Goal: Transaction & Acquisition: Purchase product/service

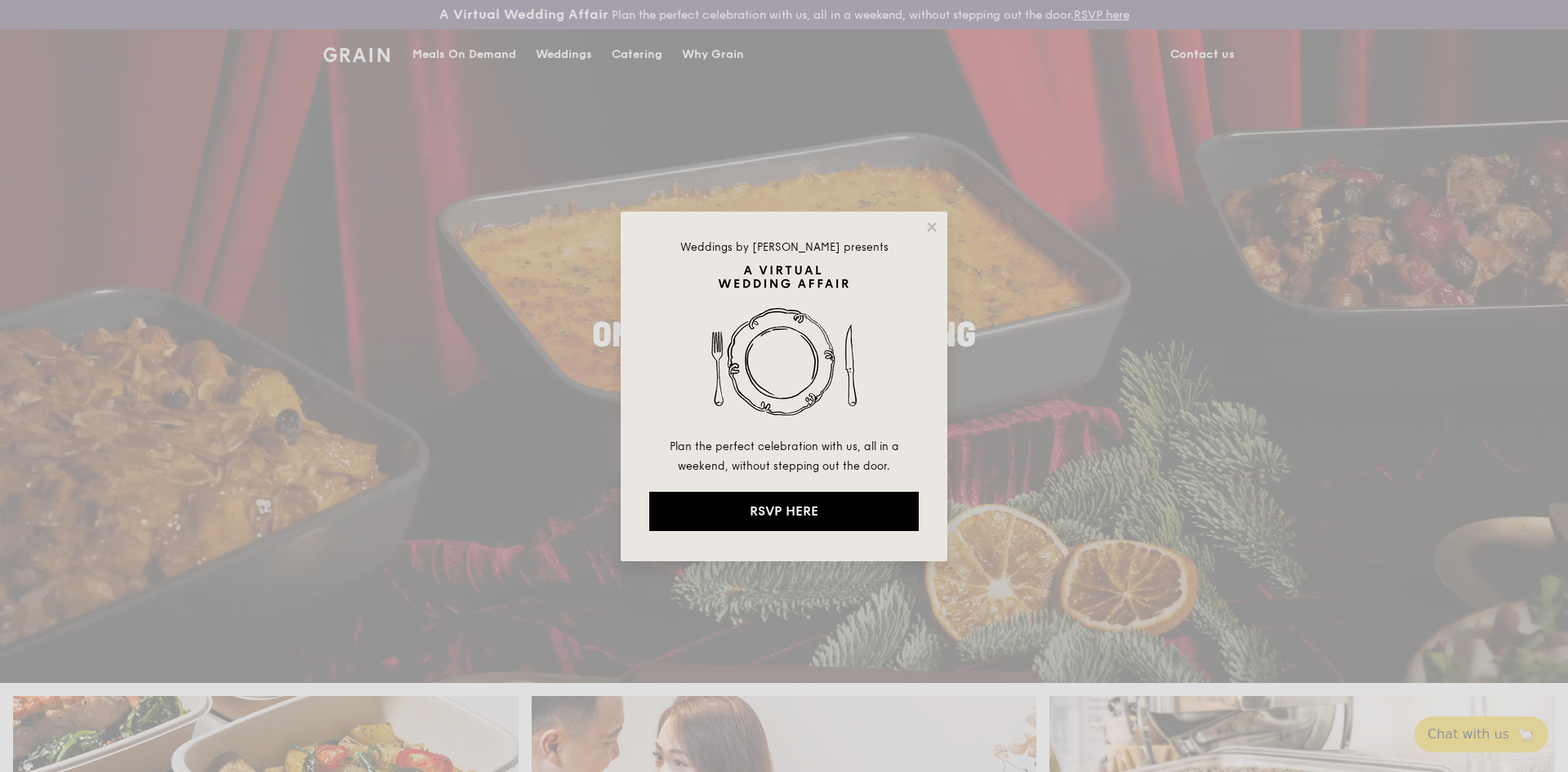
click at [934, 234] on div "Weddings by Grain presents Plan the perfect celebration with us, all in a weeke…" at bounding box center [784, 386] width 327 height 350
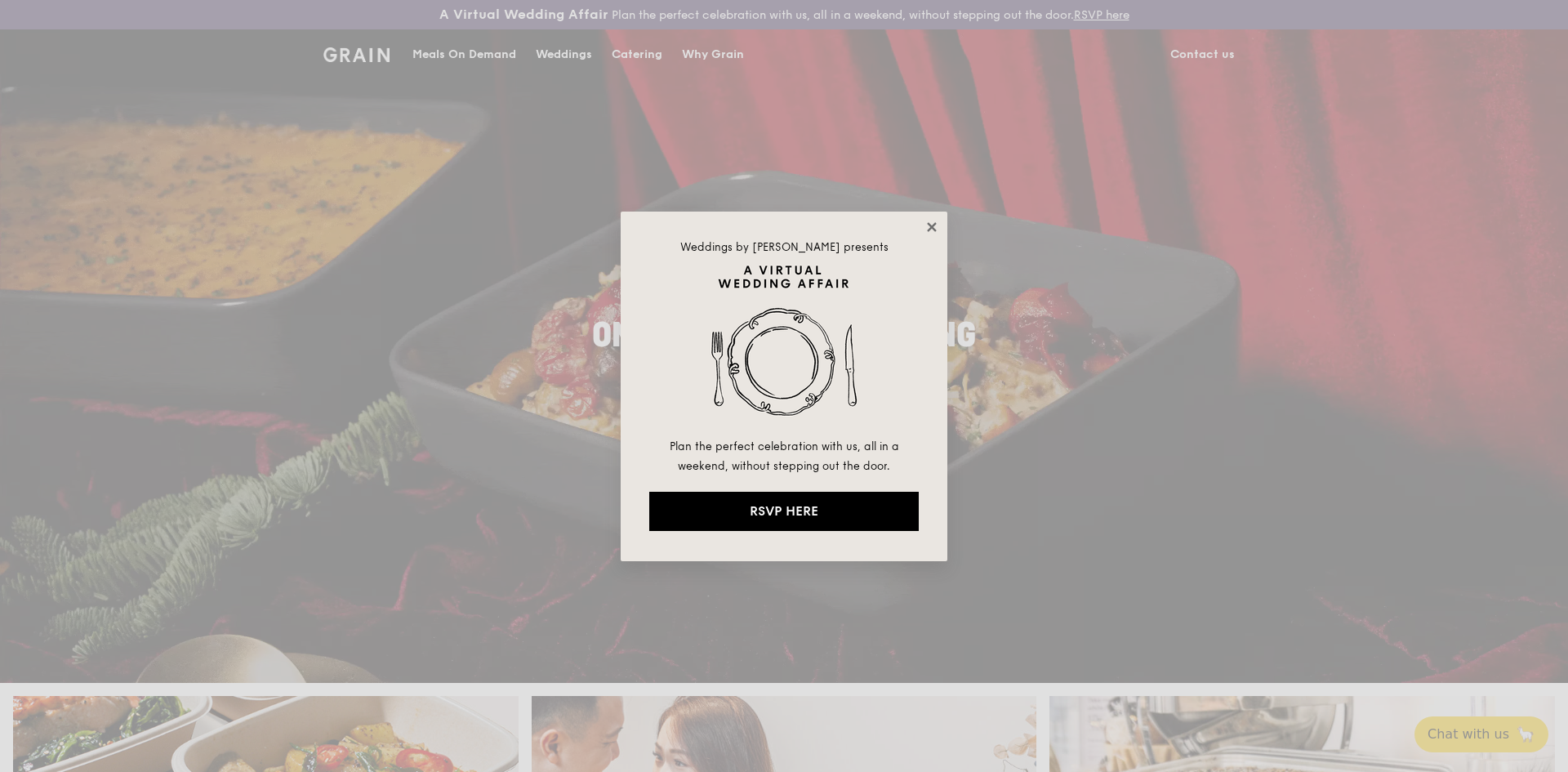
click at [939, 223] on icon at bounding box center [932, 227] width 15 height 15
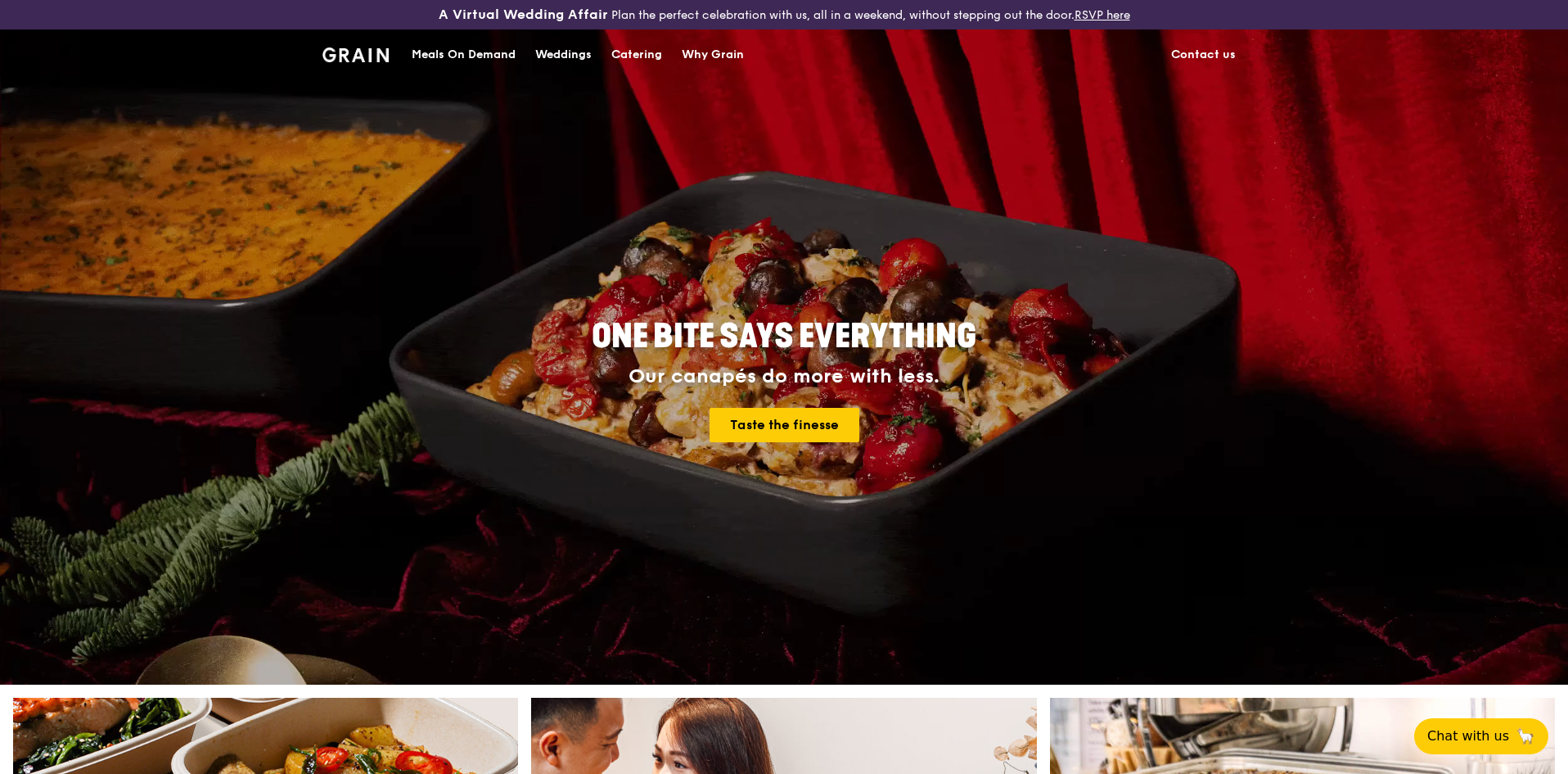
click at [505, 61] on div "Meals On Demand" at bounding box center [464, 55] width 104 height 49
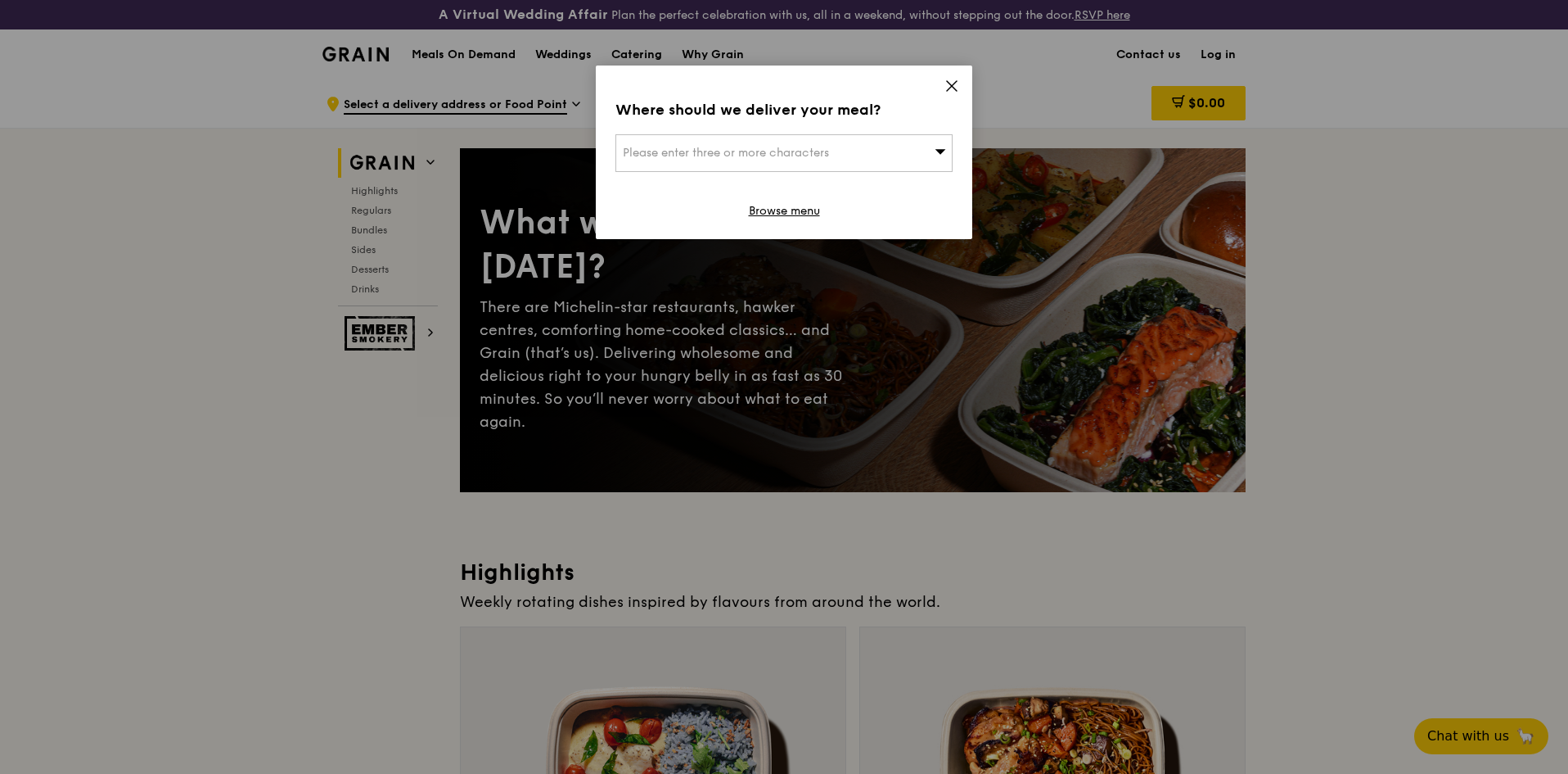
click at [902, 149] on div "Please enter three or more characters" at bounding box center [783, 153] width 337 height 38
click at [734, 157] on input "search" at bounding box center [784, 153] width 336 height 36
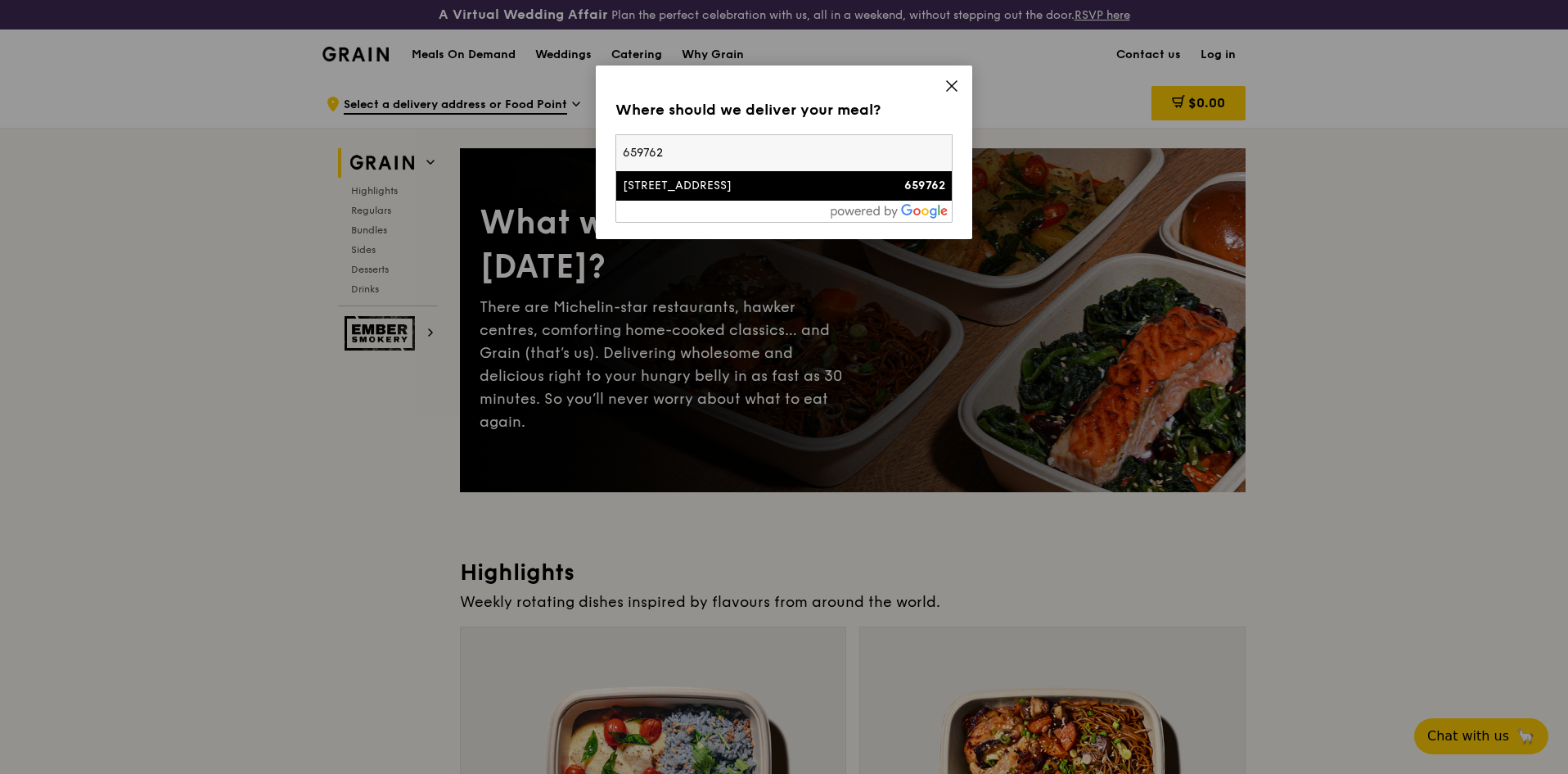
type input "659762"
click at [716, 183] on div "[STREET_ADDRESS]" at bounding box center [743, 185] width 242 height 16
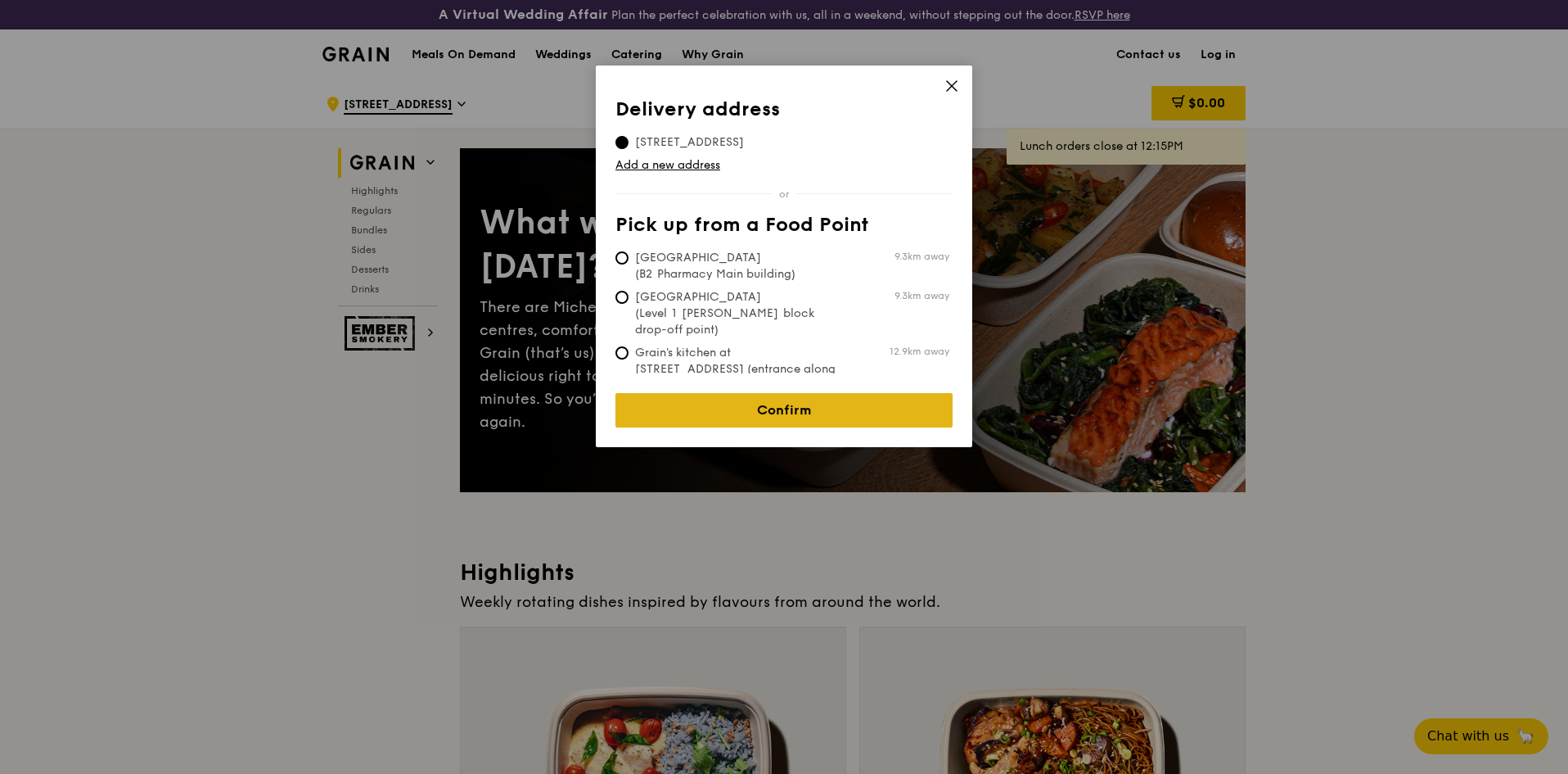
click at [753, 393] on link "Confirm" at bounding box center [783, 410] width 337 height 34
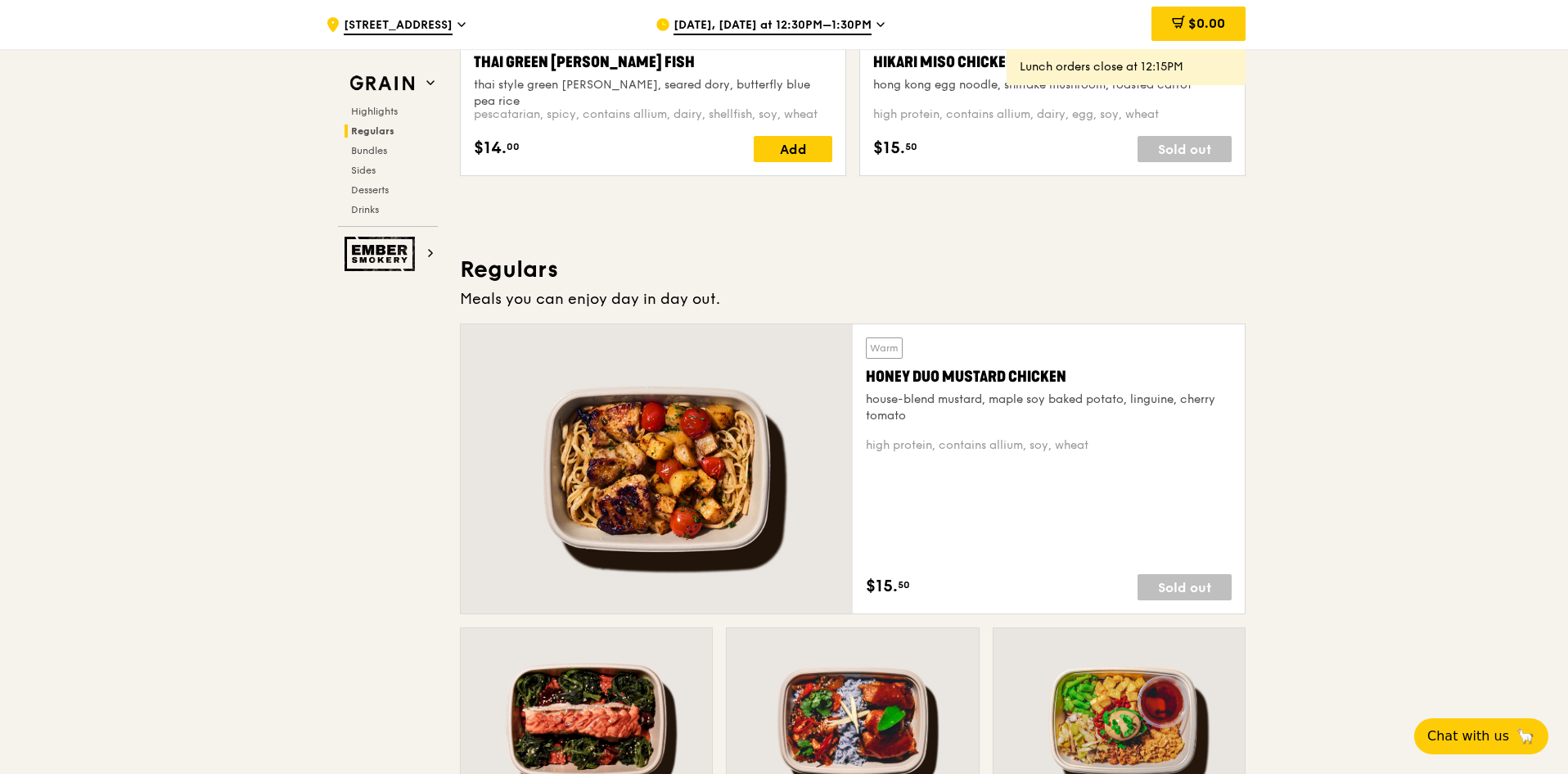
scroll to position [1146, 0]
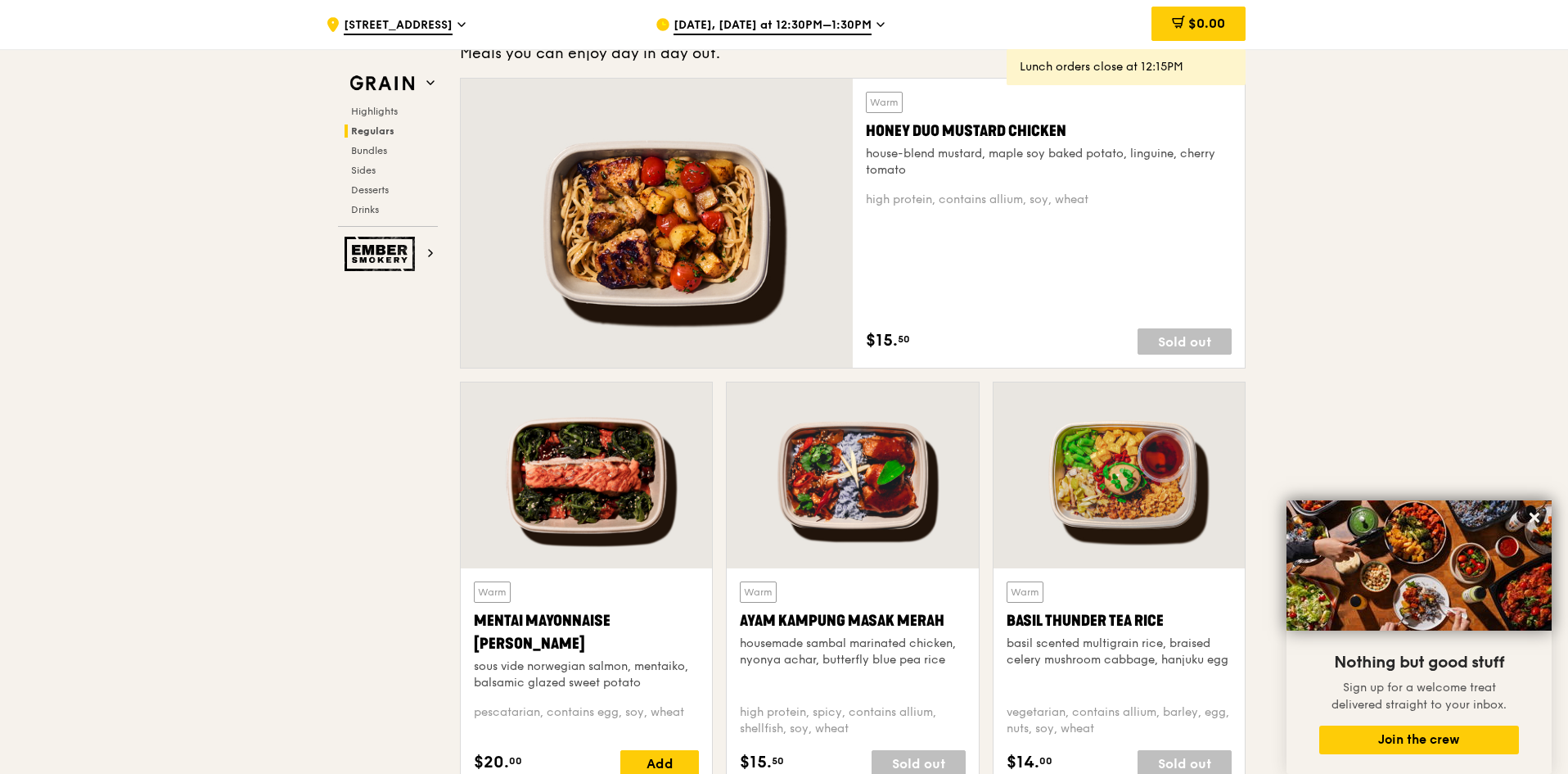
click at [763, 20] on span "Oct 6, Today at 12:30PM–1:30PM" at bounding box center [773, 26] width 198 height 18
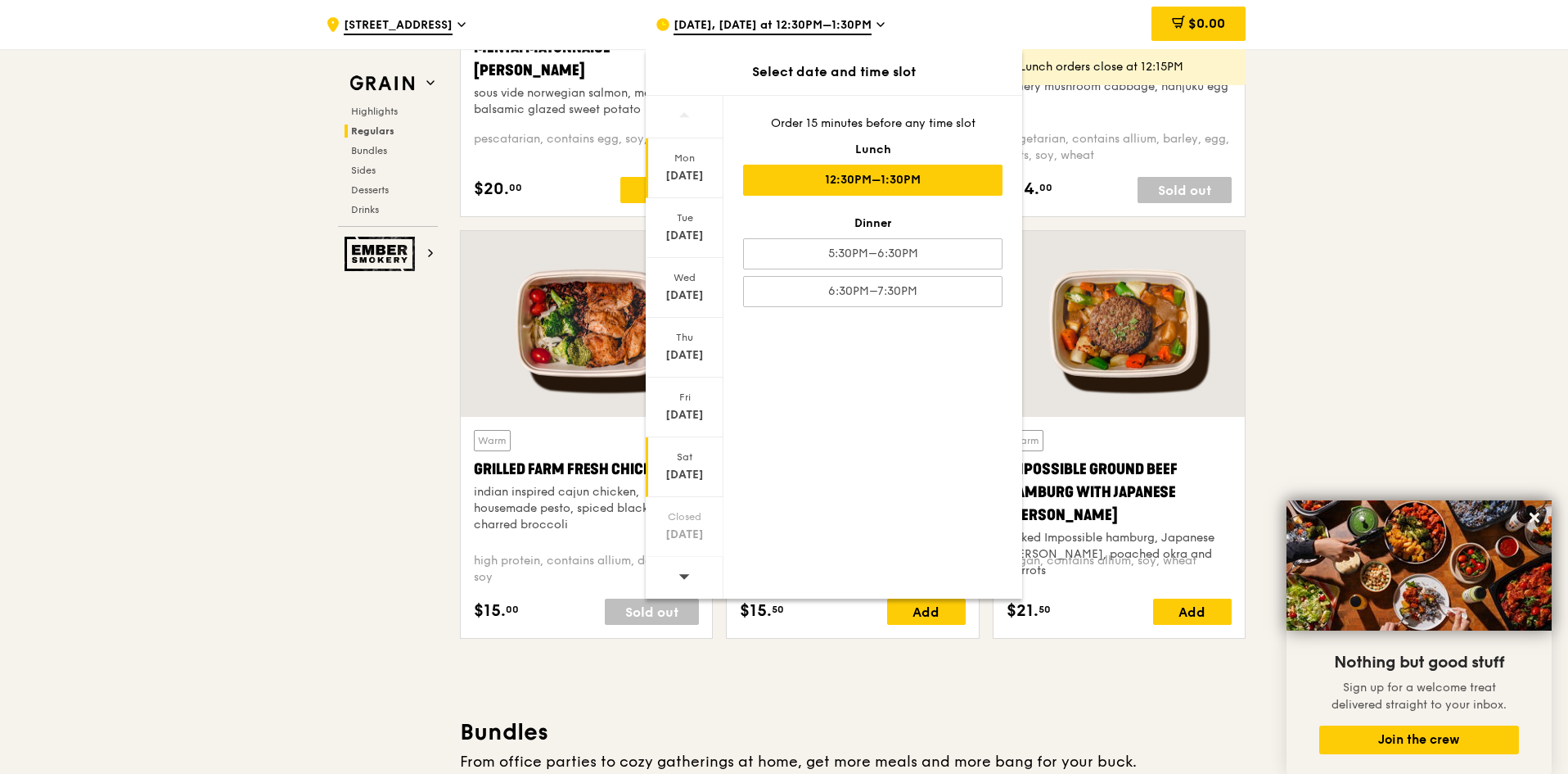
scroll to position [1883, 0]
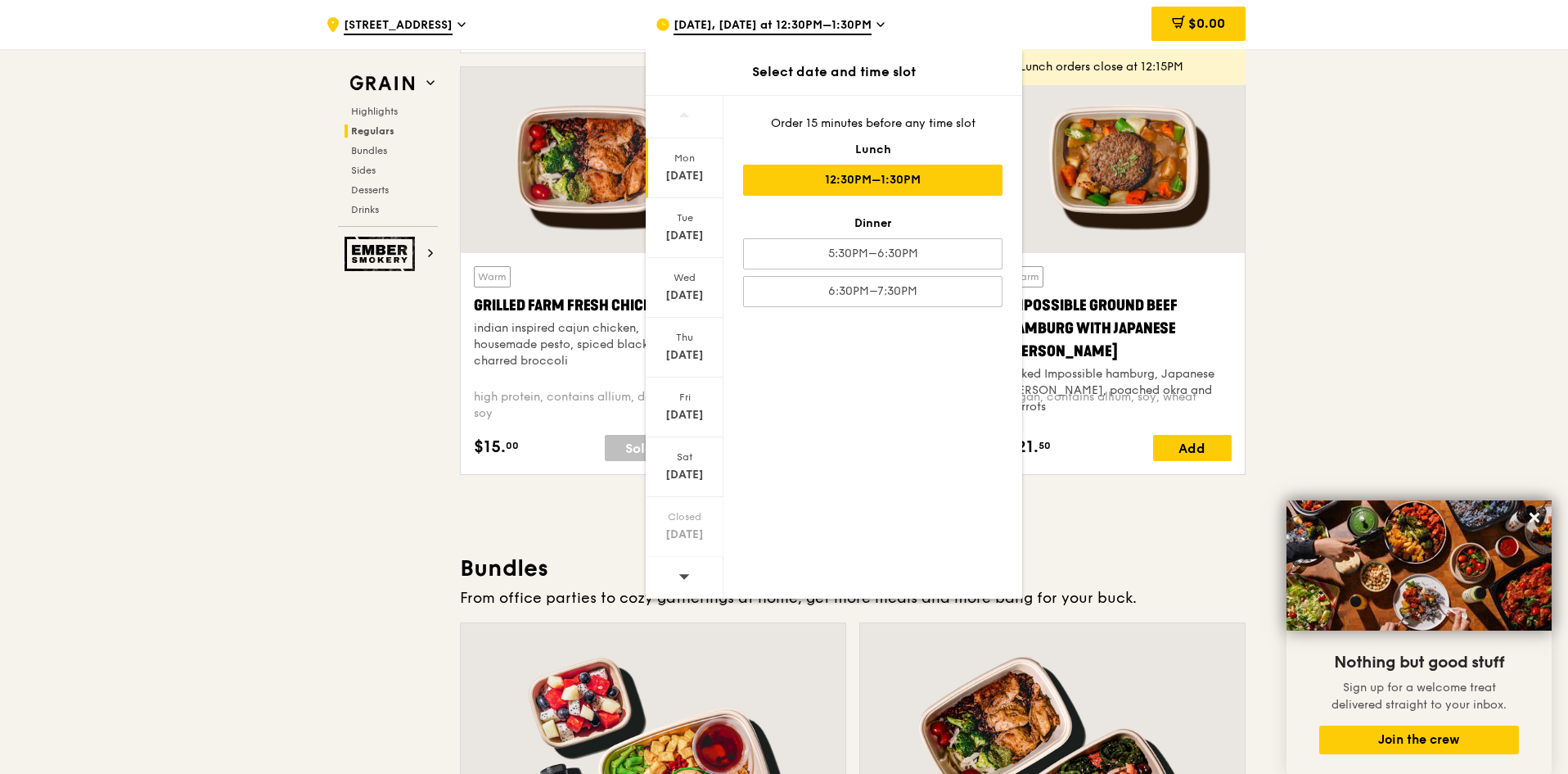
click at [706, 574] on div at bounding box center [684, 577] width 78 height 42
click at [697, 421] on div "Oct 17" at bounding box center [684, 415] width 73 height 16
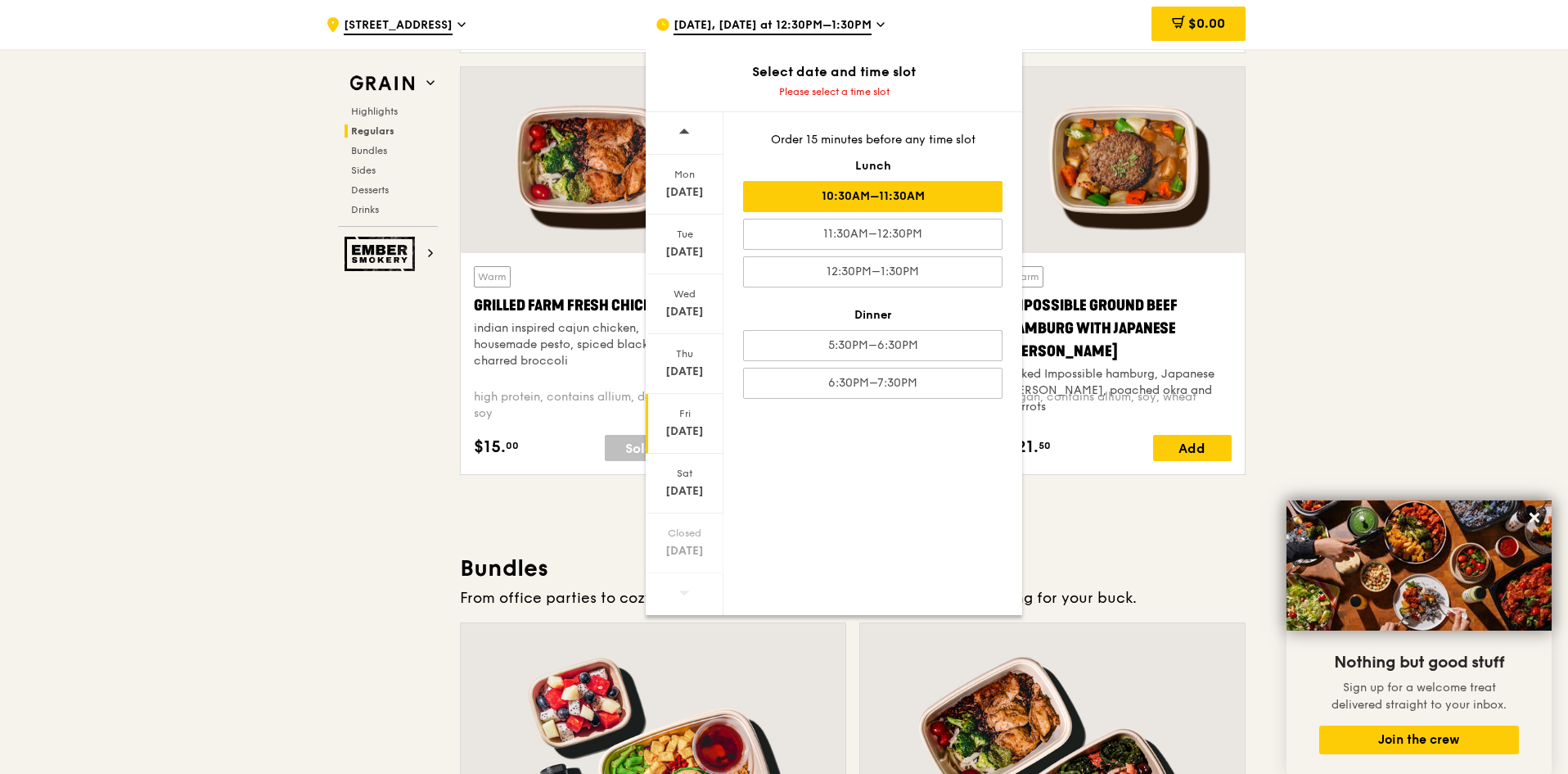
click at [906, 197] on div "10:30AM–11:30AM" at bounding box center [872, 197] width 259 height 31
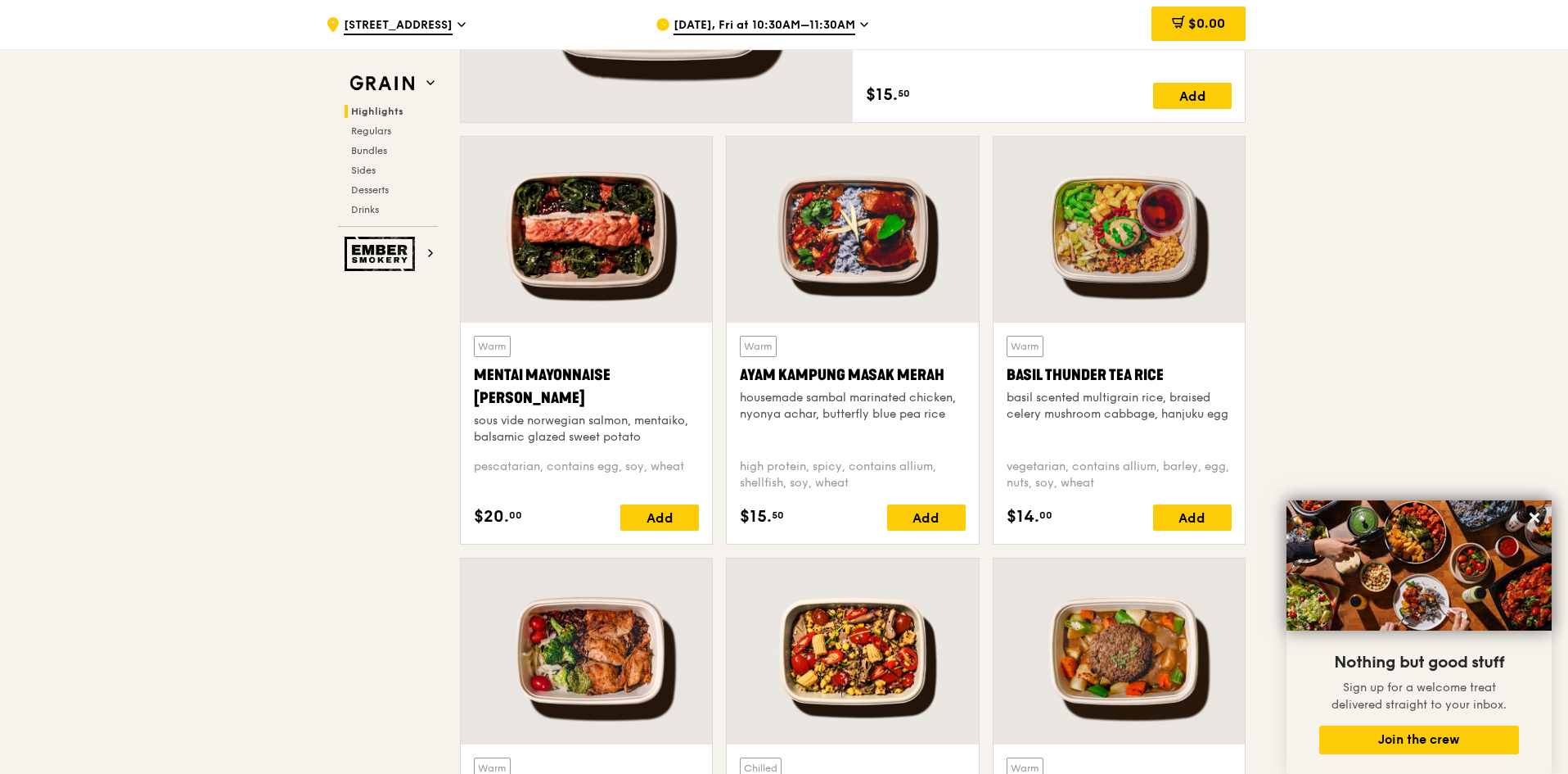
scroll to position [900, 0]
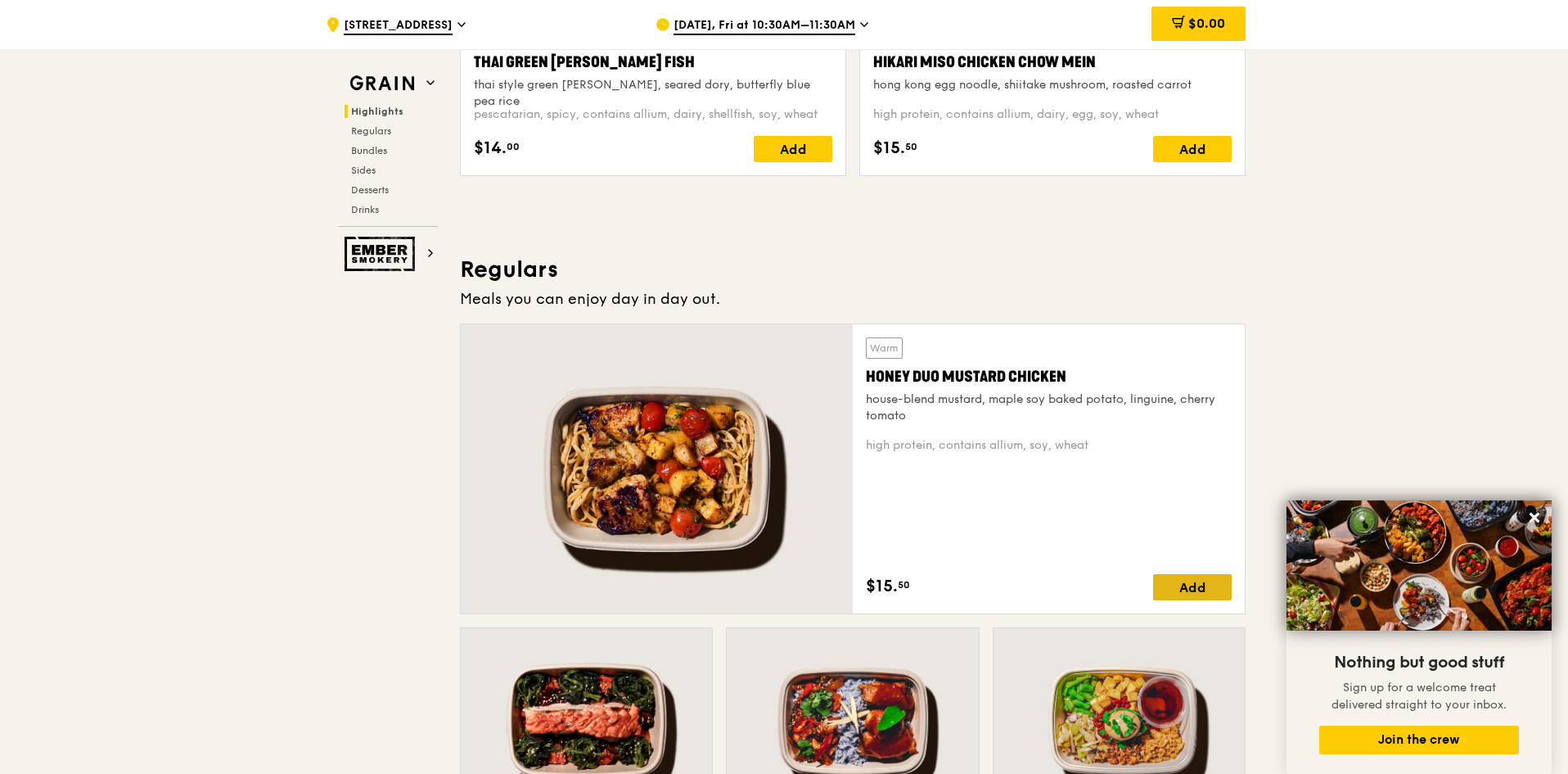
click at [1183, 581] on div "Add" at bounding box center [1192, 587] width 79 height 27
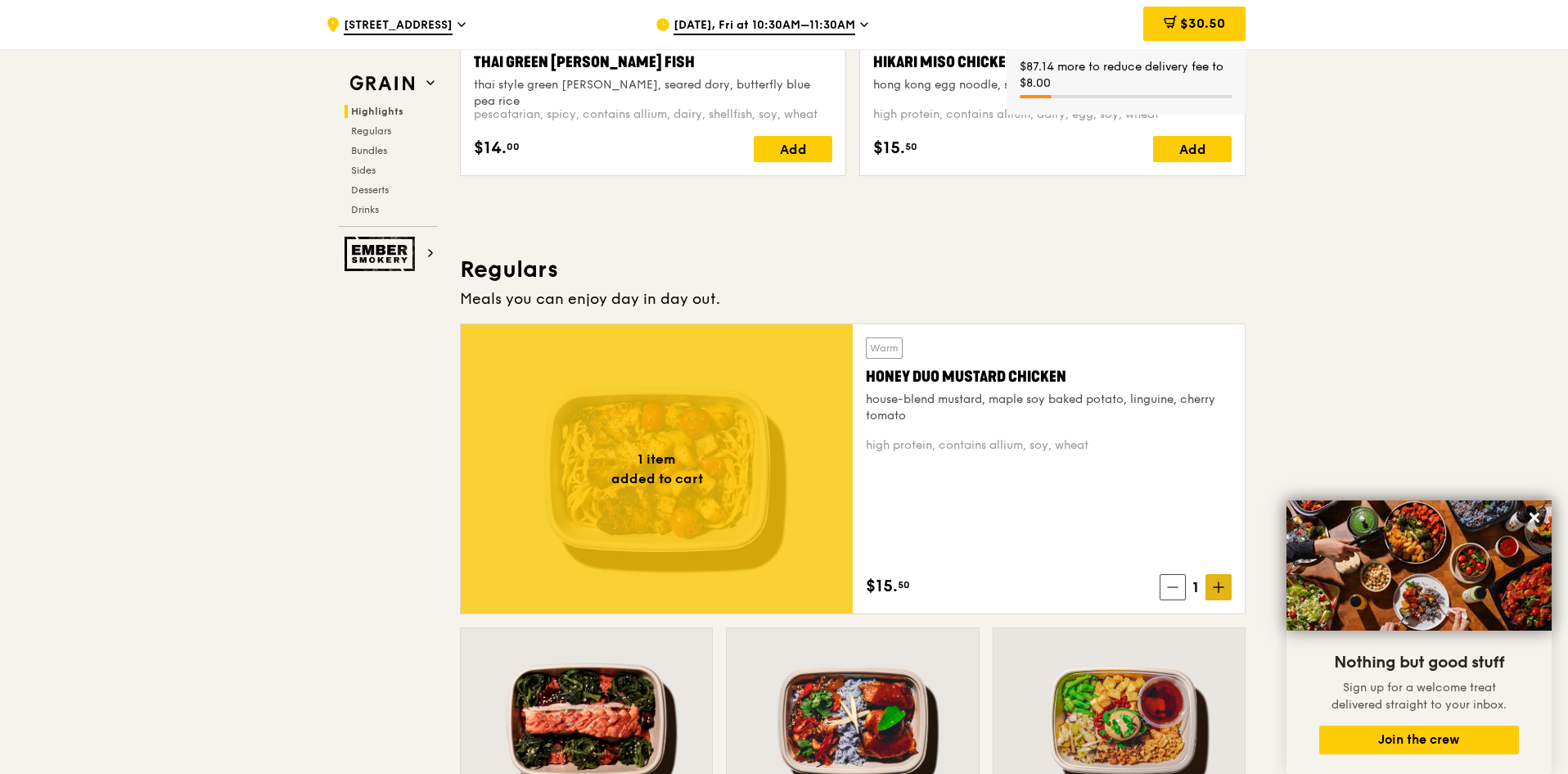
click at [1221, 585] on icon at bounding box center [1219, 587] width 11 height 11
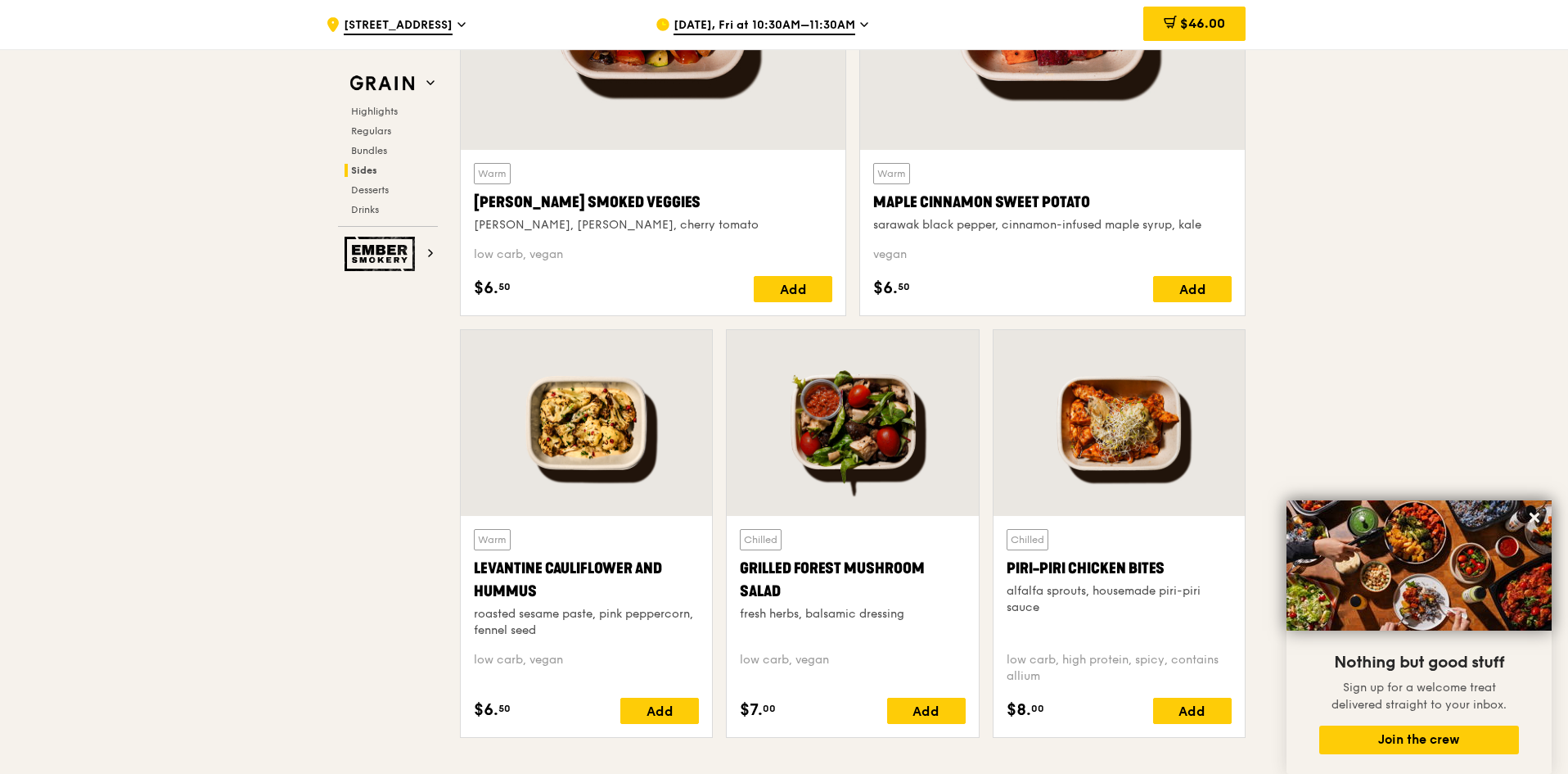
scroll to position [3766, 0]
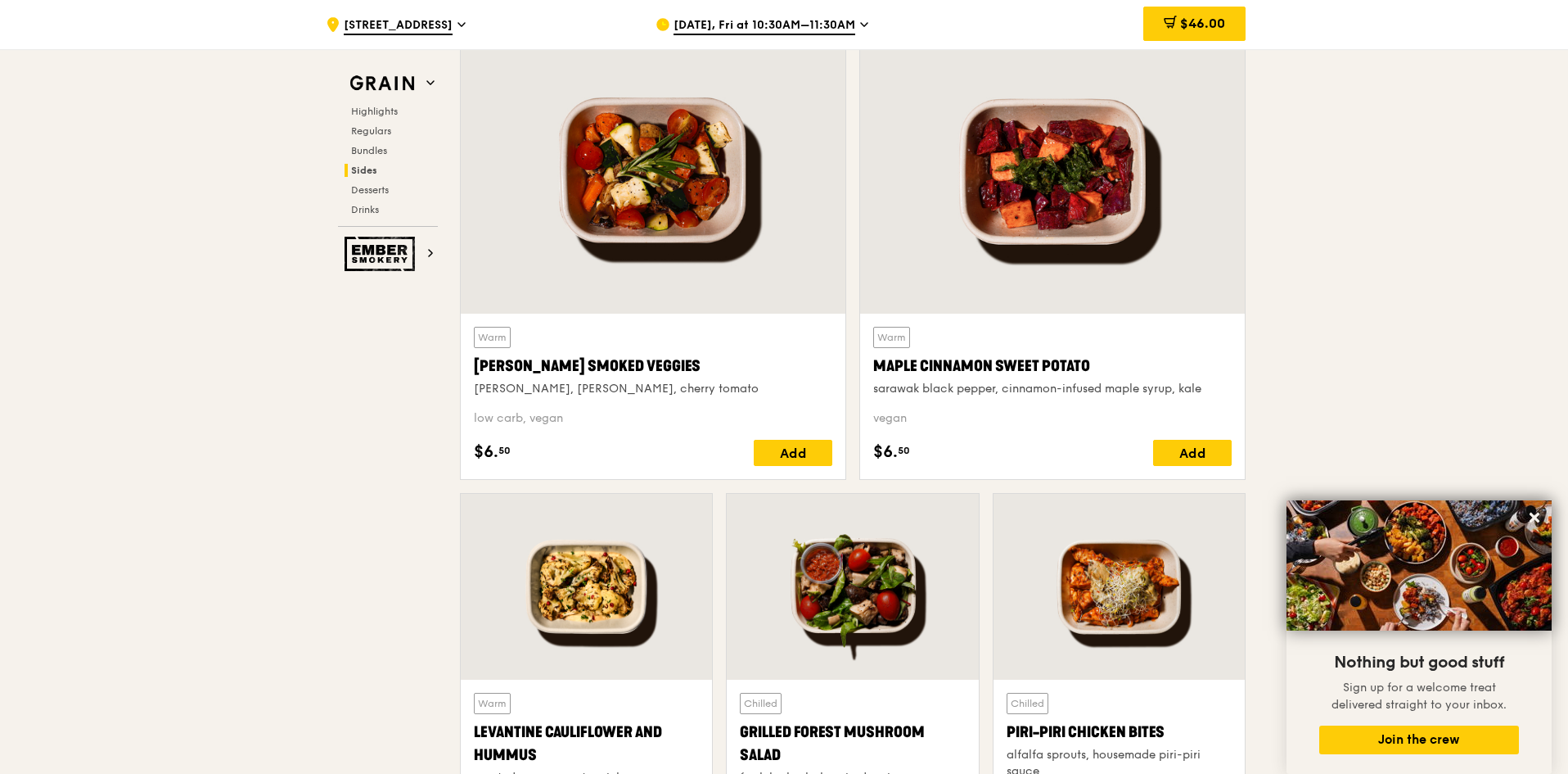
click at [774, 609] on div at bounding box center [852, 587] width 252 height 186
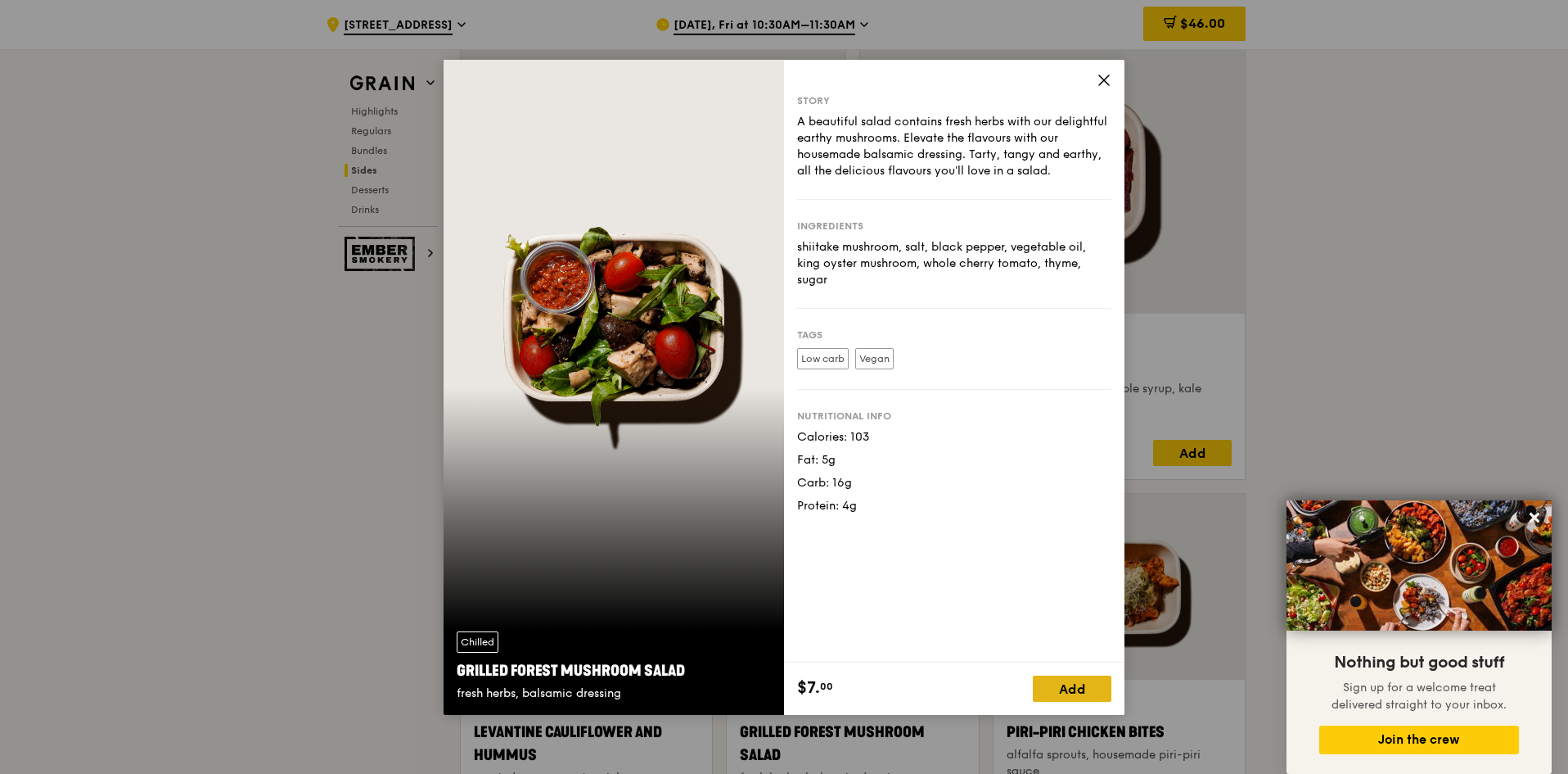
click at [1076, 679] on div "Add" at bounding box center [1072, 689] width 79 height 27
click at [1104, 76] on icon at bounding box center [1104, 81] width 15 height 15
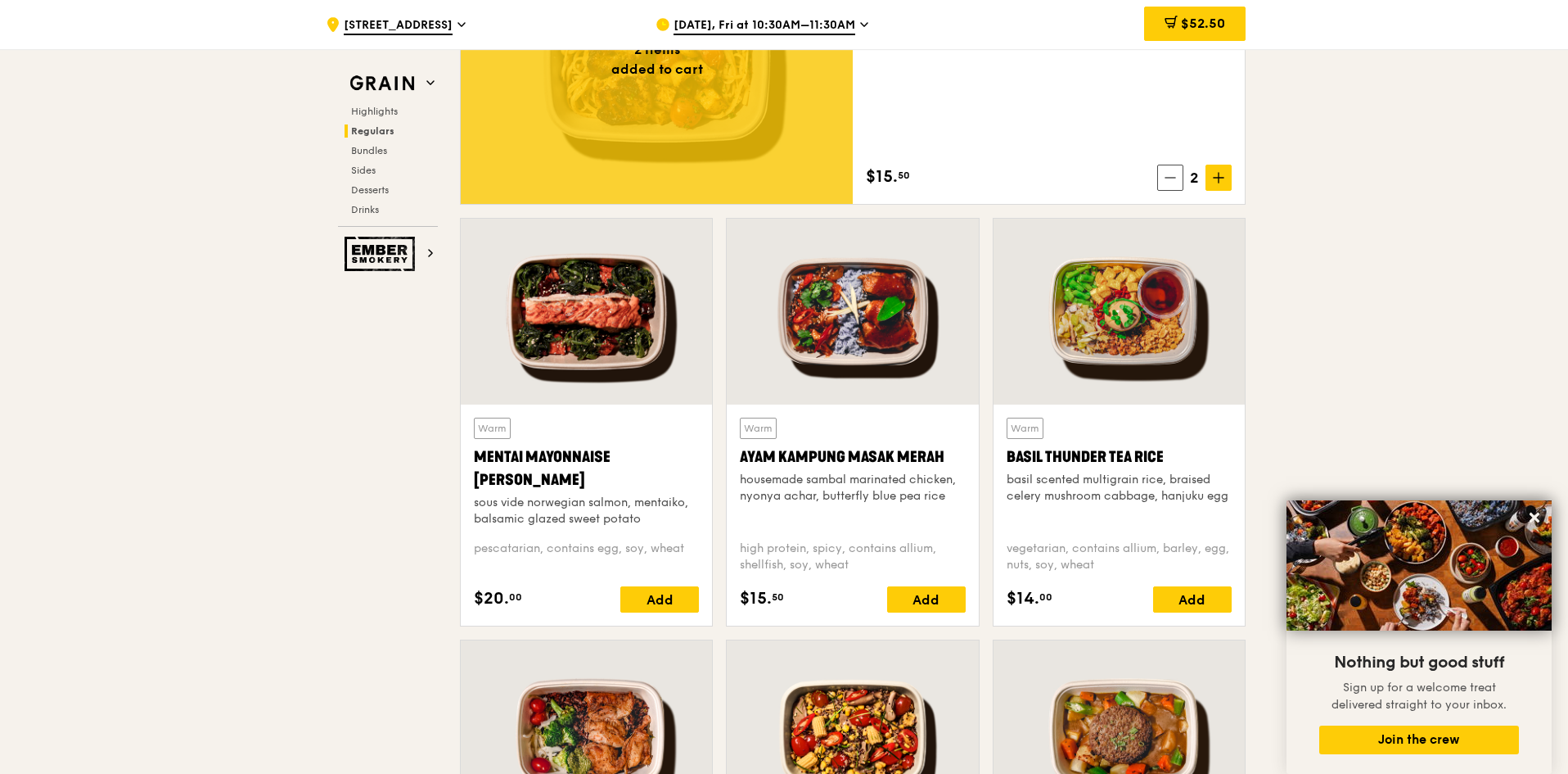
scroll to position [1065, 0]
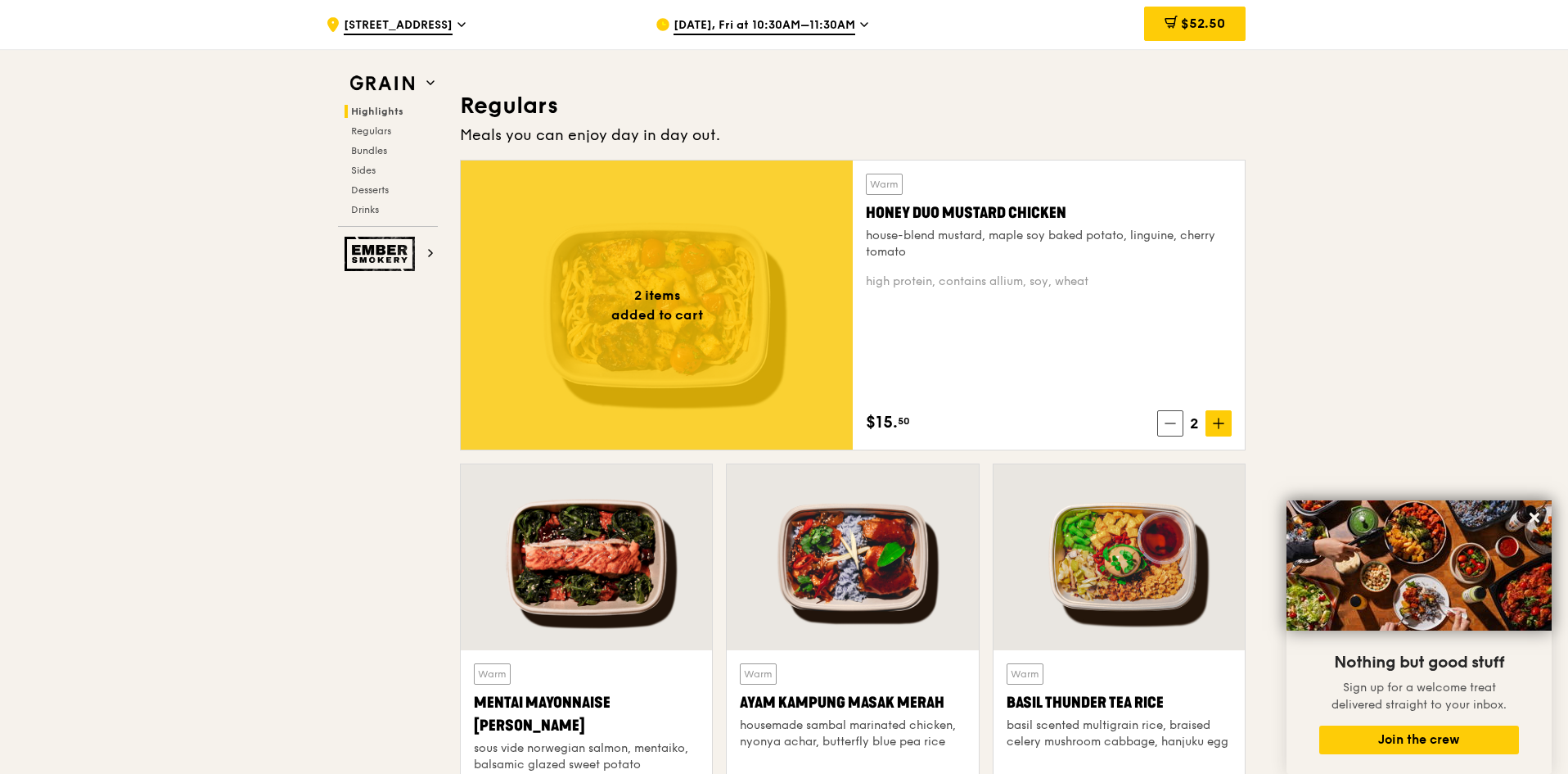
click at [779, 245] on div at bounding box center [656, 305] width 392 height 289
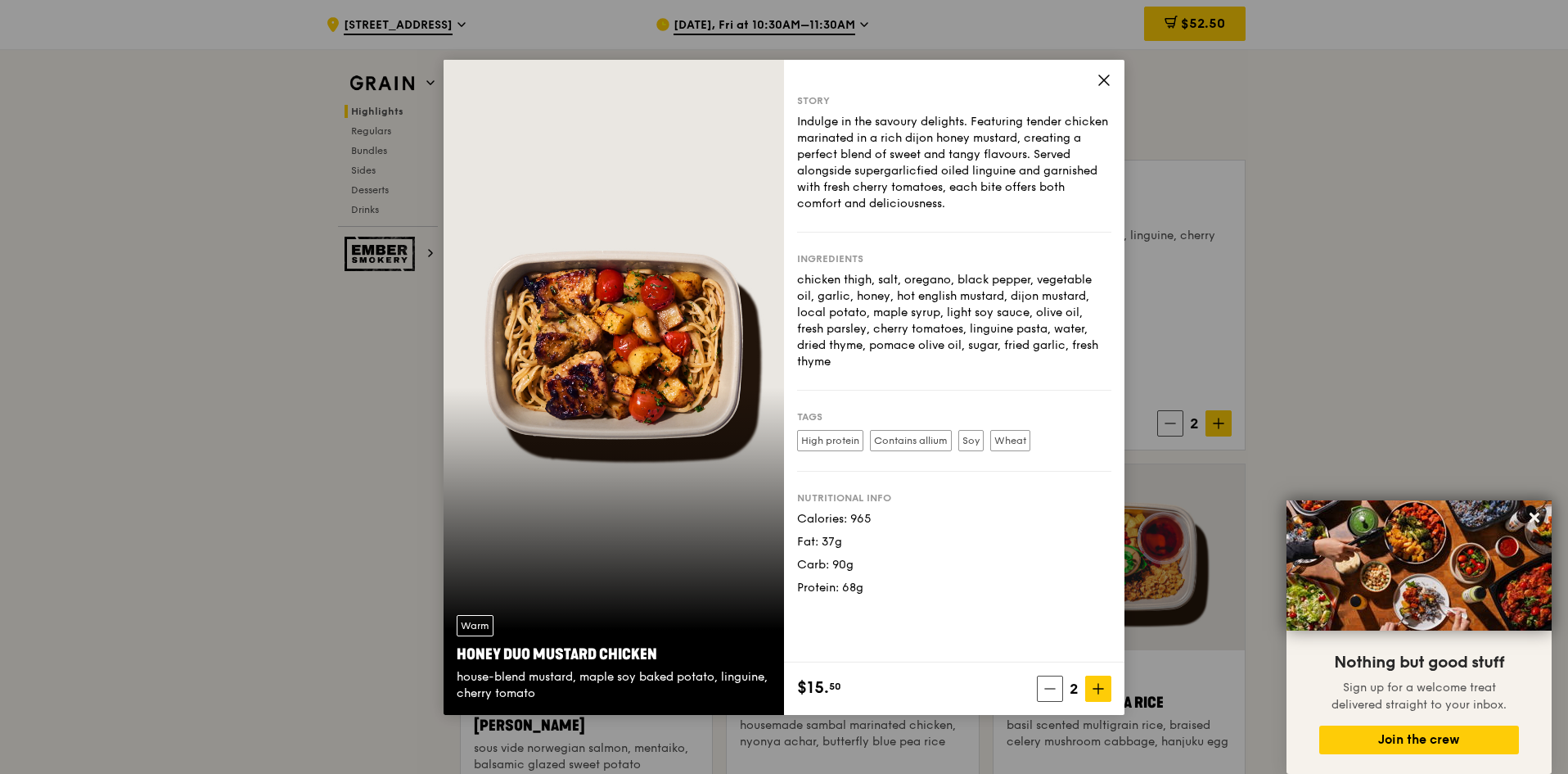
click at [1103, 78] on icon at bounding box center [1104, 81] width 15 height 15
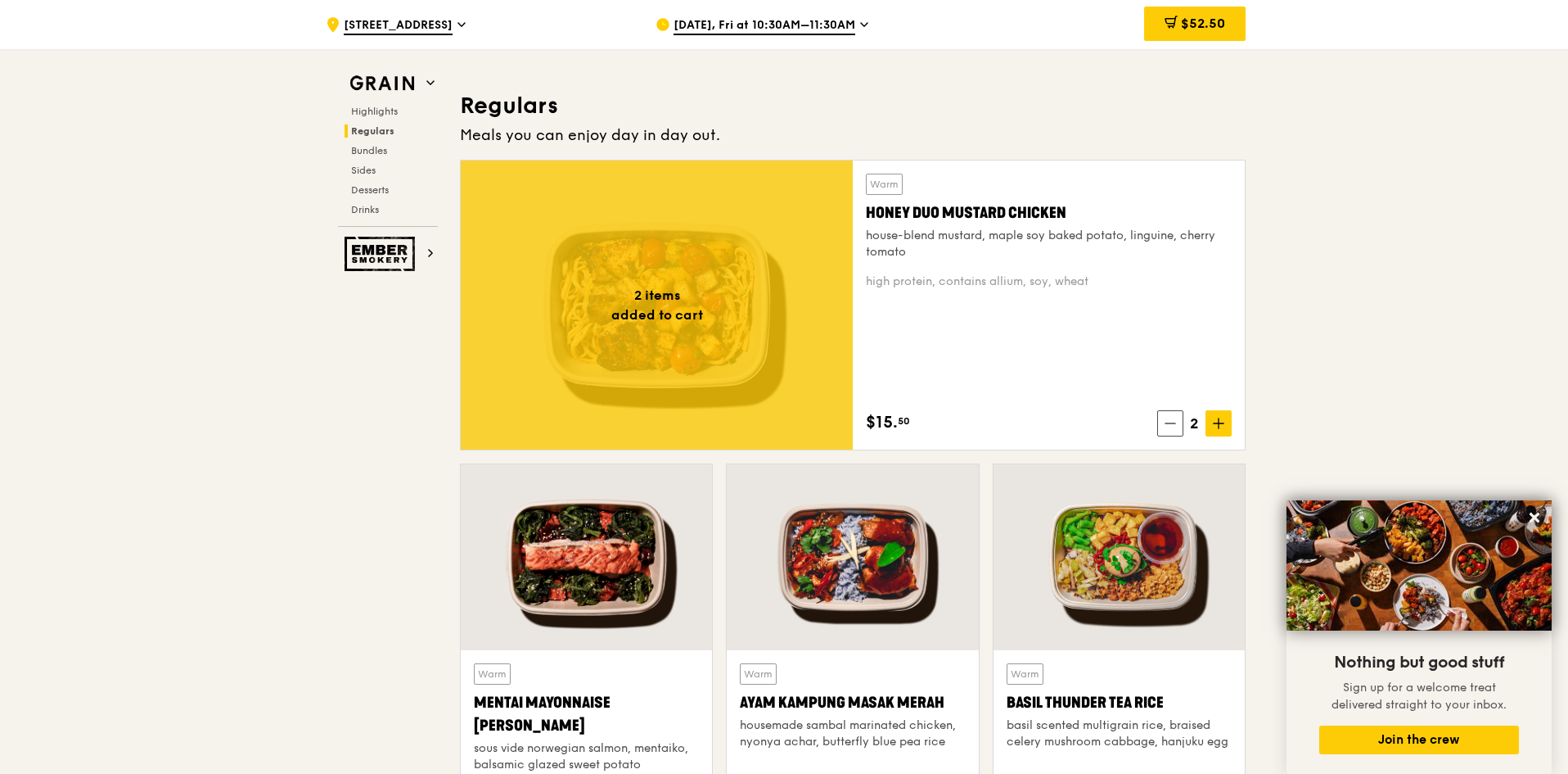
scroll to position [1228, 0]
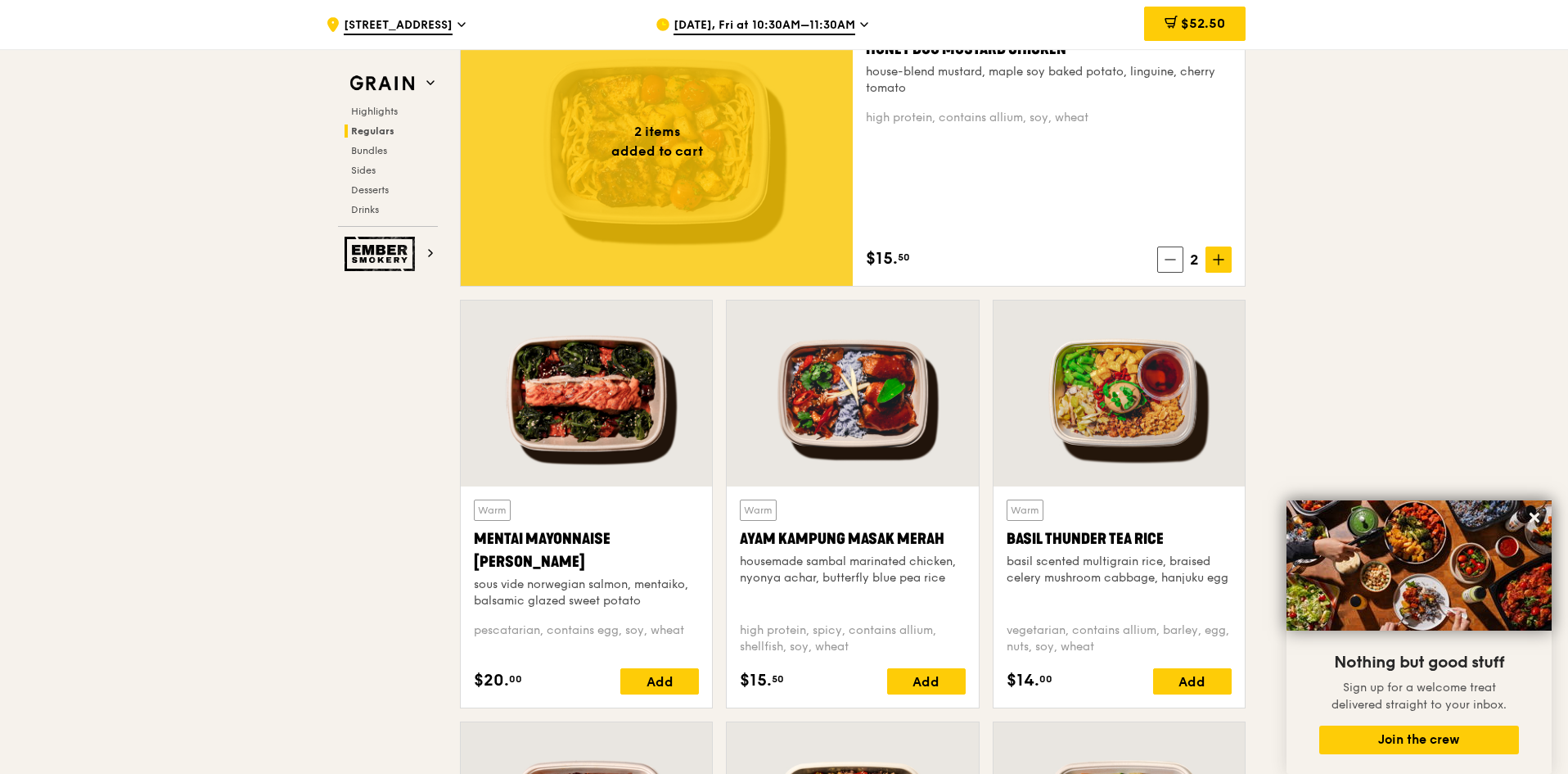
click at [604, 459] on div at bounding box center [586, 393] width 252 height 186
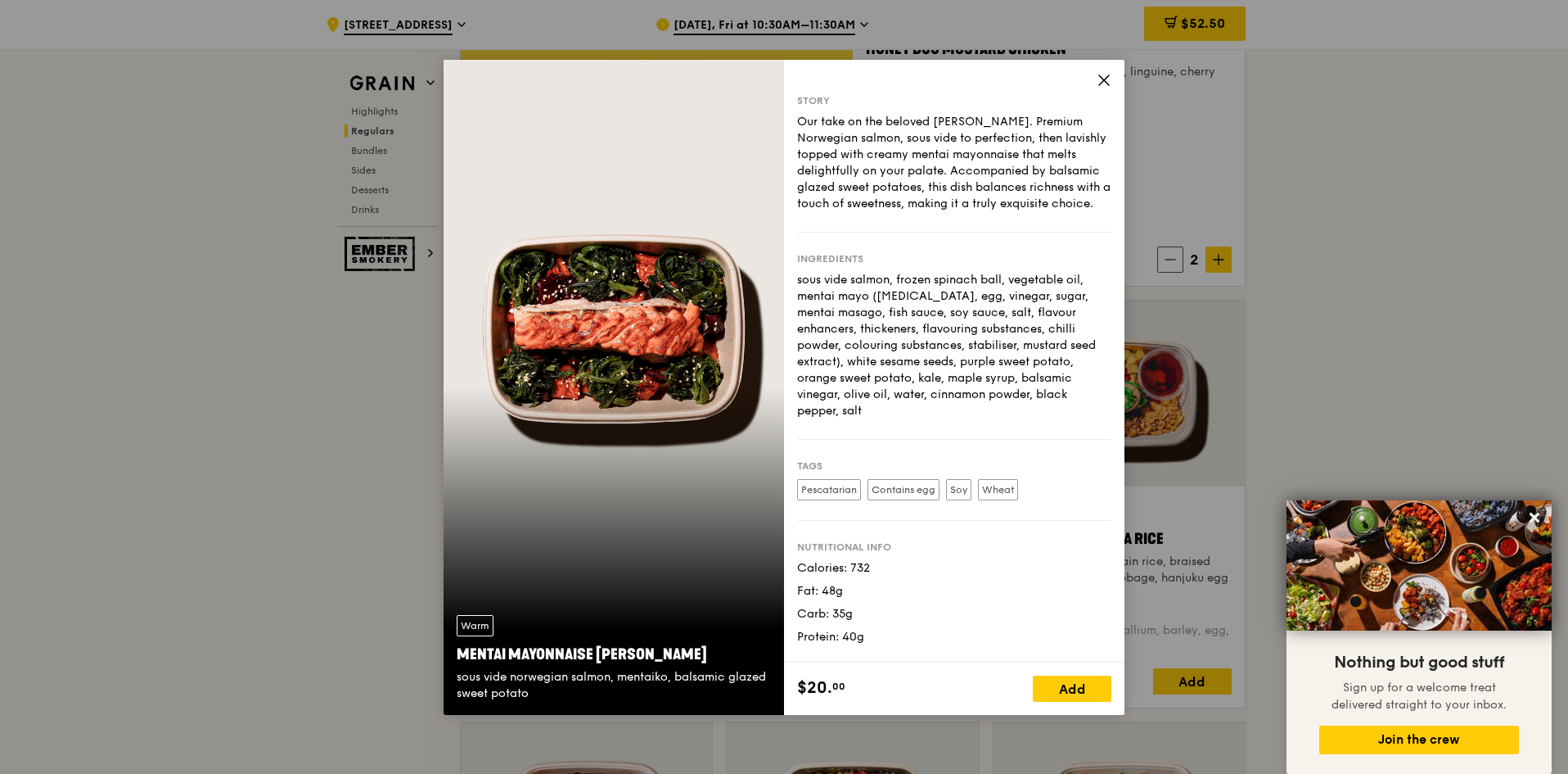
click at [1102, 74] on icon at bounding box center [1104, 81] width 15 height 15
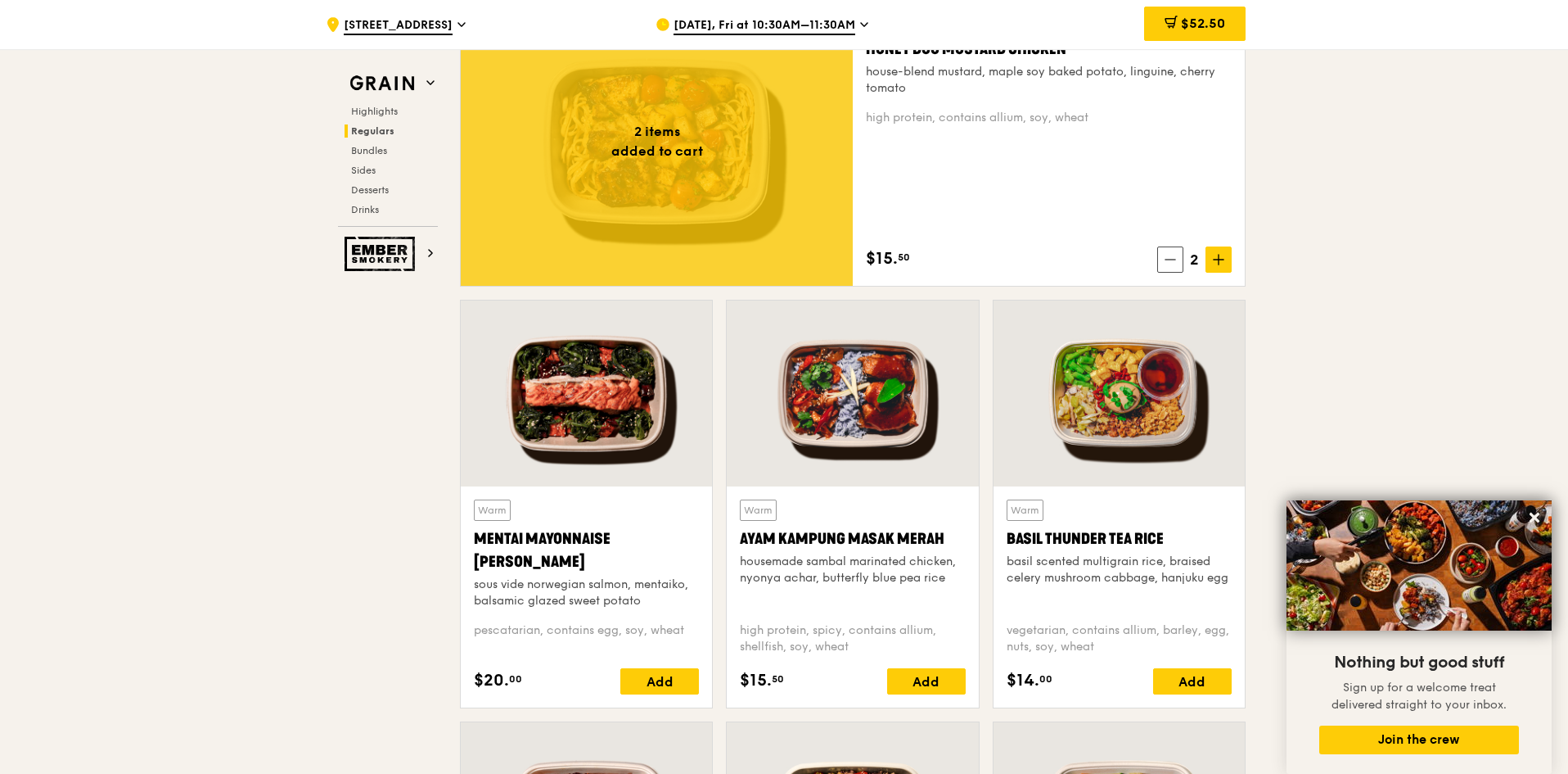
click at [830, 574] on div "housemade sambal marinated chicken, nyonya achar, butterfly blue pea rice" at bounding box center [851, 570] width 225 height 32
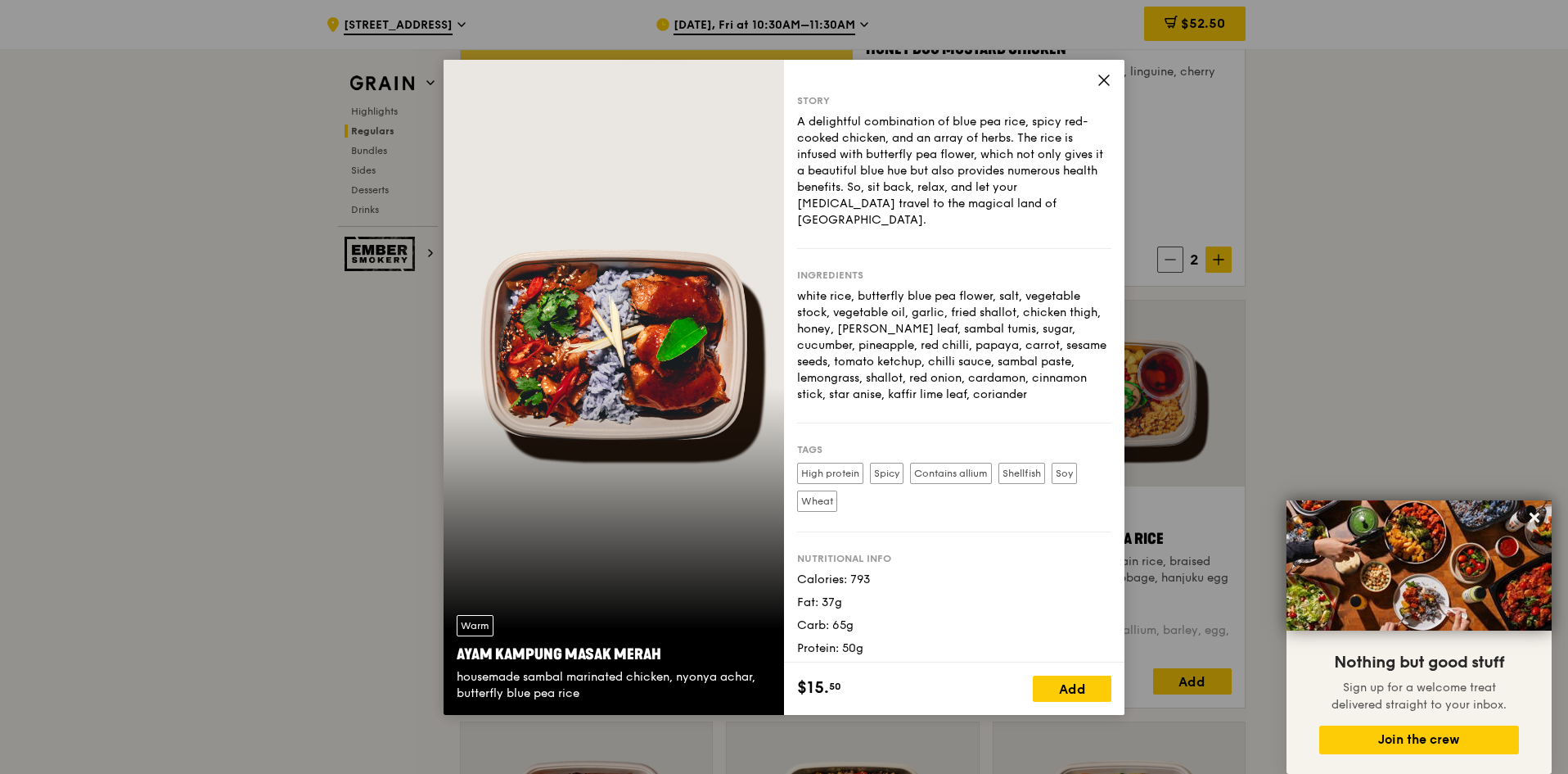
click at [1102, 81] on icon at bounding box center [1104, 80] width 9 height 9
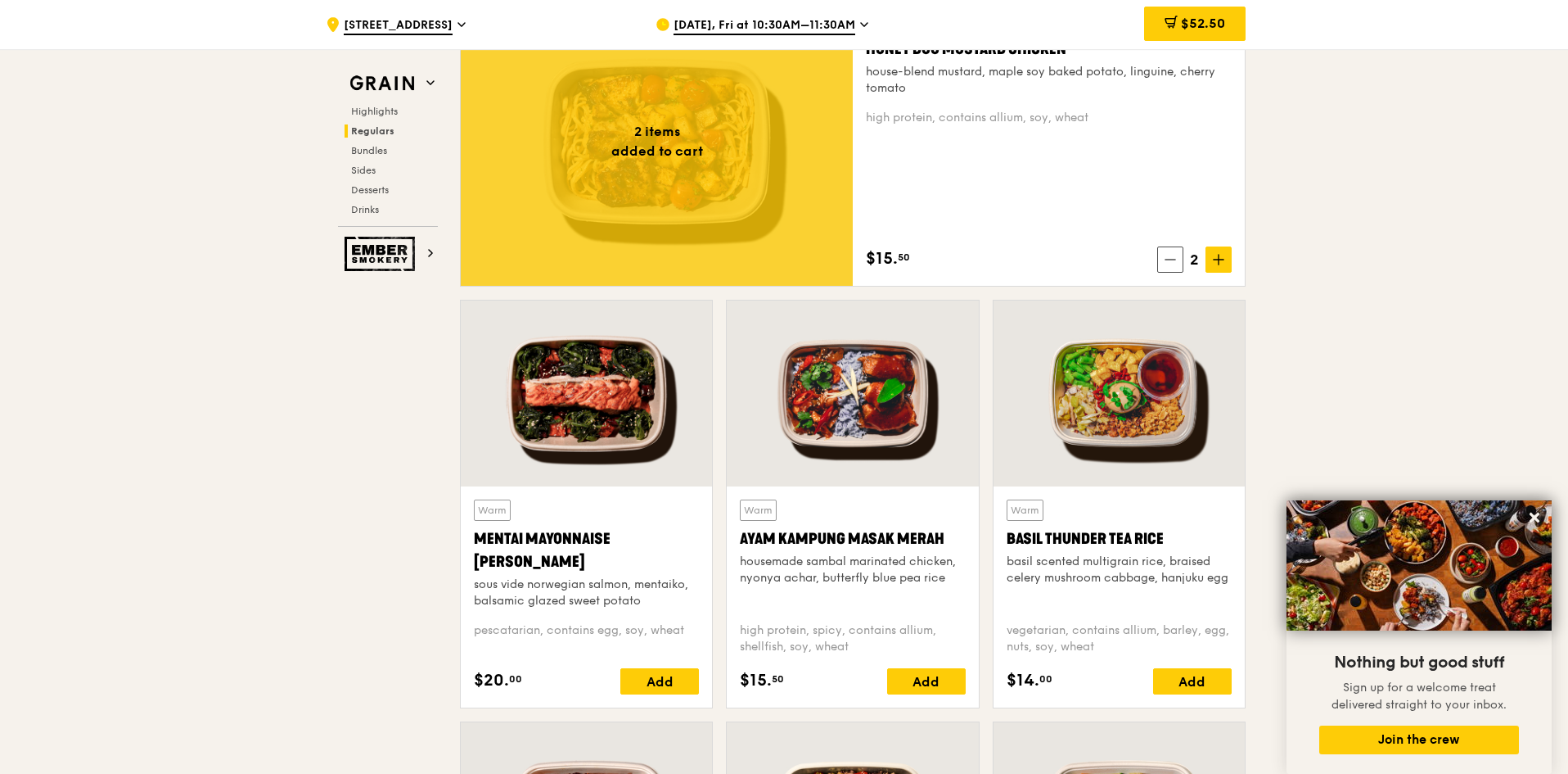
click at [1138, 544] on div "Basil Thunder Tea Rice" at bounding box center [1119, 538] width 225 height 23
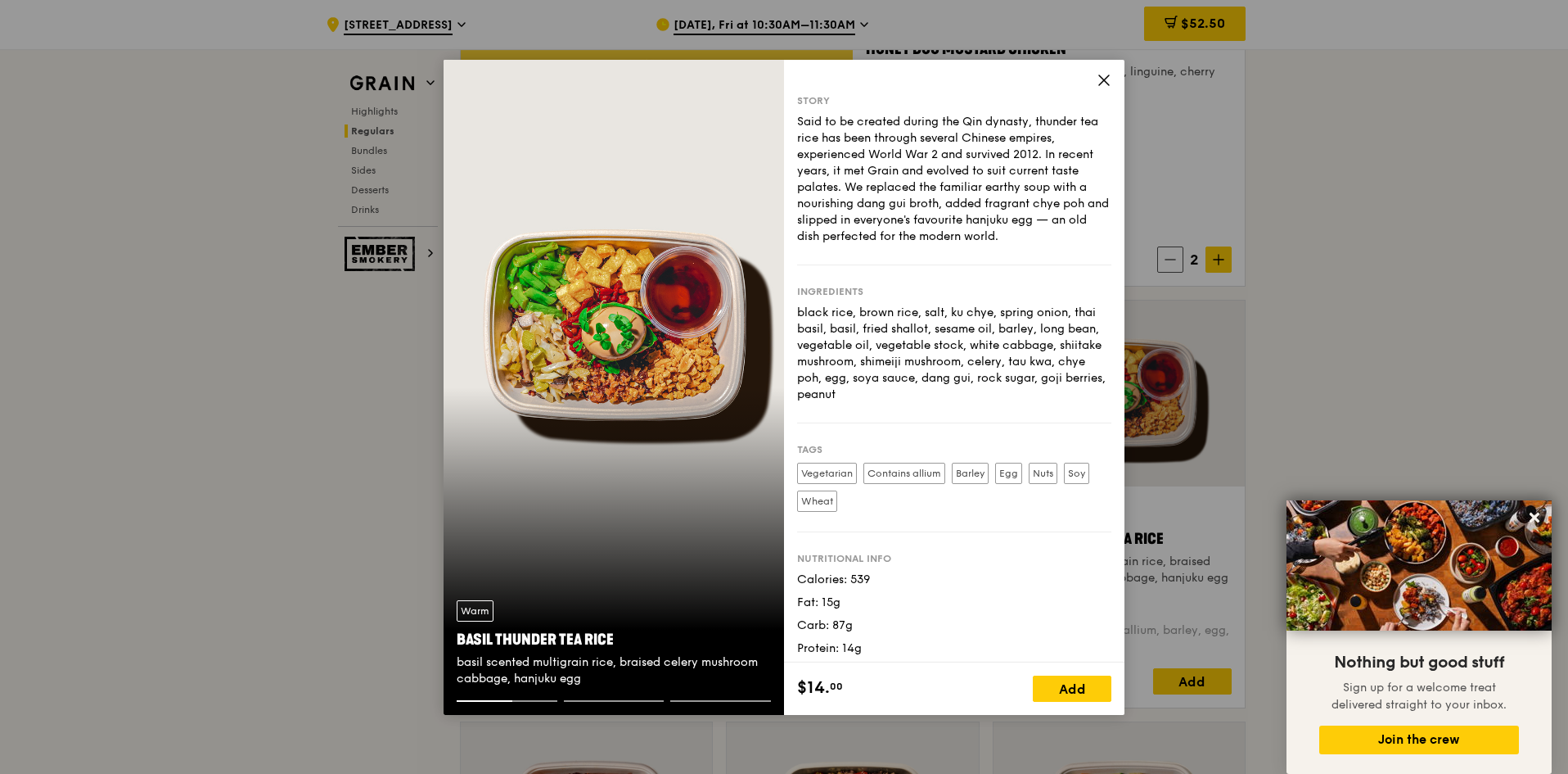
click at [1111, 69] on div "Story Said to be created during the Qin dynasty, thunder tea rice has been thro…" at bounding box center [954, 361] width 341 height 603
click at [1108, 73] on icon at bounding box center [1104, 81] width 15 height 15
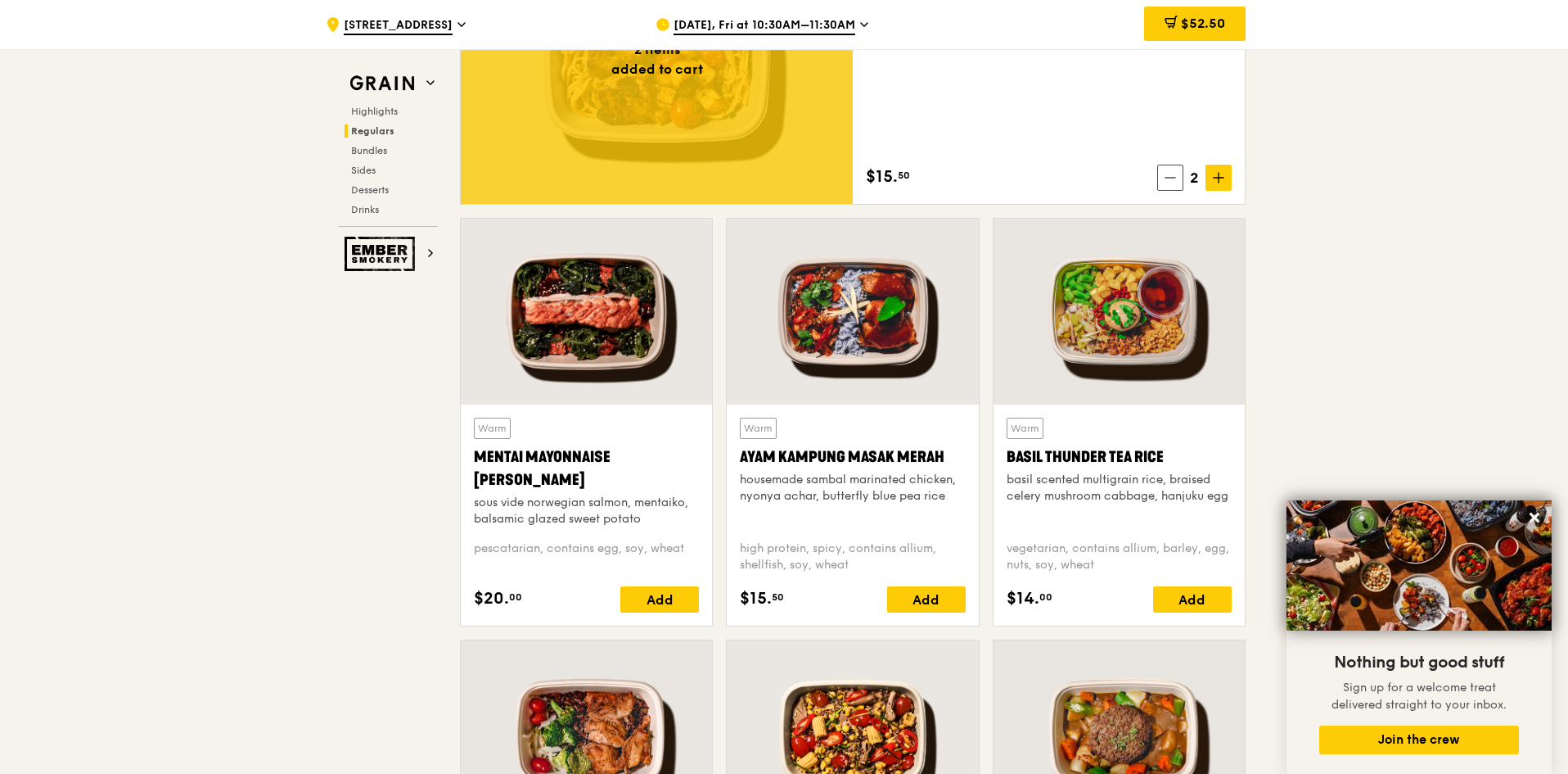
scroll to position [1556, 0]
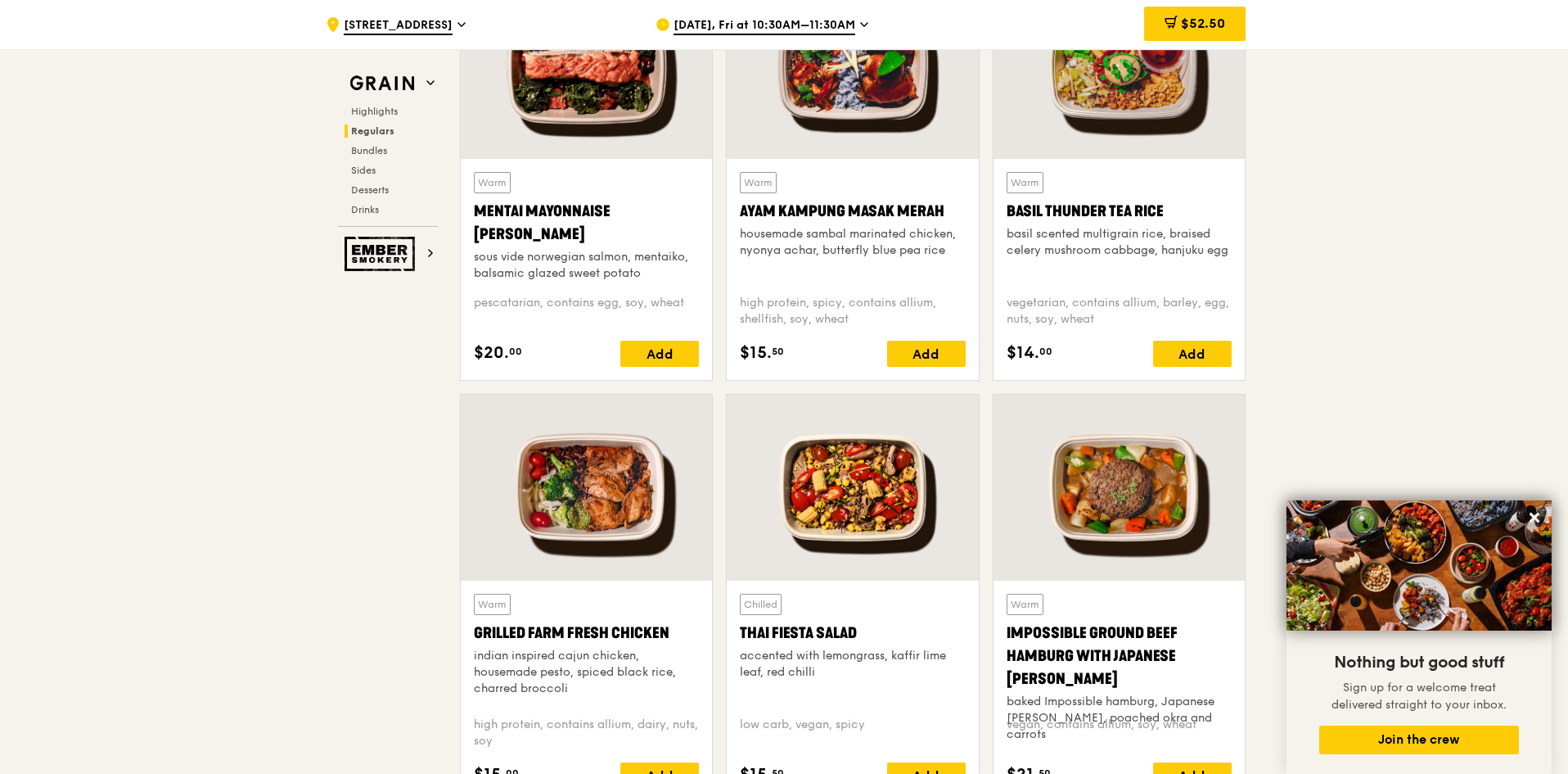
click at [793, 525] on div at bounding box center [852, 488] width 252 height 186
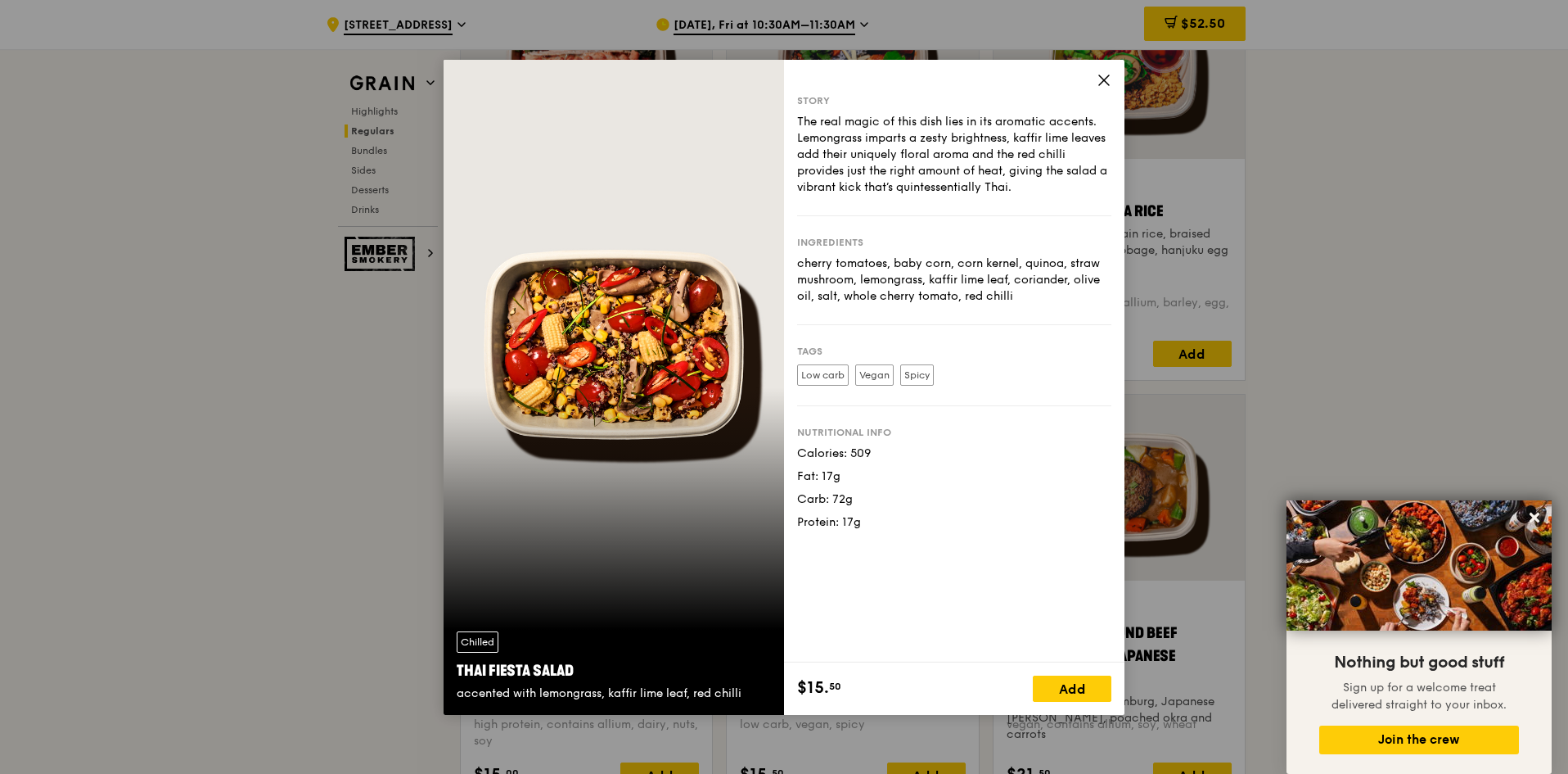
click at [1117, 76] on div "Story The real magic of this dish lies in its aromatic accents. Lemongrass impa…" at bounding box center [954, 361] width 341 height 603
click at [1108, 76] on icon at bounding box center [1104, 80] width 9 height 9
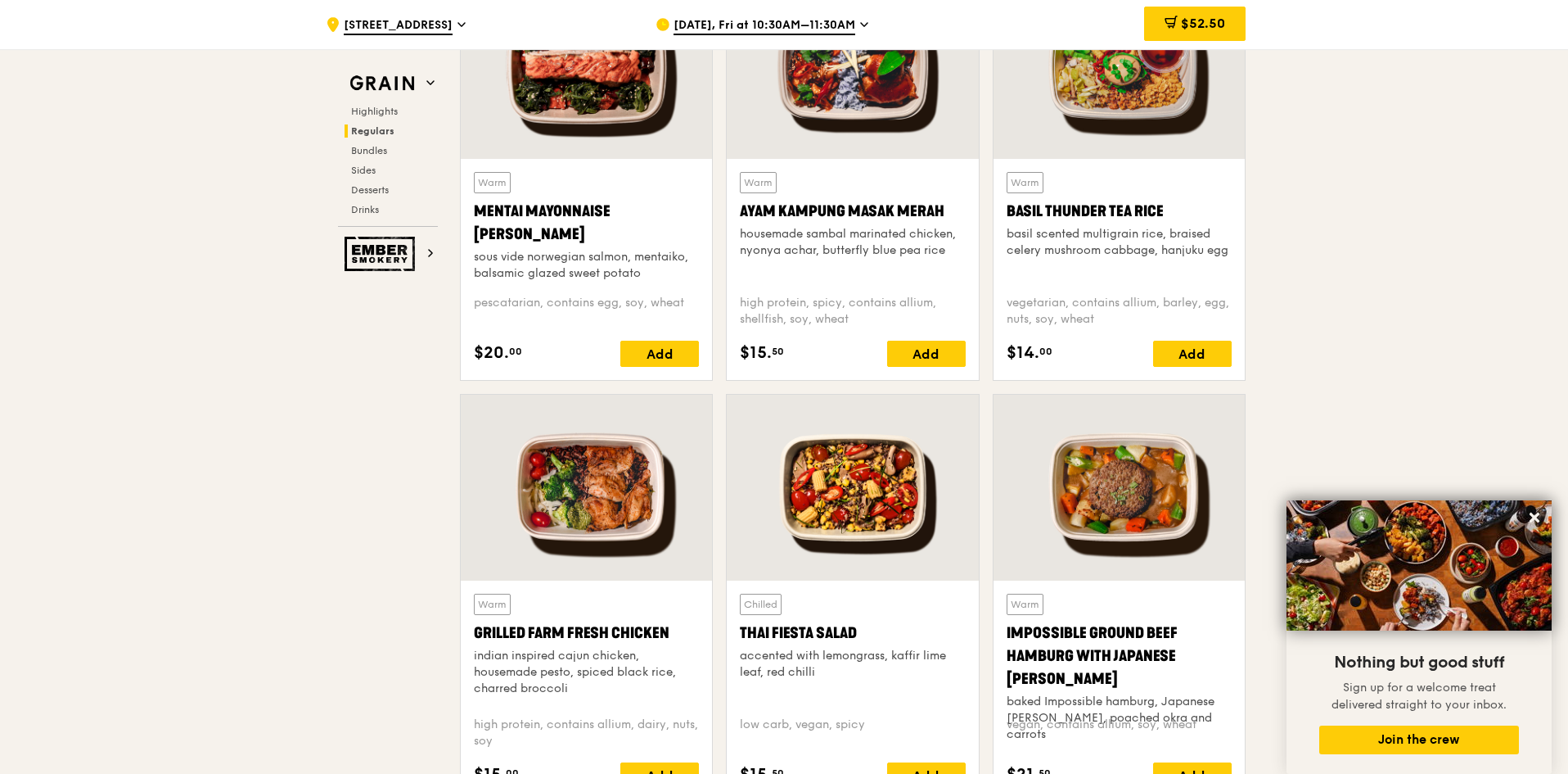
click at [681, 484] on div at bounding box center [586, 488] width 252 height 186
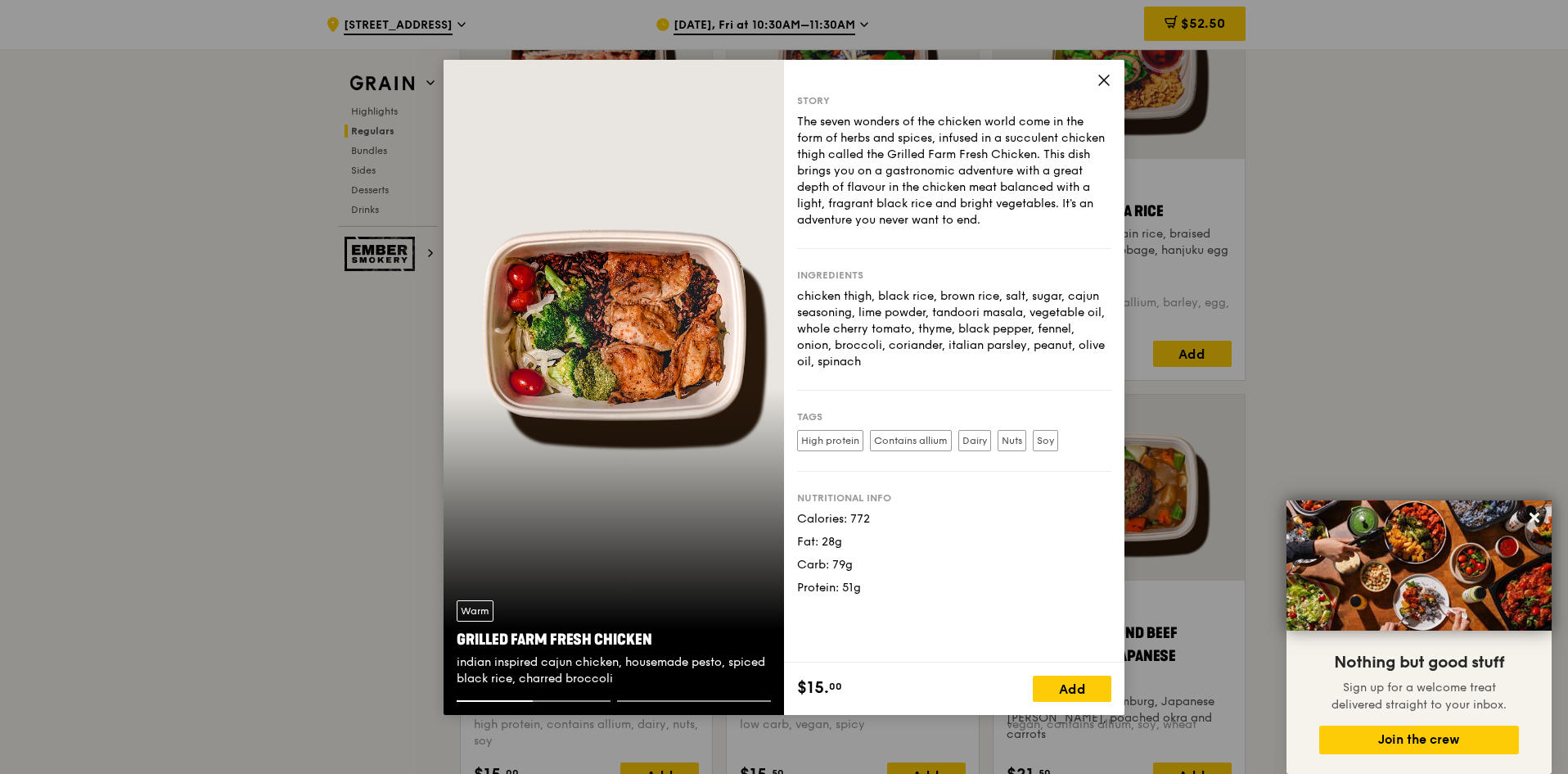
click at [1104, 80] on icon at bounding box center [1104, 80] width 9 height 9
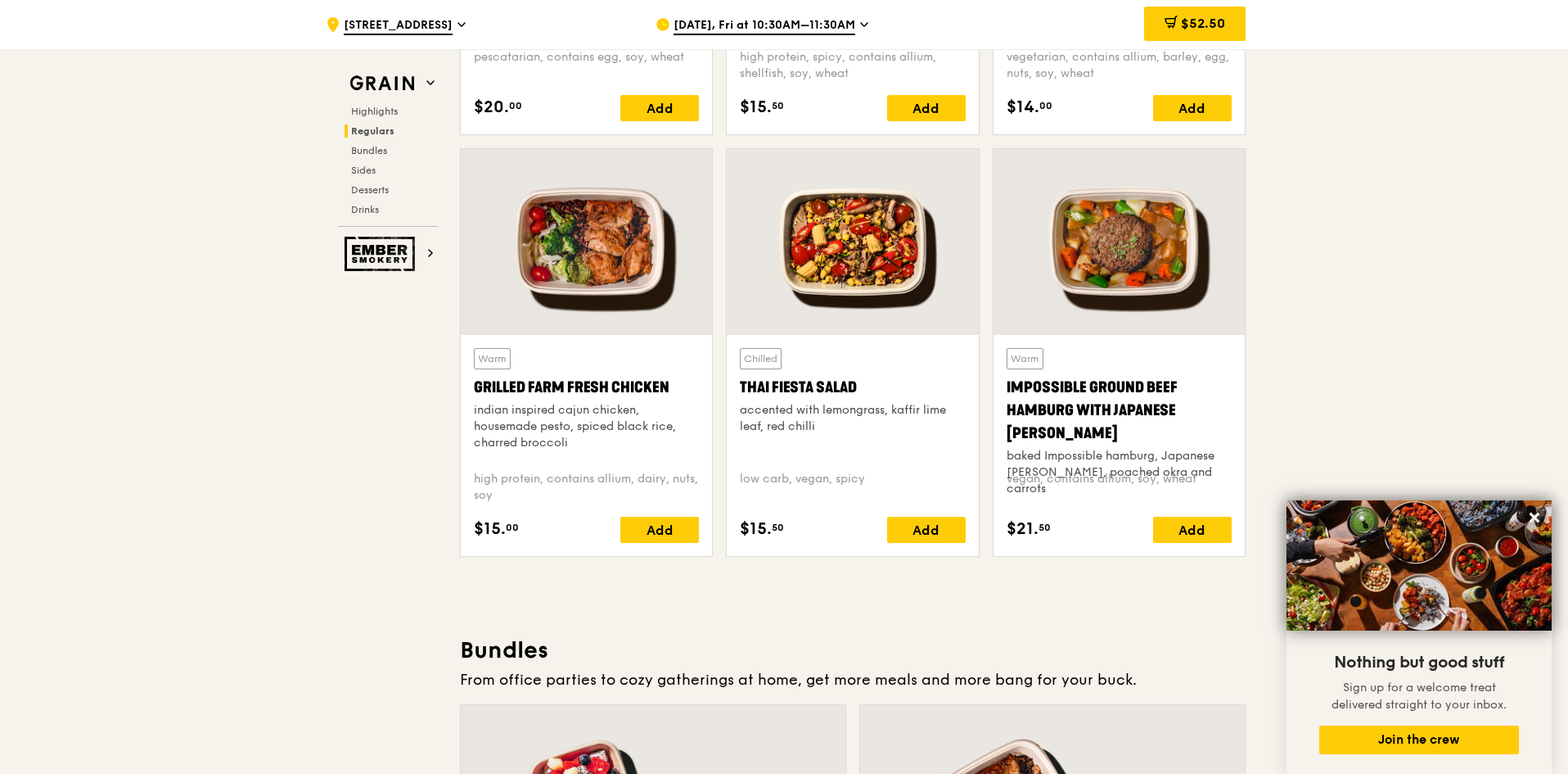
scroll to position [1965, 0]
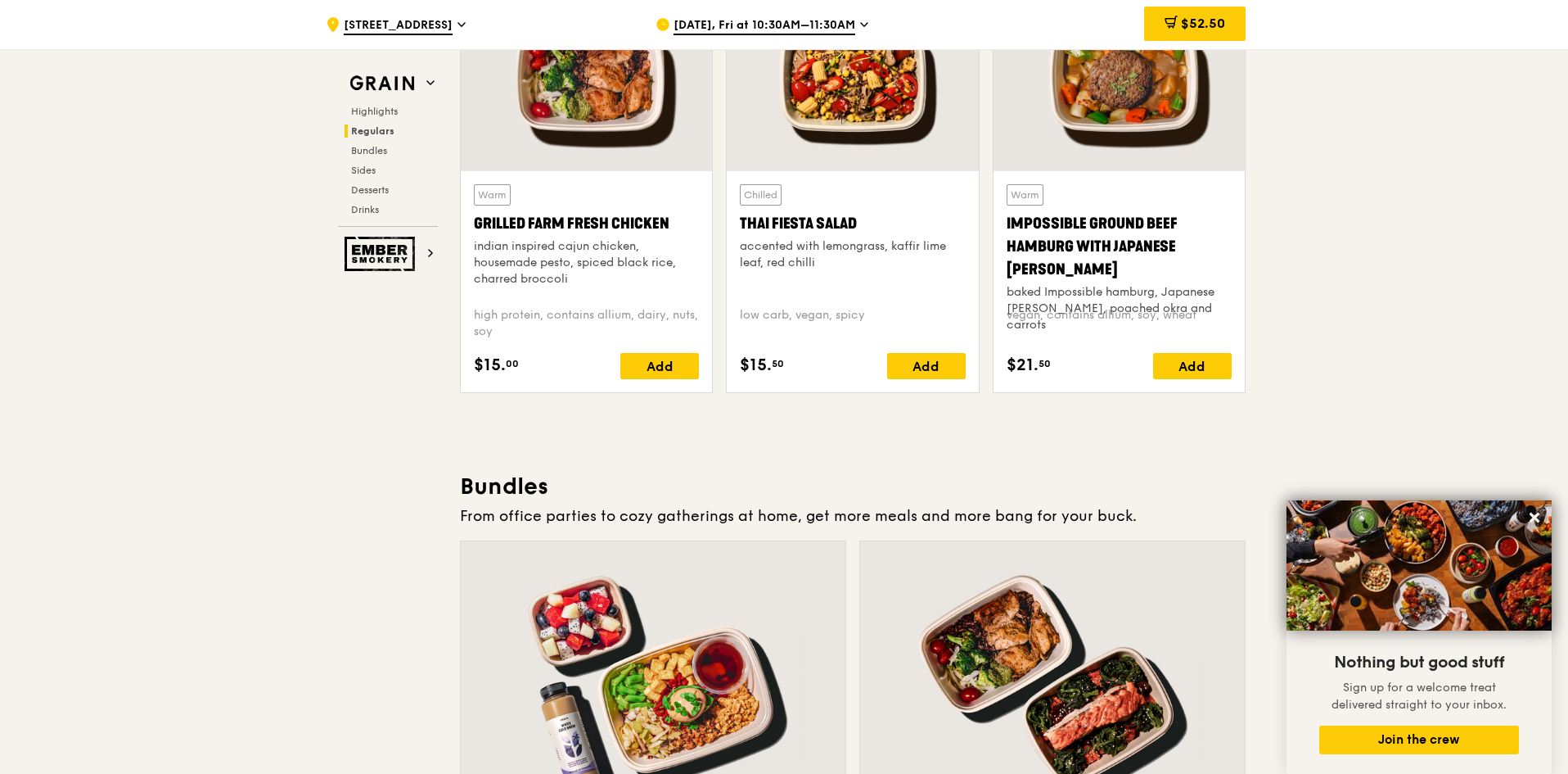
click at [1120, 284] on div "baked Impossible hamburg, Japanese [PERSON_NAME], poached okra and carrots" at bounding box center [1119, 309] width 225 height 49
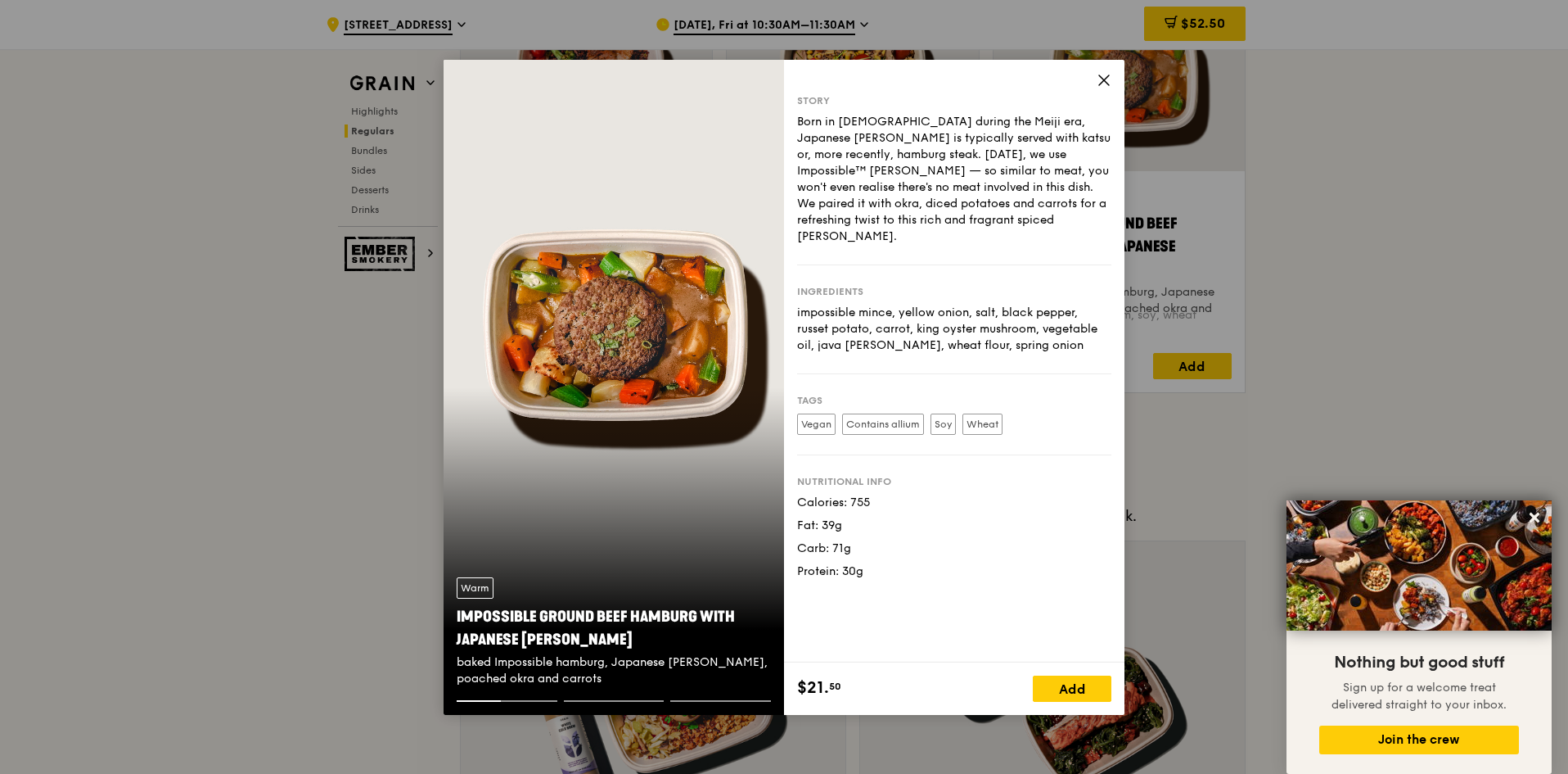
click at [1104, 77] on icon at bounding box center [1104, 81] width 15 height 15
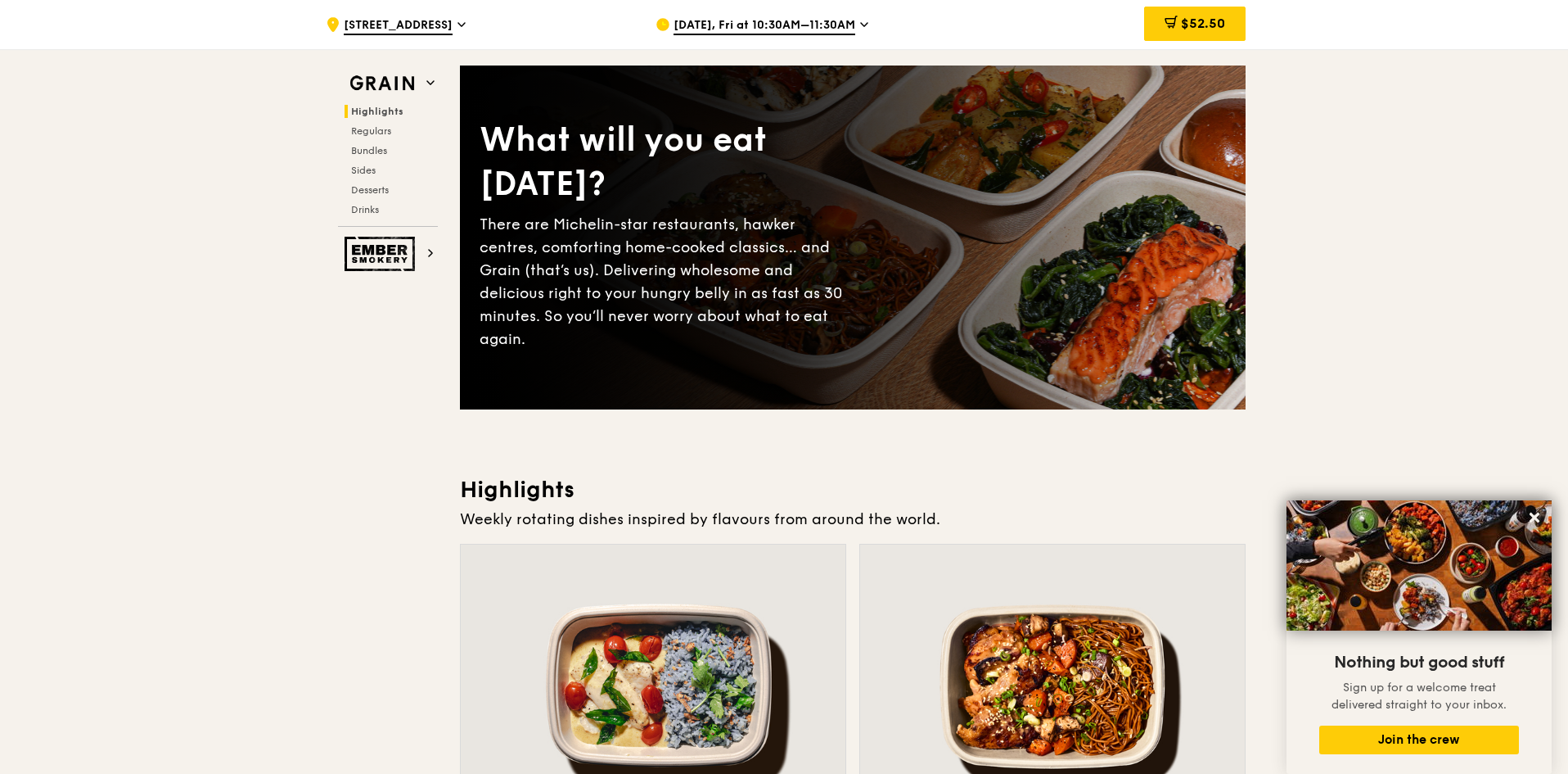
scroll to position [246, 0]
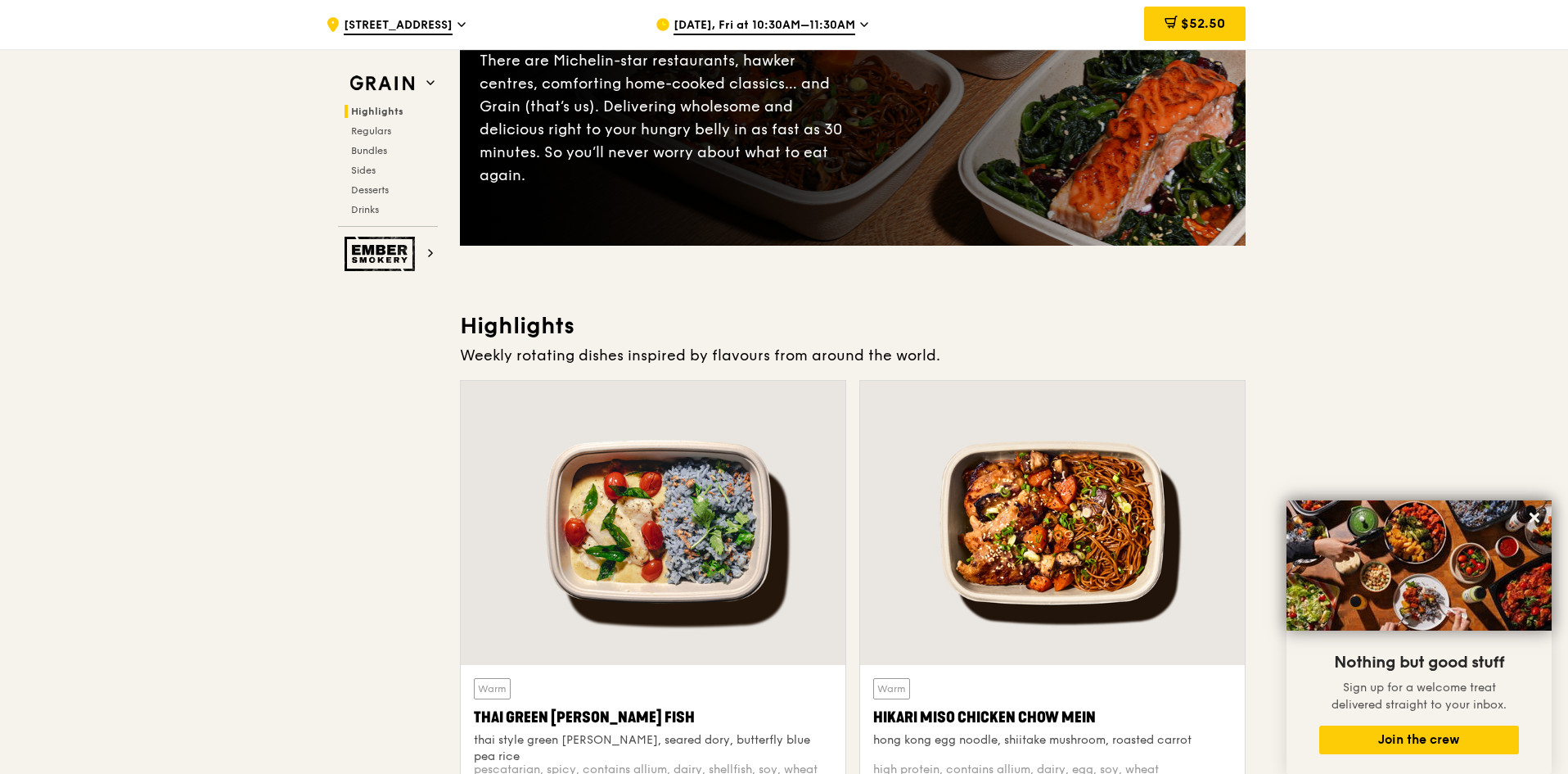
click at [1006, 464] on div at bounding box center [1052, 522] width 384 height 284
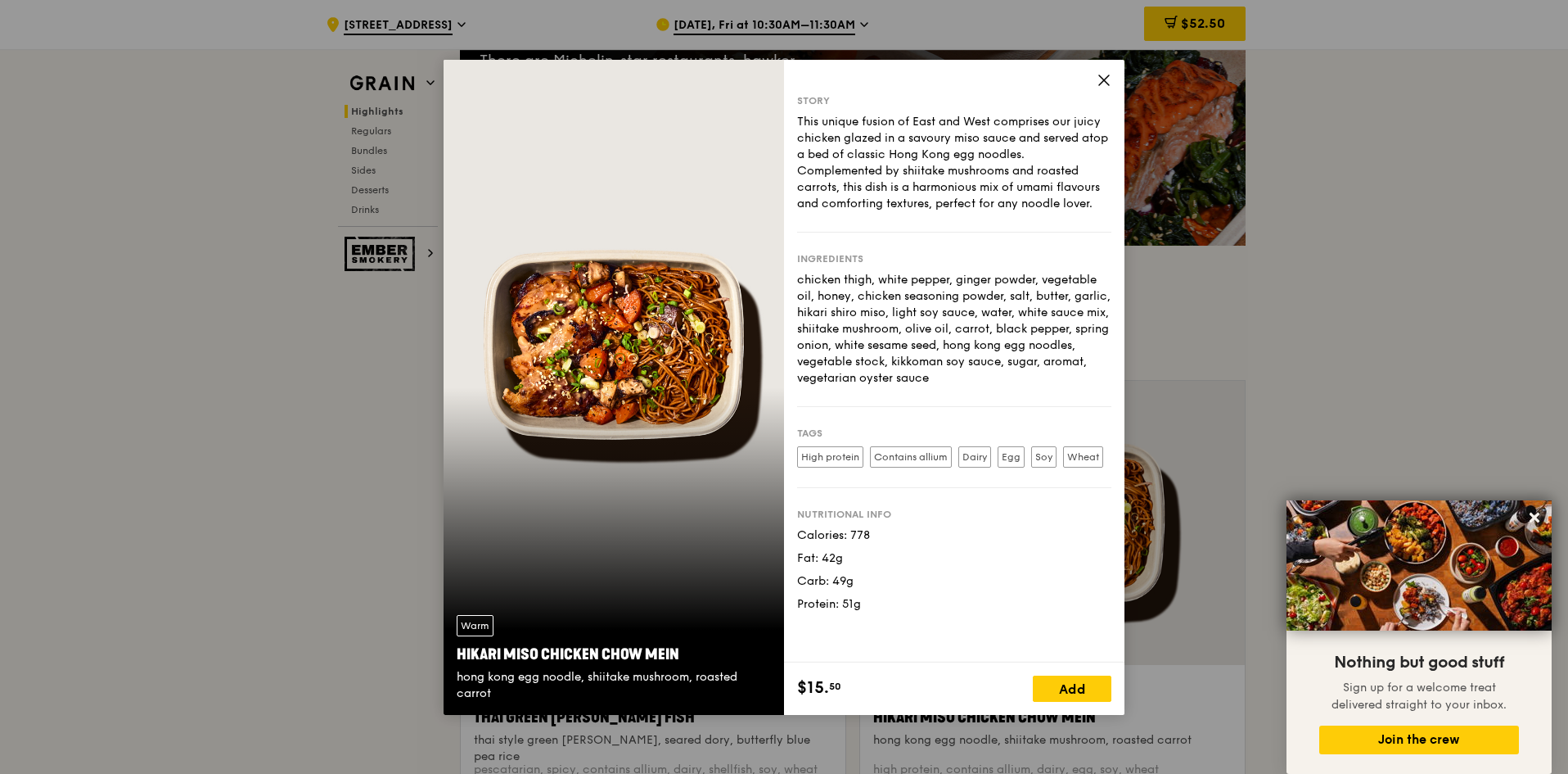
click at [1099, 84] on icon at bounding box center [1104, 81] width 15 height 15
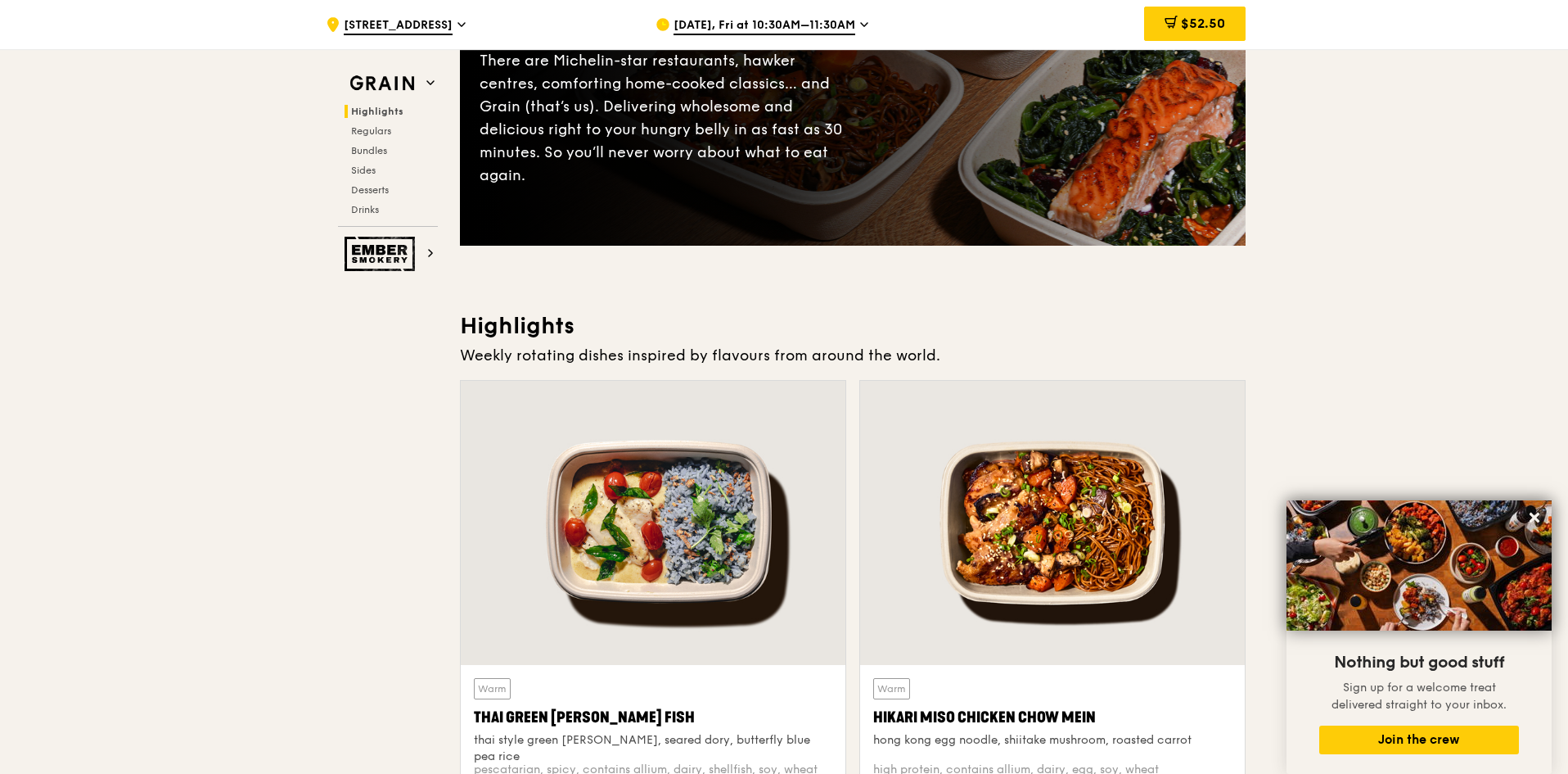
click at [671, 481] on div at bounding box center [652, 522] width 384 height 284
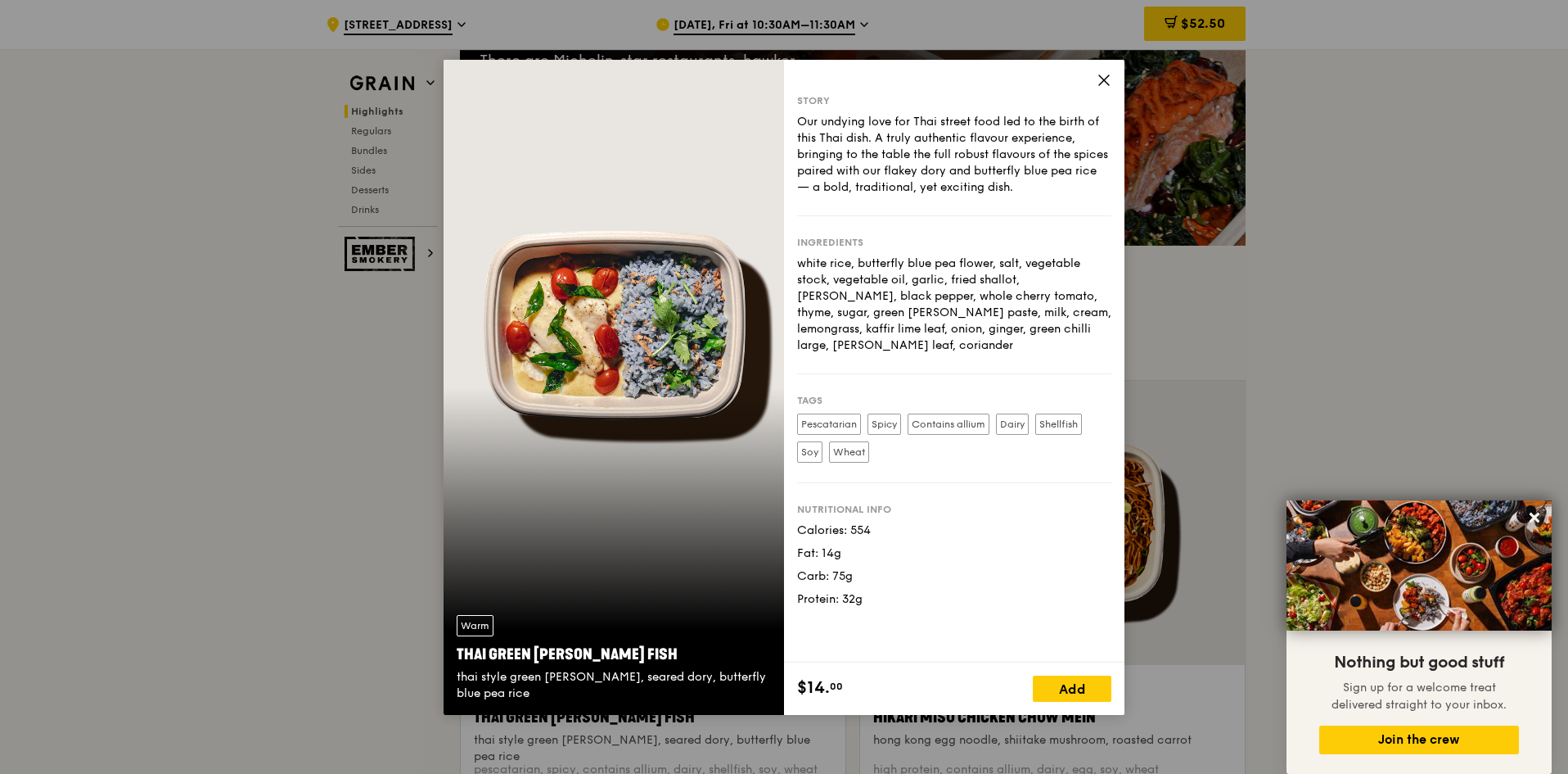
click at [1108, 80] on icon at bounding box center [1104, 81] width 15 height 15
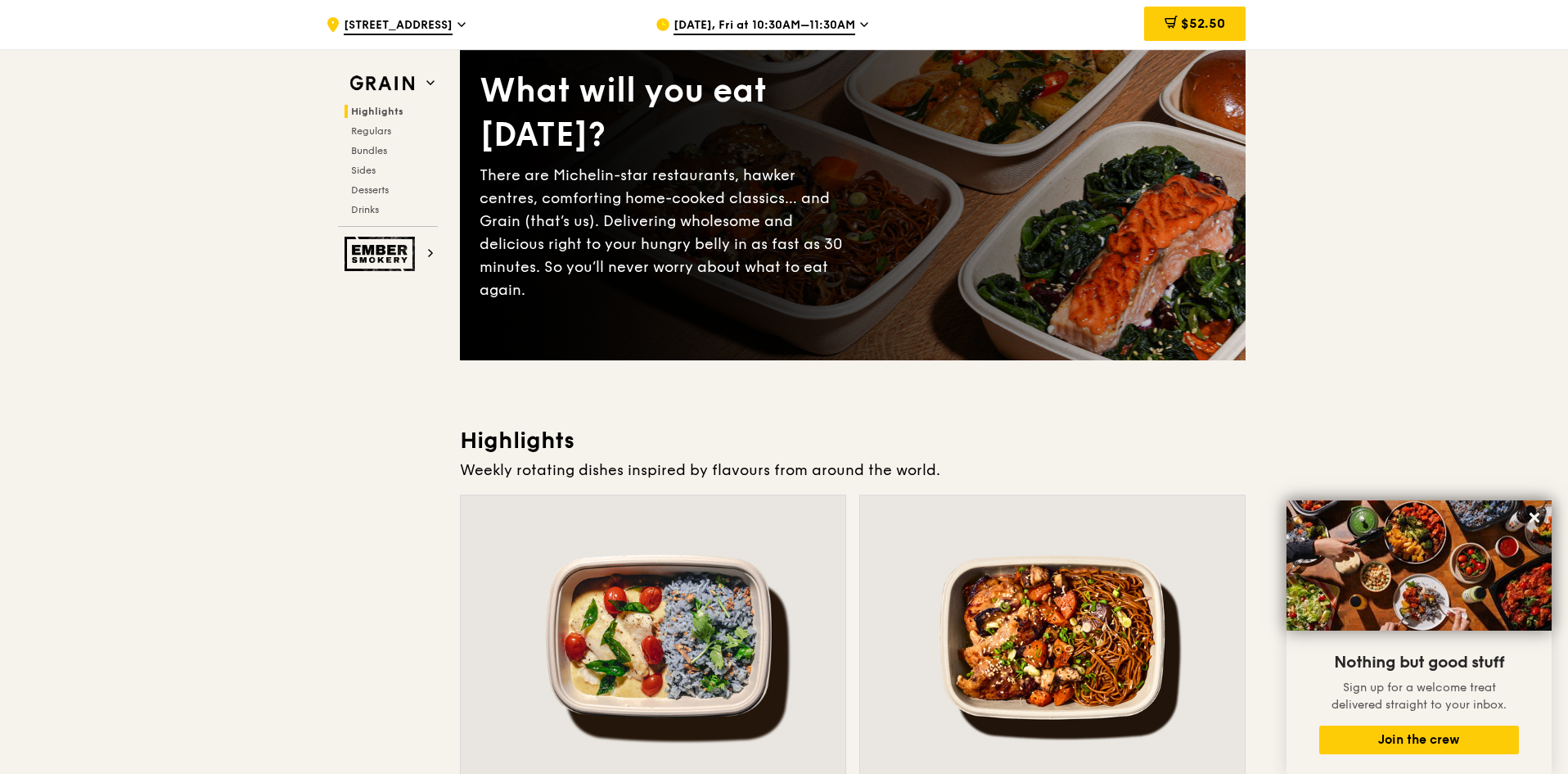
scroll to position [0, 0]
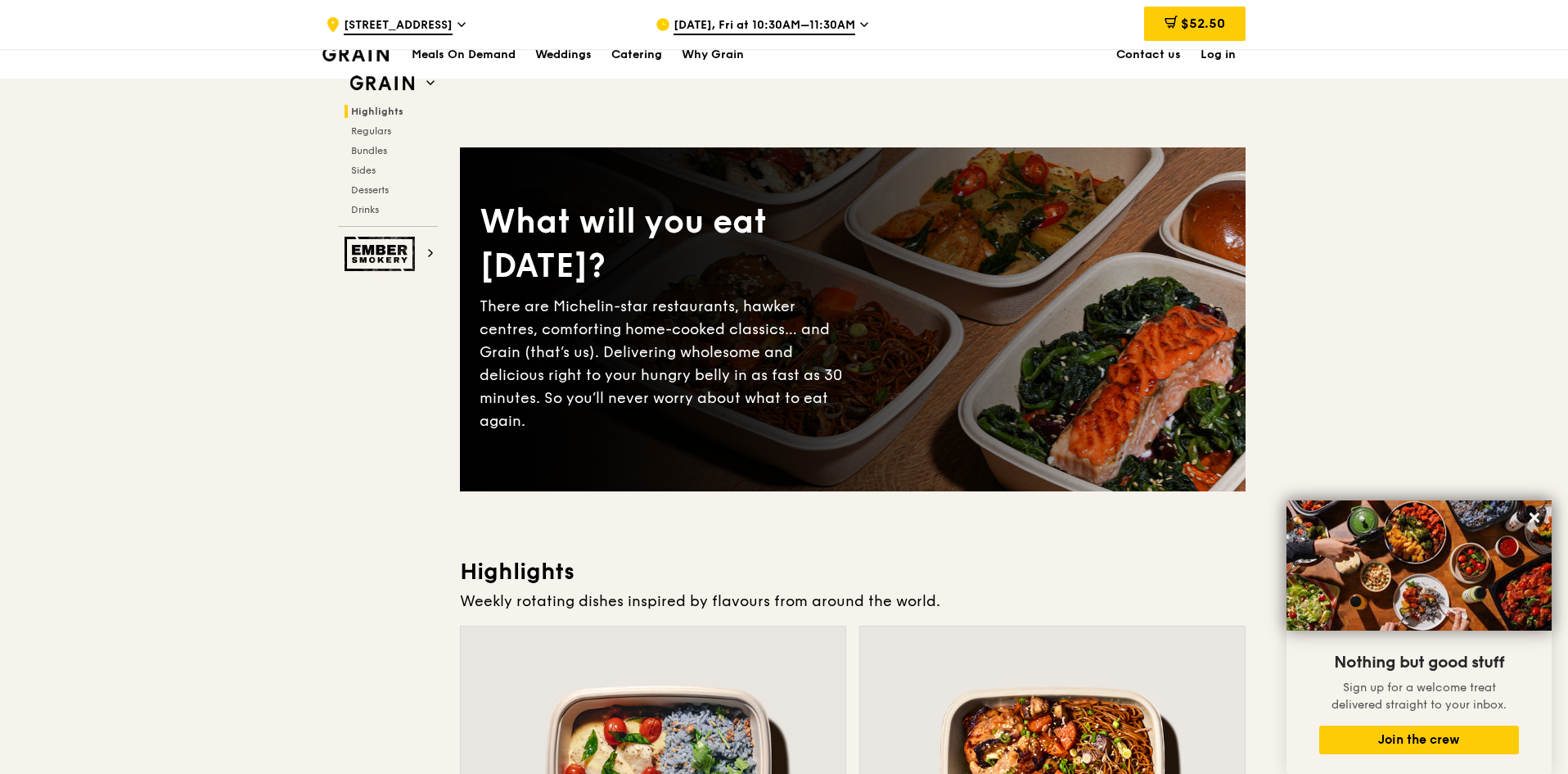
drag, startPoint x: 1463, startPoint y: 217, endPoint x: 1424, endPoint y: 80, distance: 142.4
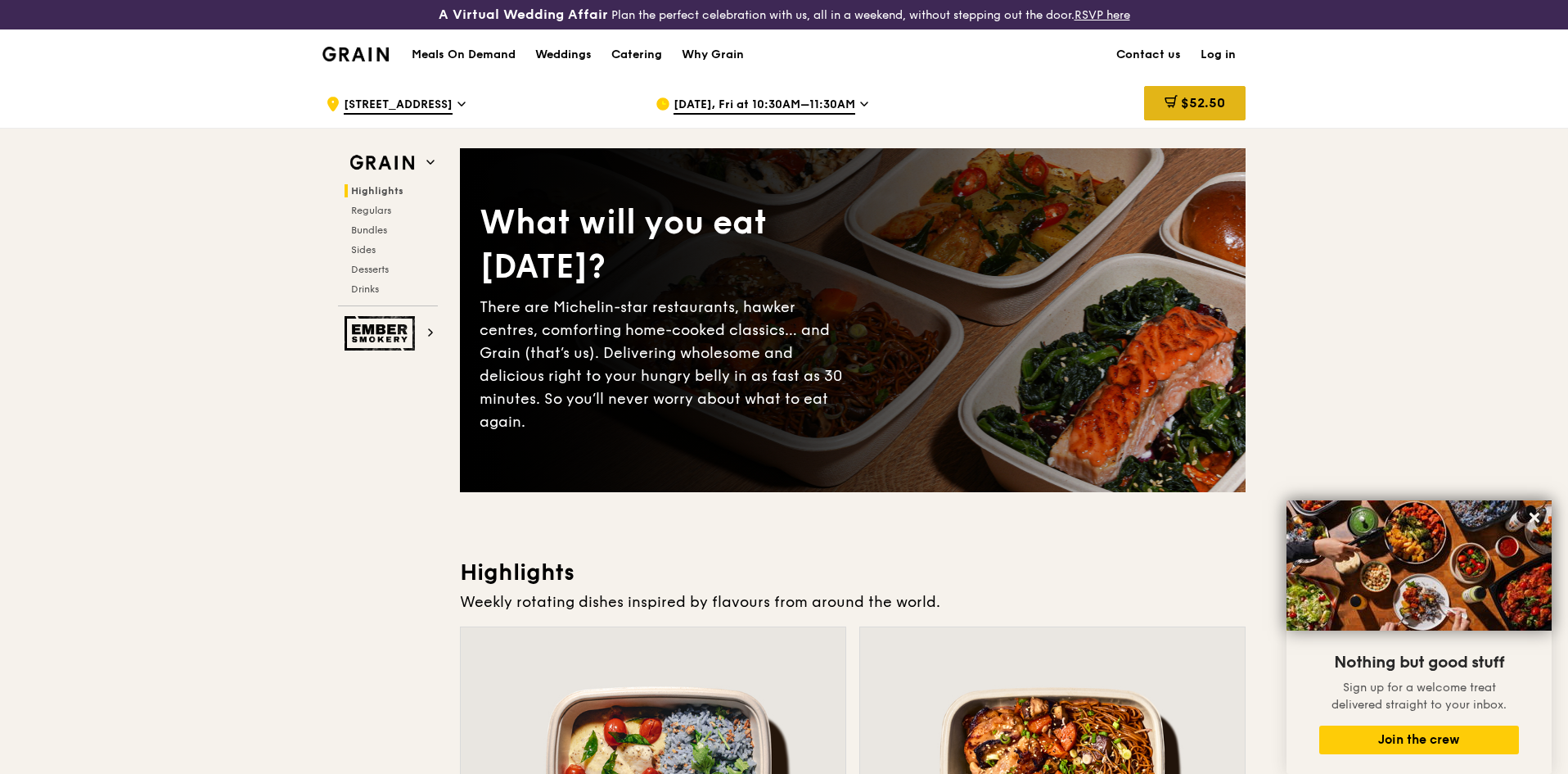
click at [1205, 104] on span "$52.50" at bounding box center [1203, 103] width 45 height 15
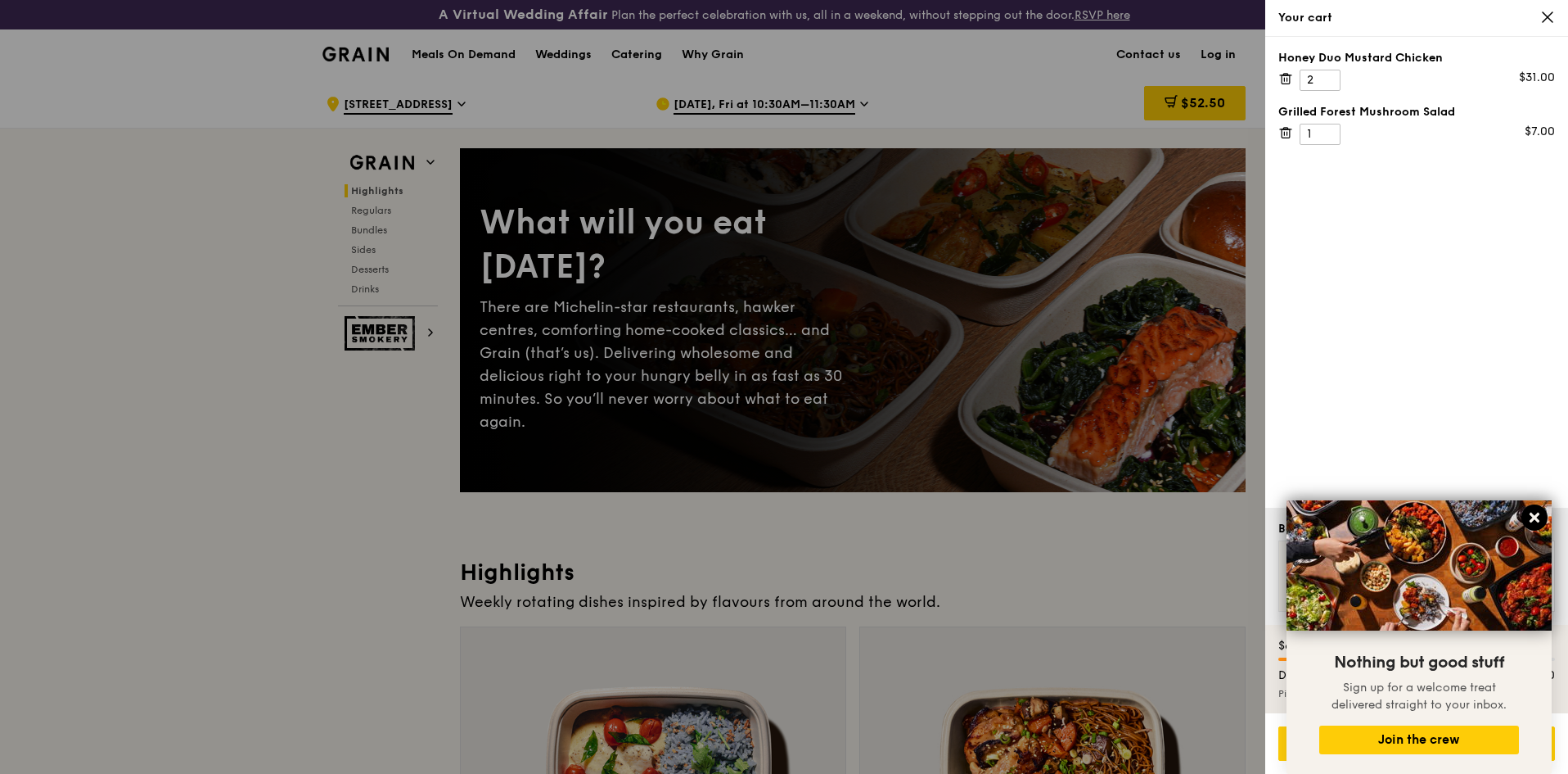
click at [1534, 514] on icon at bounding box center [1535, 518] width 15 height 15
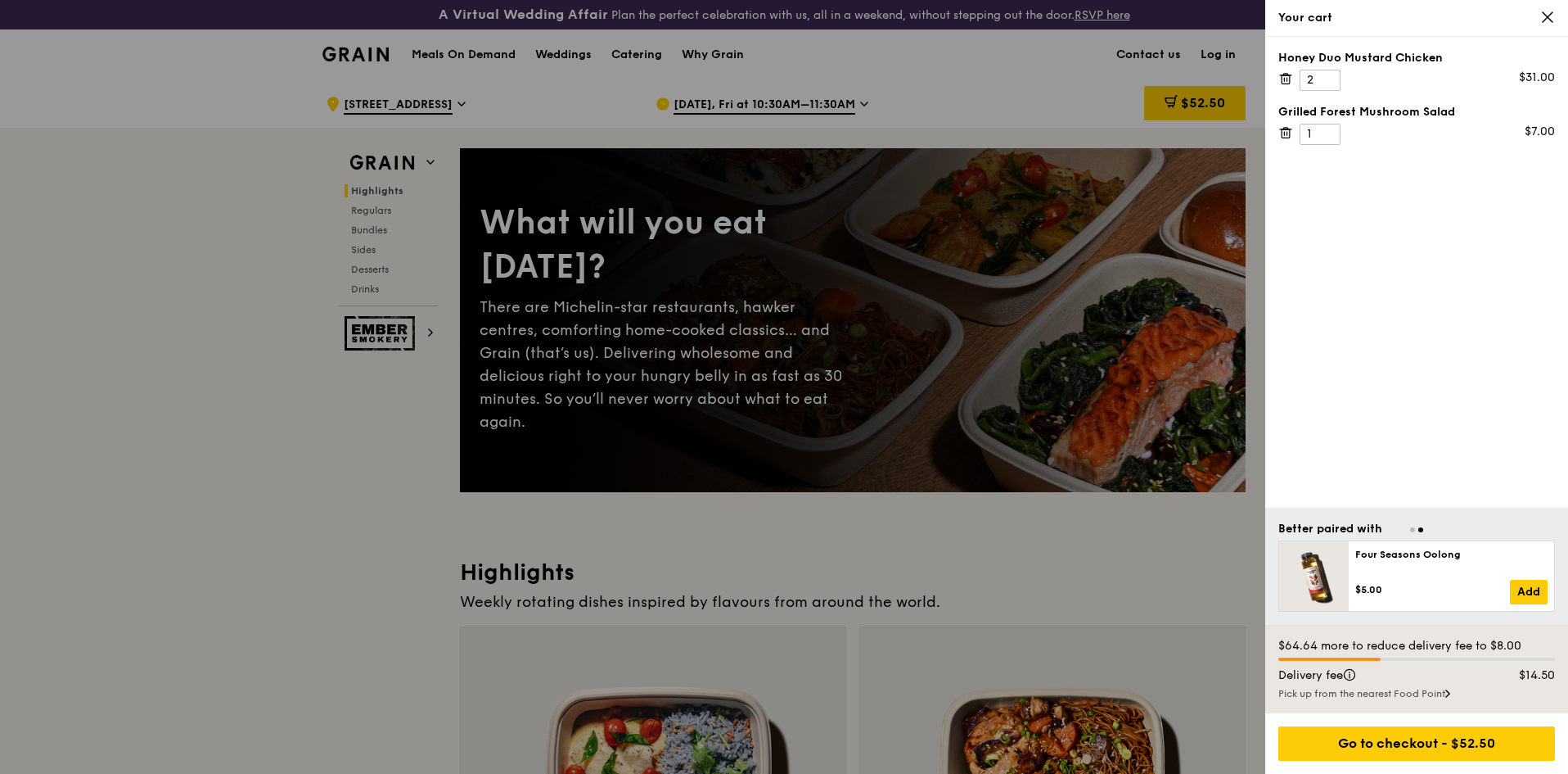
drag, startPoint x: 1401, startPoint y: 651, endPoint x: 1526, endPoint y: 651, distance: 125.0
click at [1526, 651] on div "$64.64 more to reduce delivery fee to $8.00" at bounding box center [1416, 646] width 276 height 16
click at [1437, 740] on div "Go to checkout - $52.50" at bounding box center [1416, 744] width 276 height 34
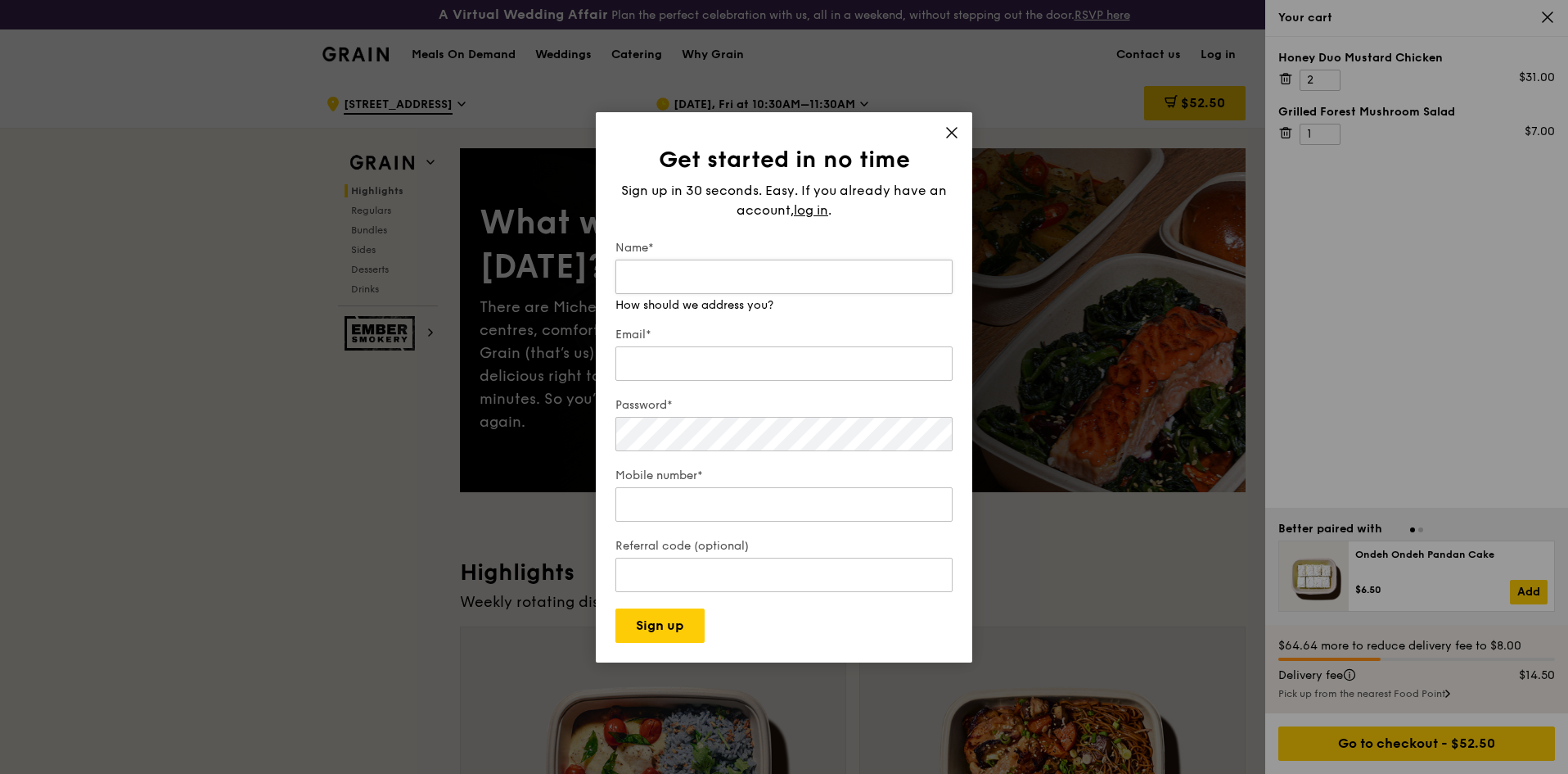
click at [849, 268] on input "Name*" at bounding box center [783, 276] width 337 height 34
click at [820, 207] on div "Sign up in 30 seconds. Easy. If you already have an account, log in ." at bounding box center [783, 200] width 337 height 39
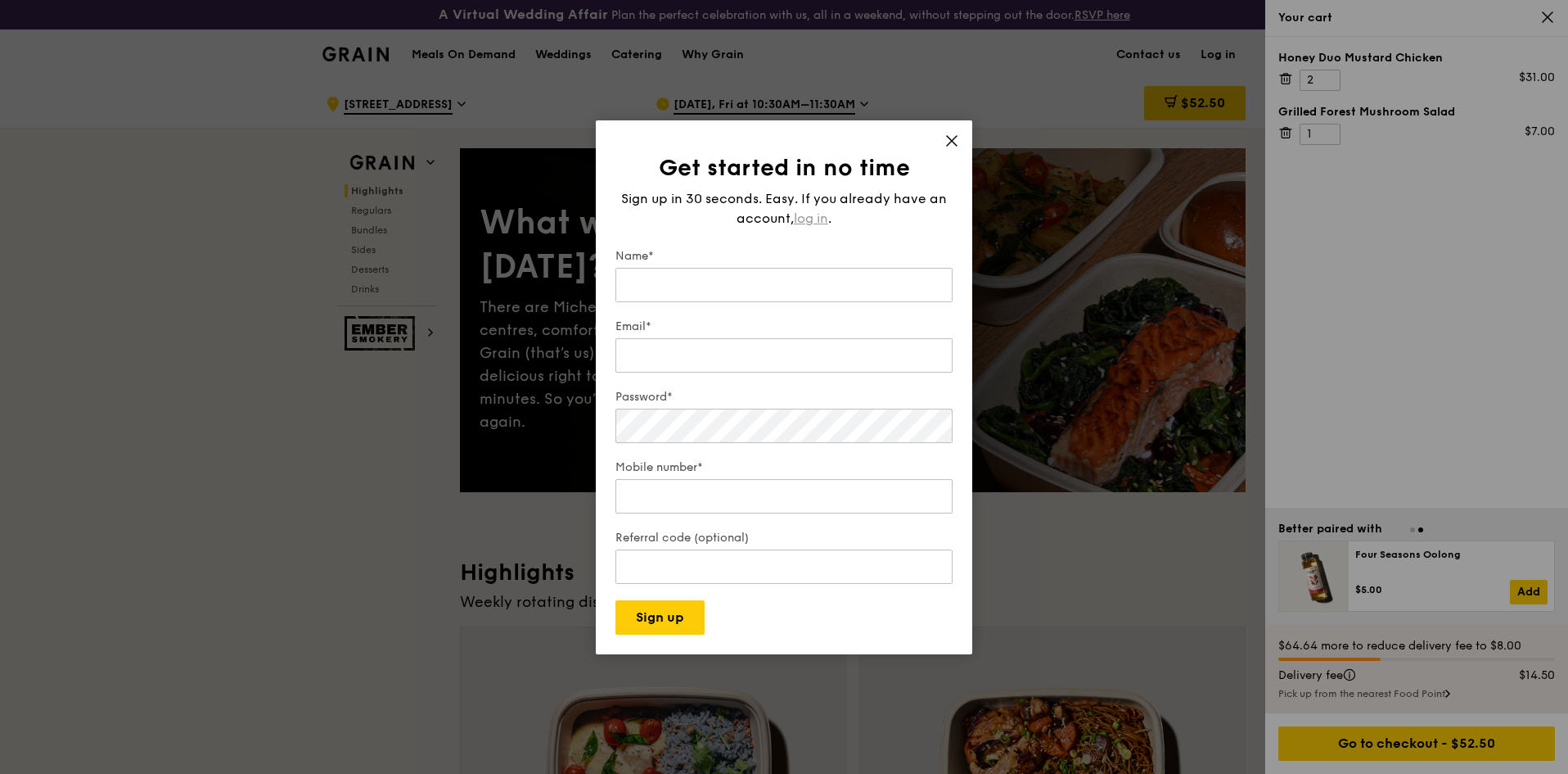
click at [816, 214] on span "log in" at bounding box center [811, 218] width 34 height 20
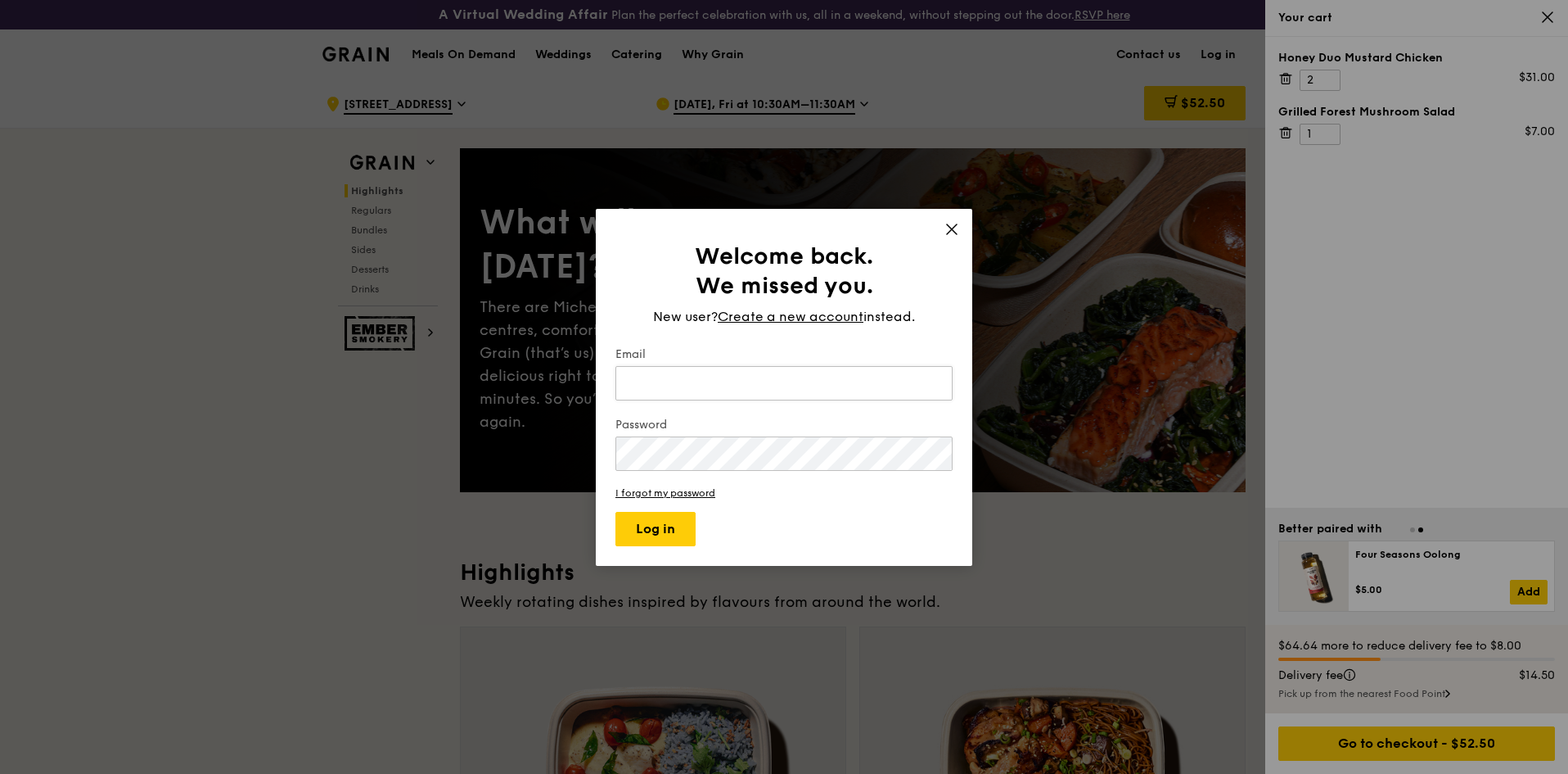
click at [773, 385] on input "Email" at bounding box center [783, 383] width 337 height 34
type input "kmps@moe.edu.sg"
click at [644, 524] on button "Log in" at bounding box center [655, 529] width 80 height 34
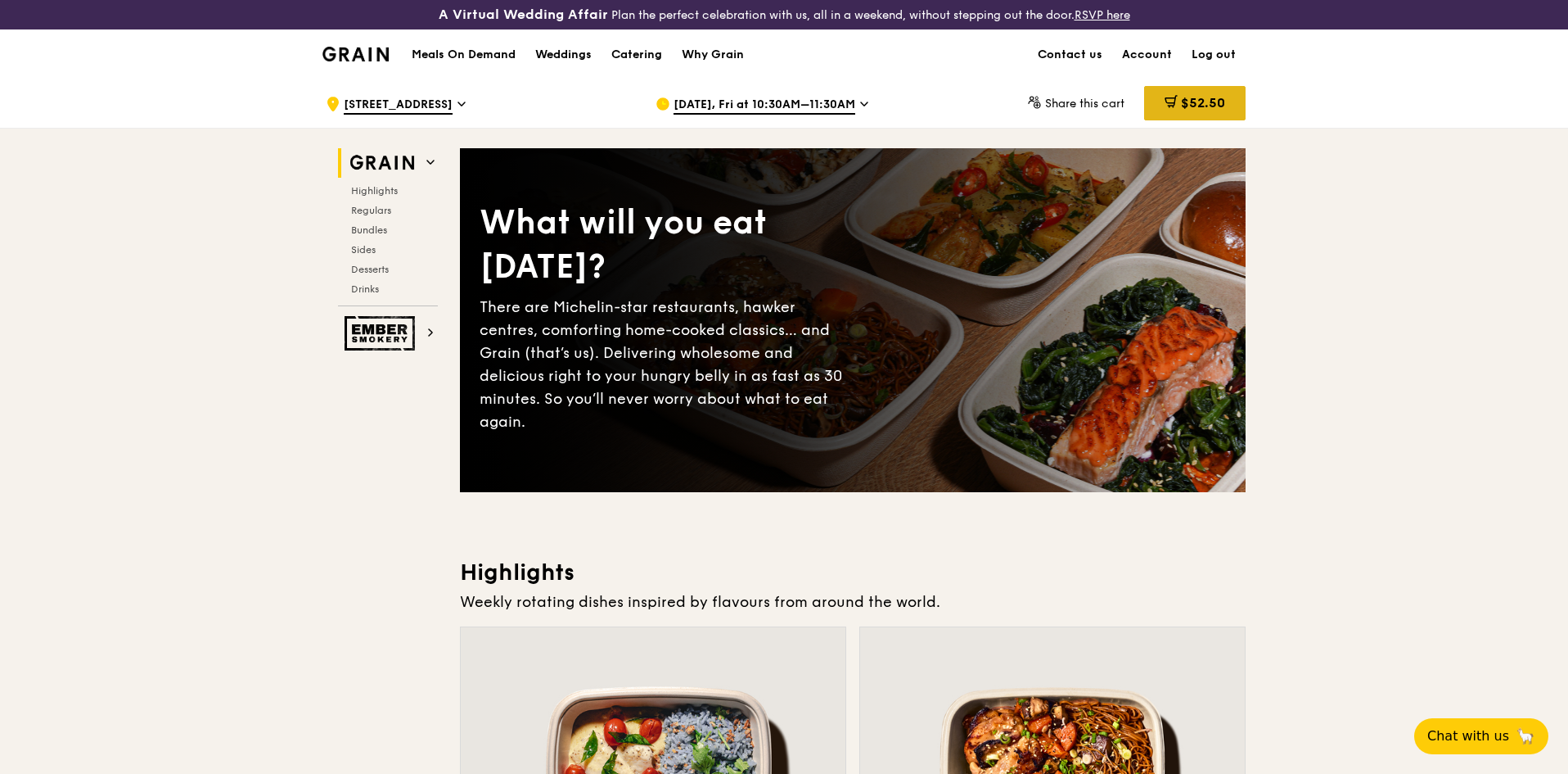
click at [1173, 104] on icon at bounding box center [1171, 102] width 13 height 13
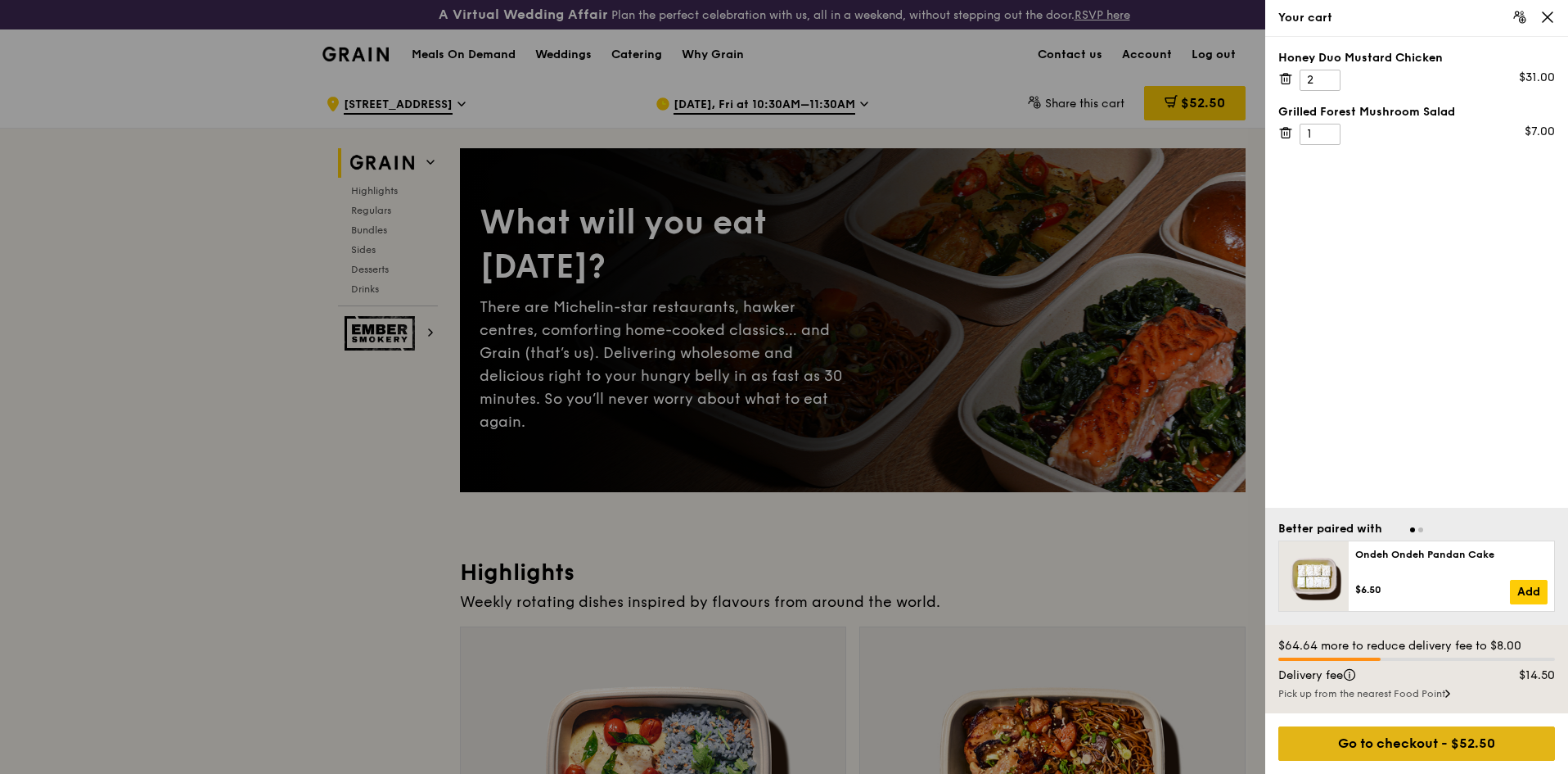
click at [1424, 749] on div "Go to checkout - $52.50" at bounding box center [1416, 744] width 276 height 34
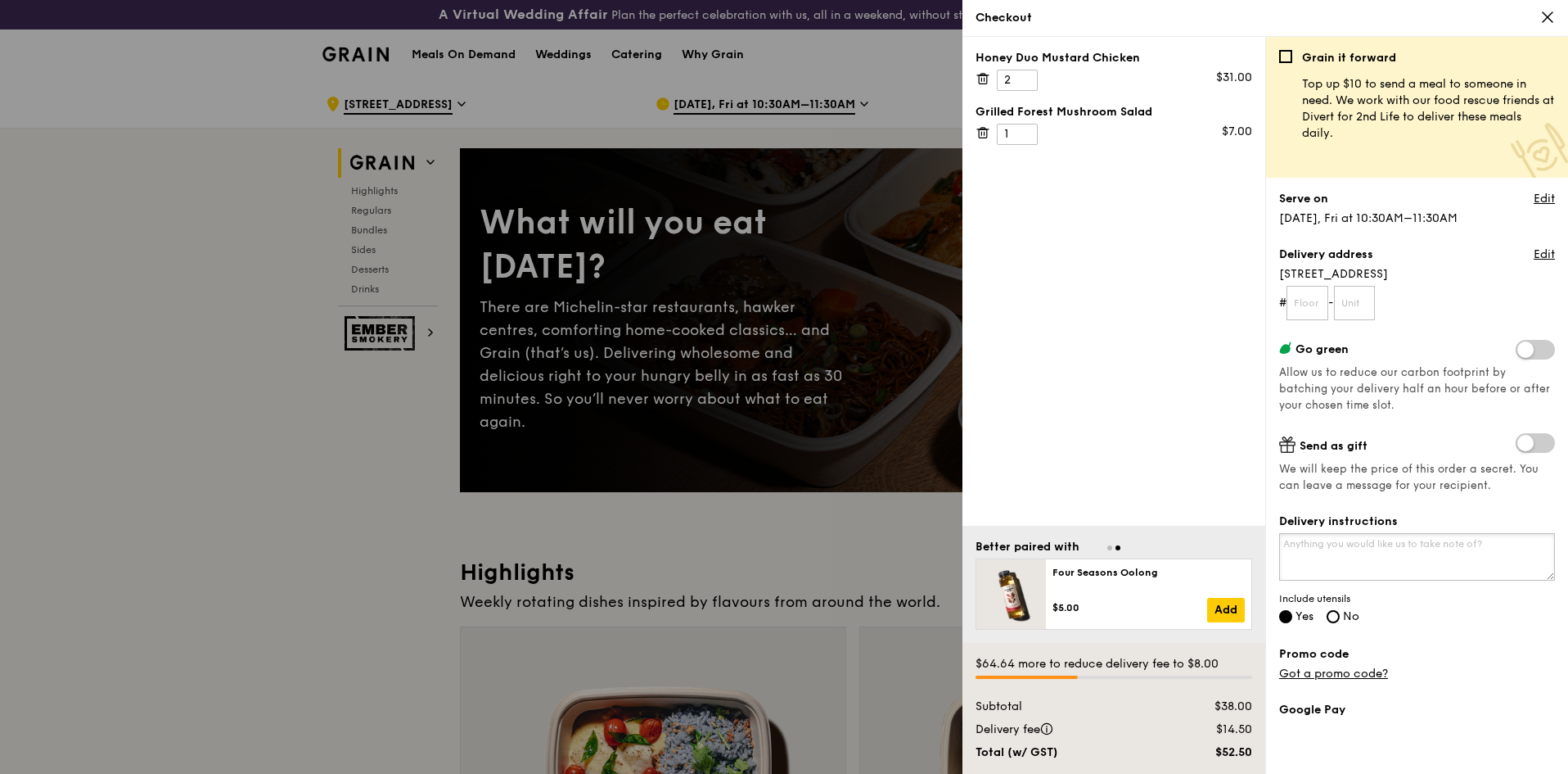
click at [1372, 561] on textarea "Delivery instructions" at bounding box center [1417, 557] width 276 height 47
type textarea "S"
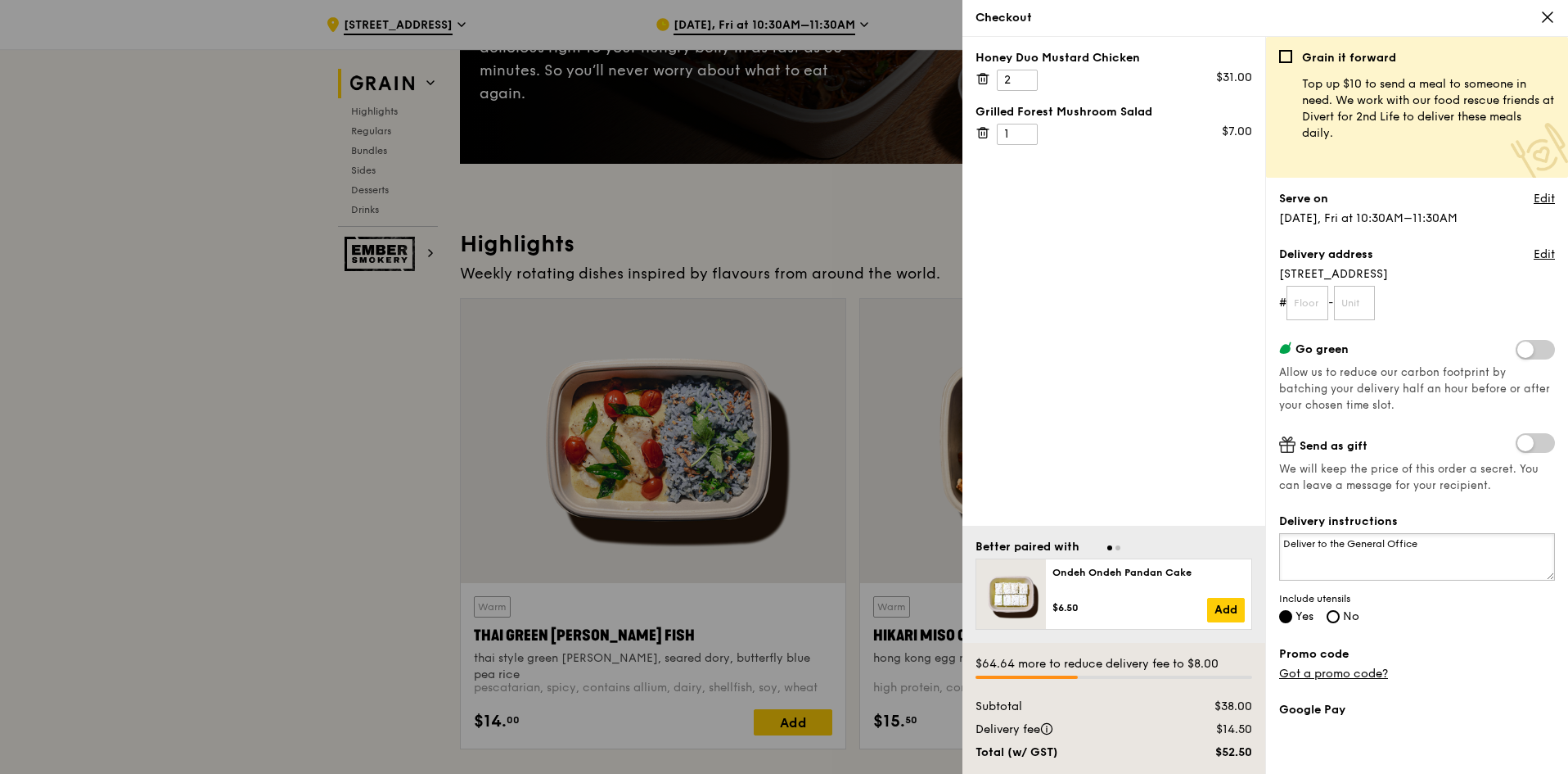
scroll to position [217, 0]
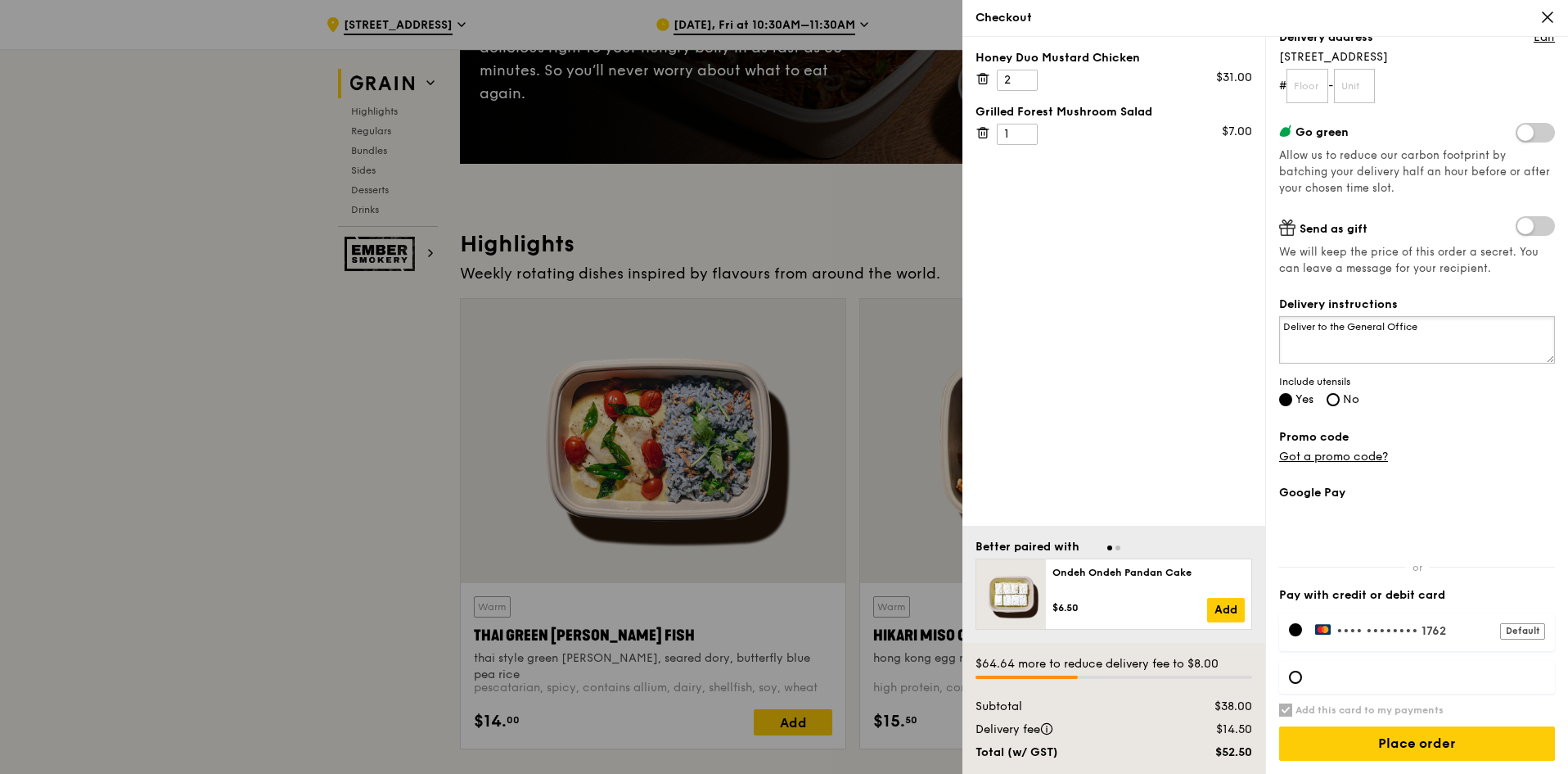
type textarea "Deliver to the General Office"
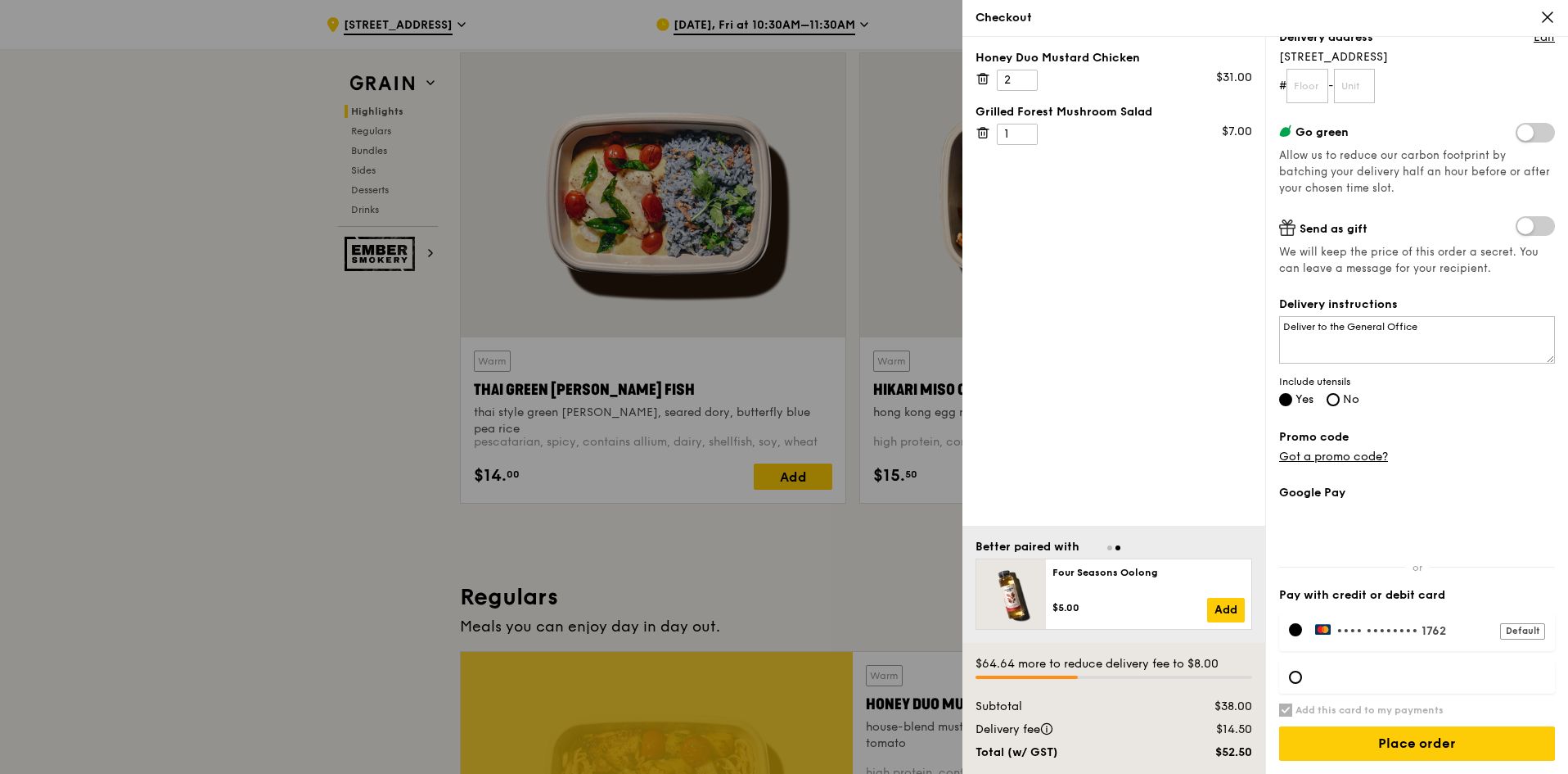
scroll to position [655, 0]
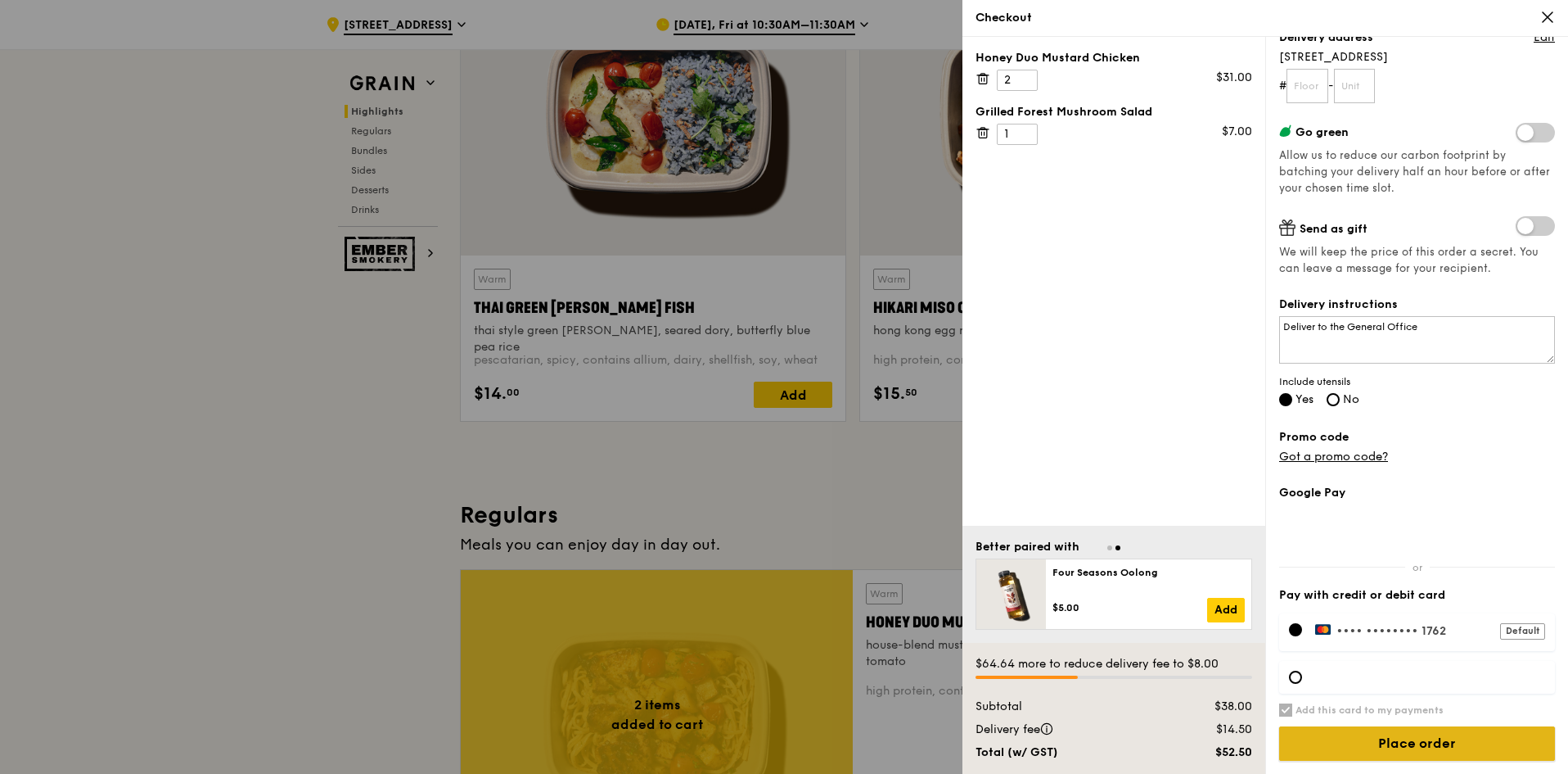
click at [1434, 736] on input "Place order" at bounding box center [1417, 744] width 276 height 34
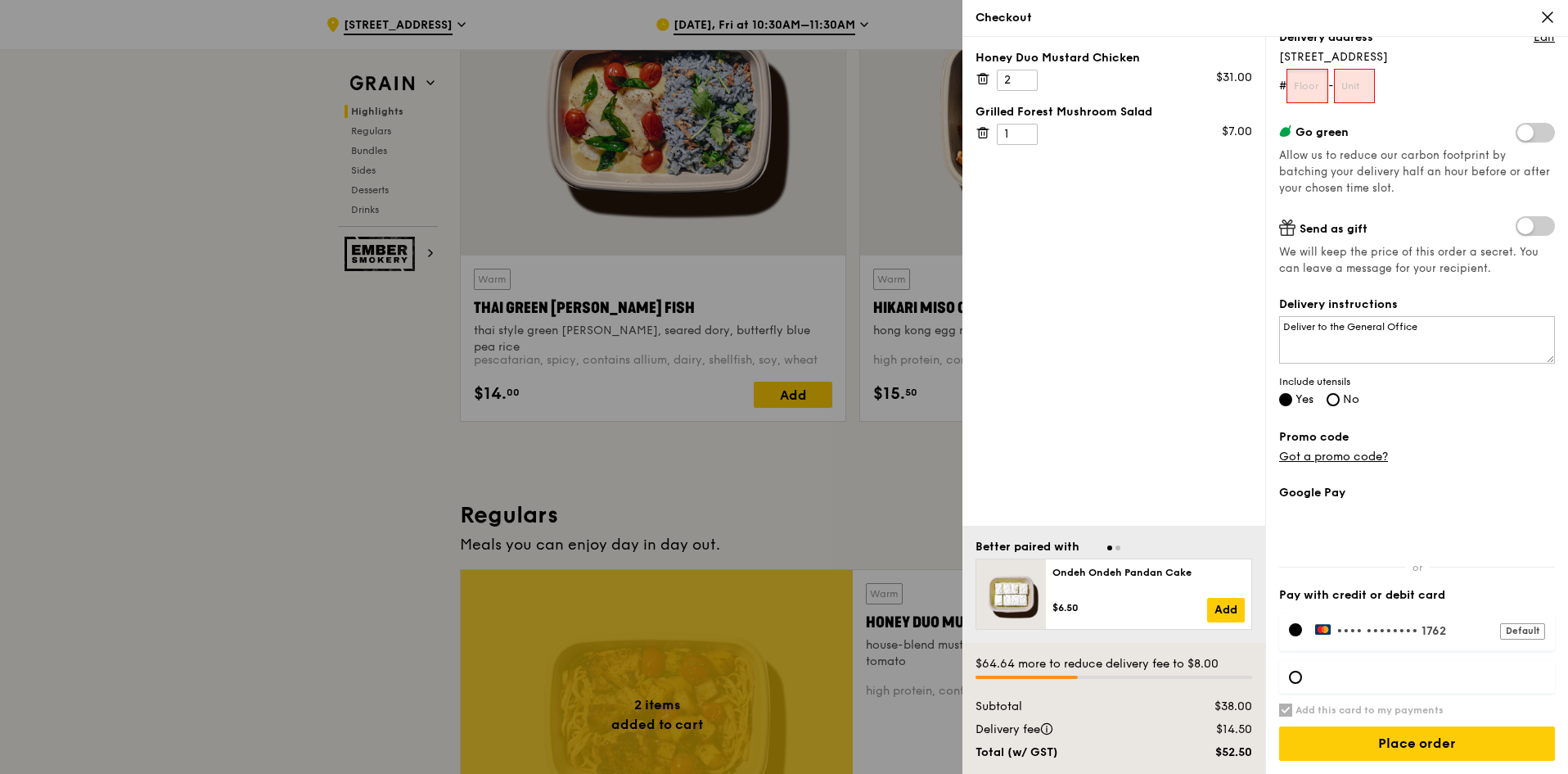
click at [1322, 83] on input "text" at bounding box center [1307, 85] width 42 height 34
type input "01"
click at [1364, 84] on input "text" at bounding box center [1354, 85] width 42 height 34
type input "."
type input "01"
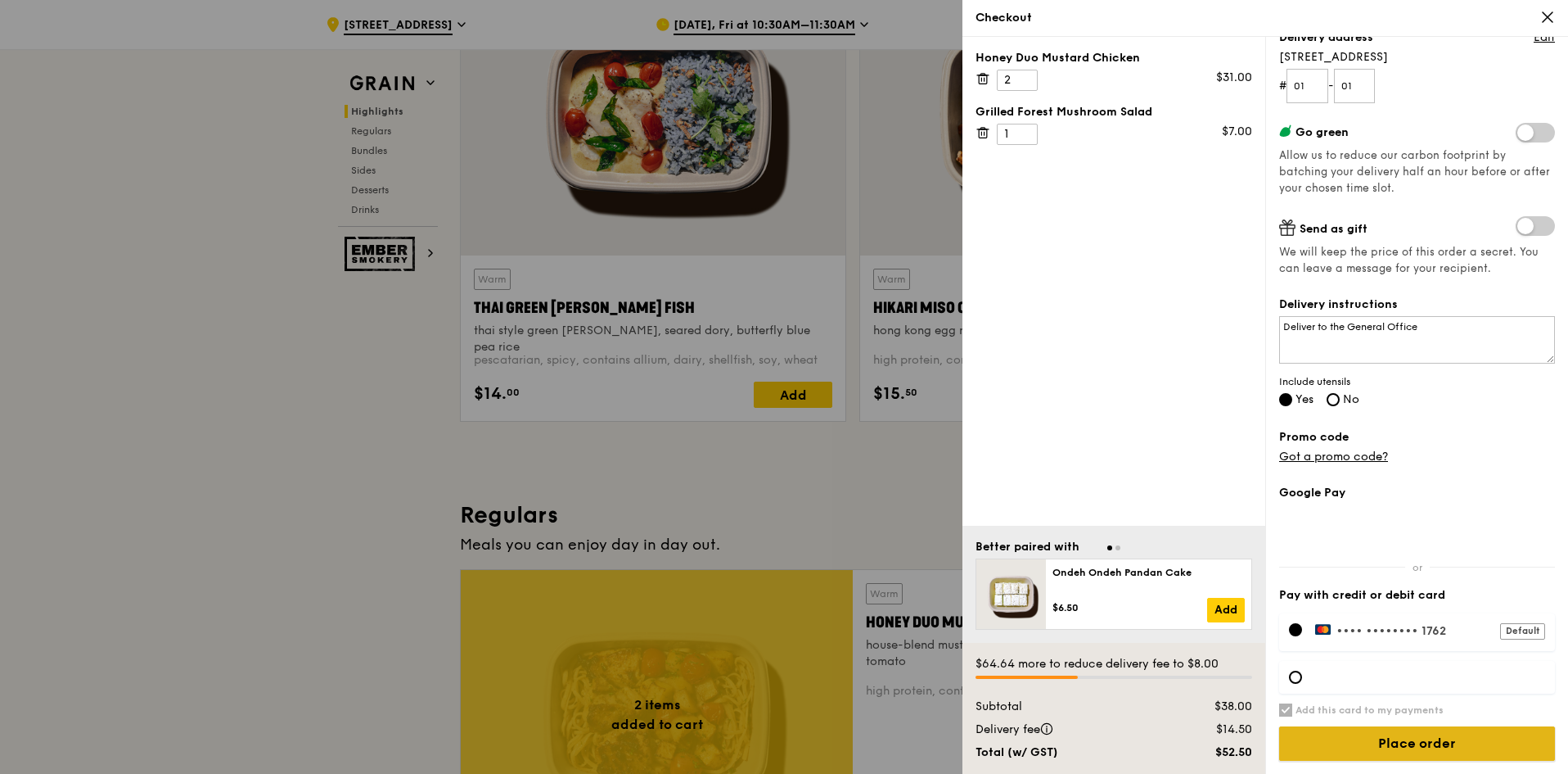
click at [1392, 746] on input "Place order" at bounding box center [1417, 744] width 276 height 34
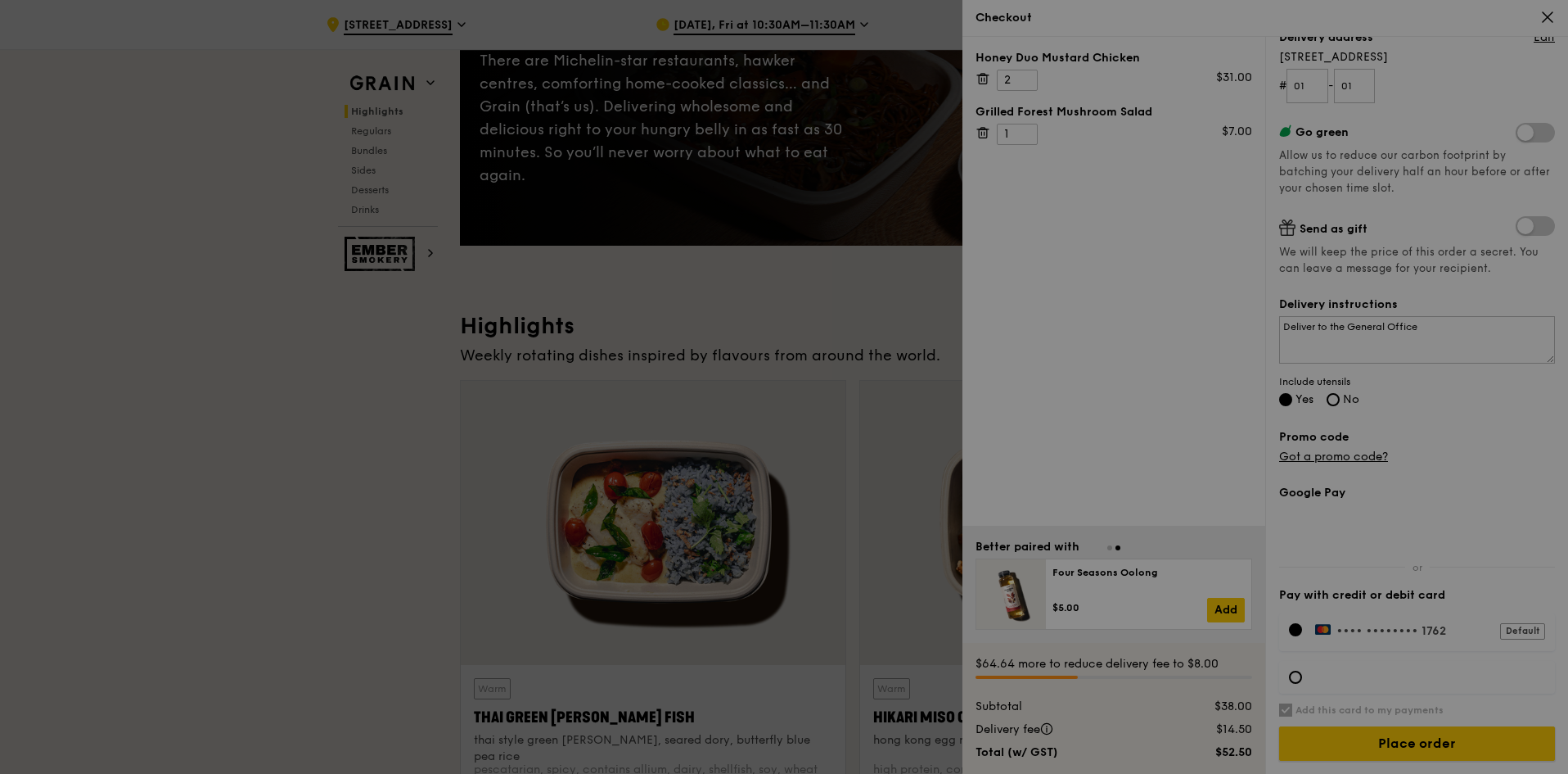
scroll to position [163, 0]
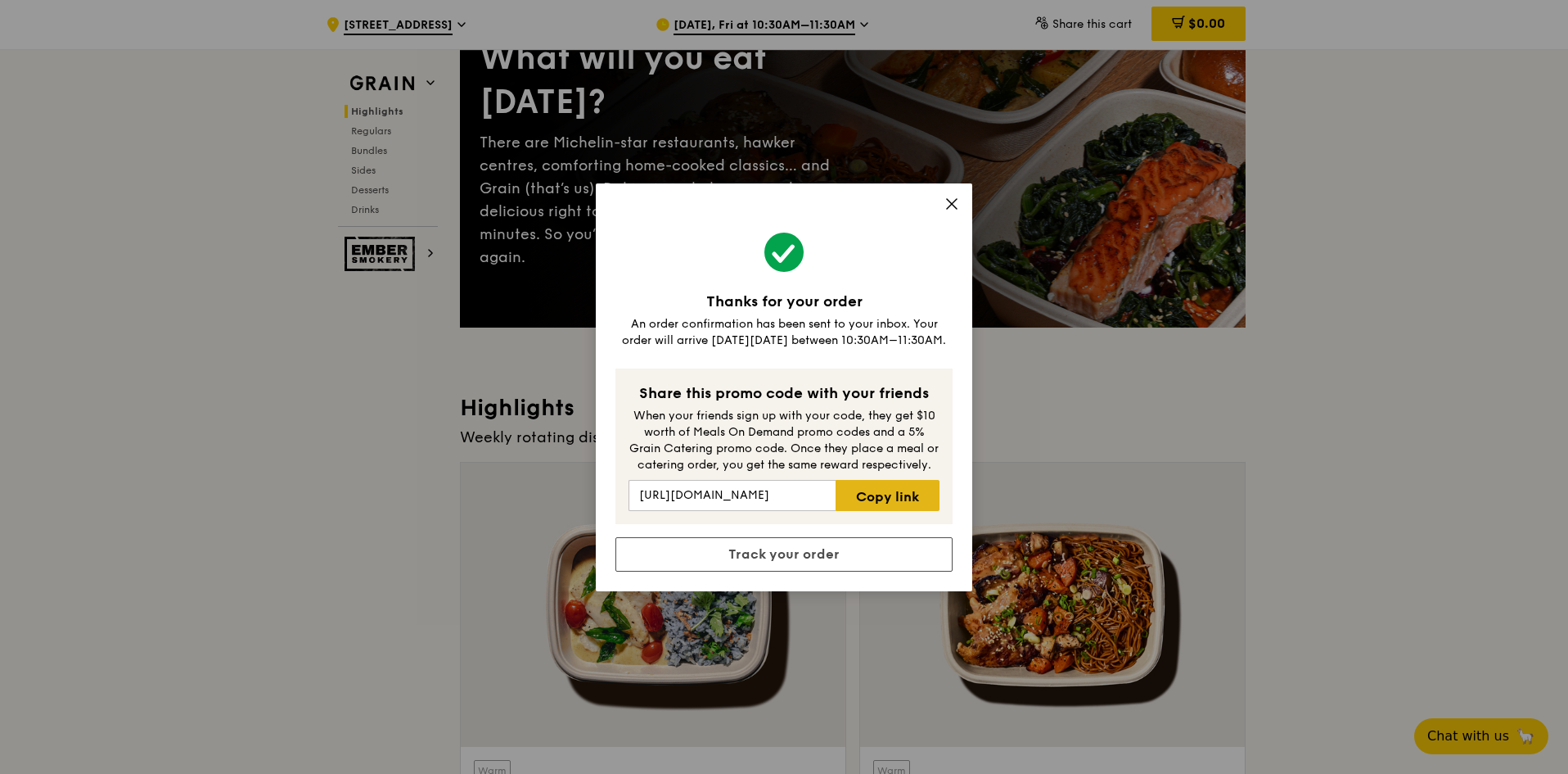
click at [898, 483] on link "Copy link" at bounding box center [887, 495] width 104 height 31
click at [898, 483] on link "Copied!" at bounding box center [887, 495] width 104 height 31
click at [957, 199] on icon at bounding box center [952, 204] width 9 height 9
